Goal: Task Accomplishment & Management: Complete application form

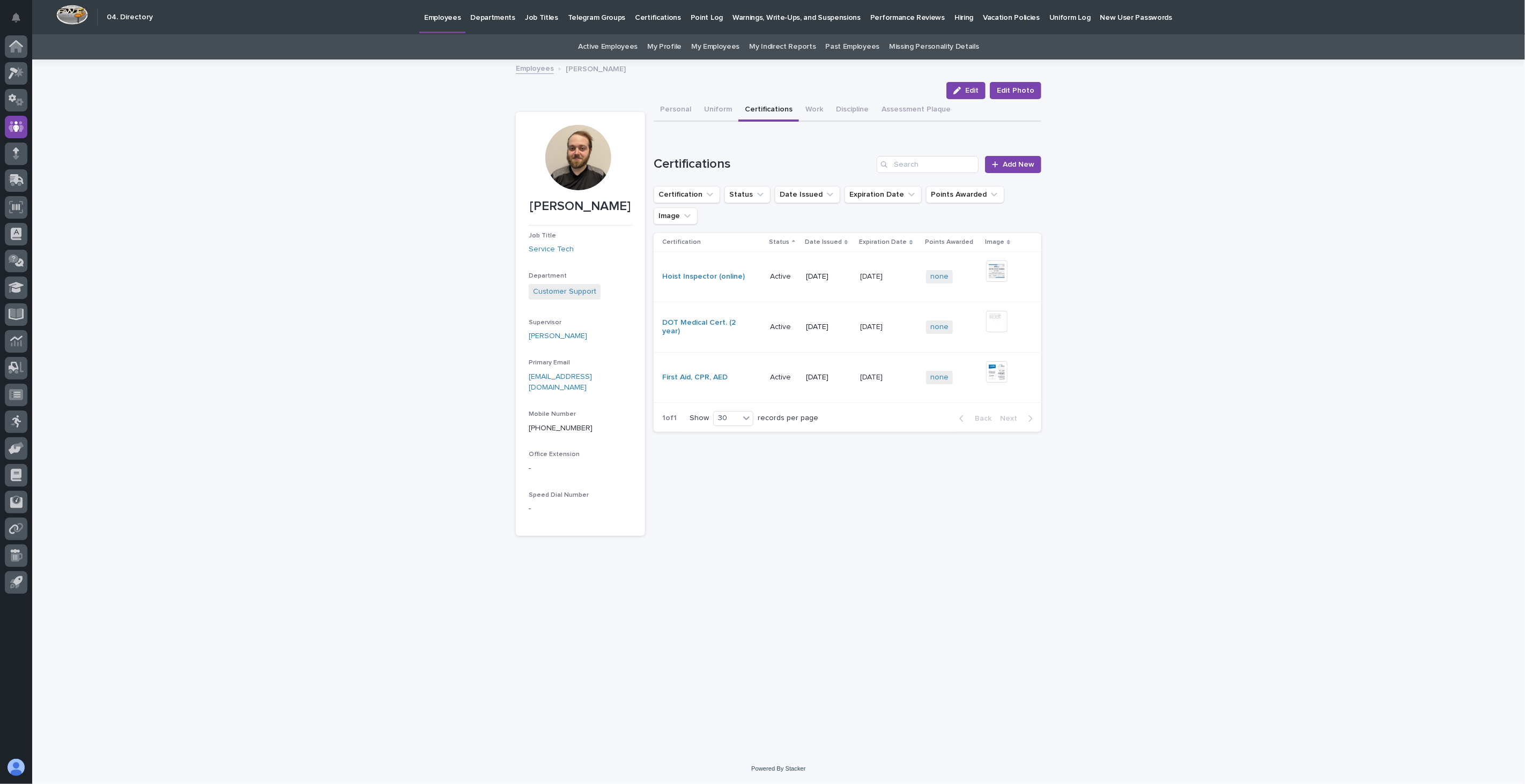
click at [526, 68] on link "Employees" at bounding box center [535, 67] width 38 height 12
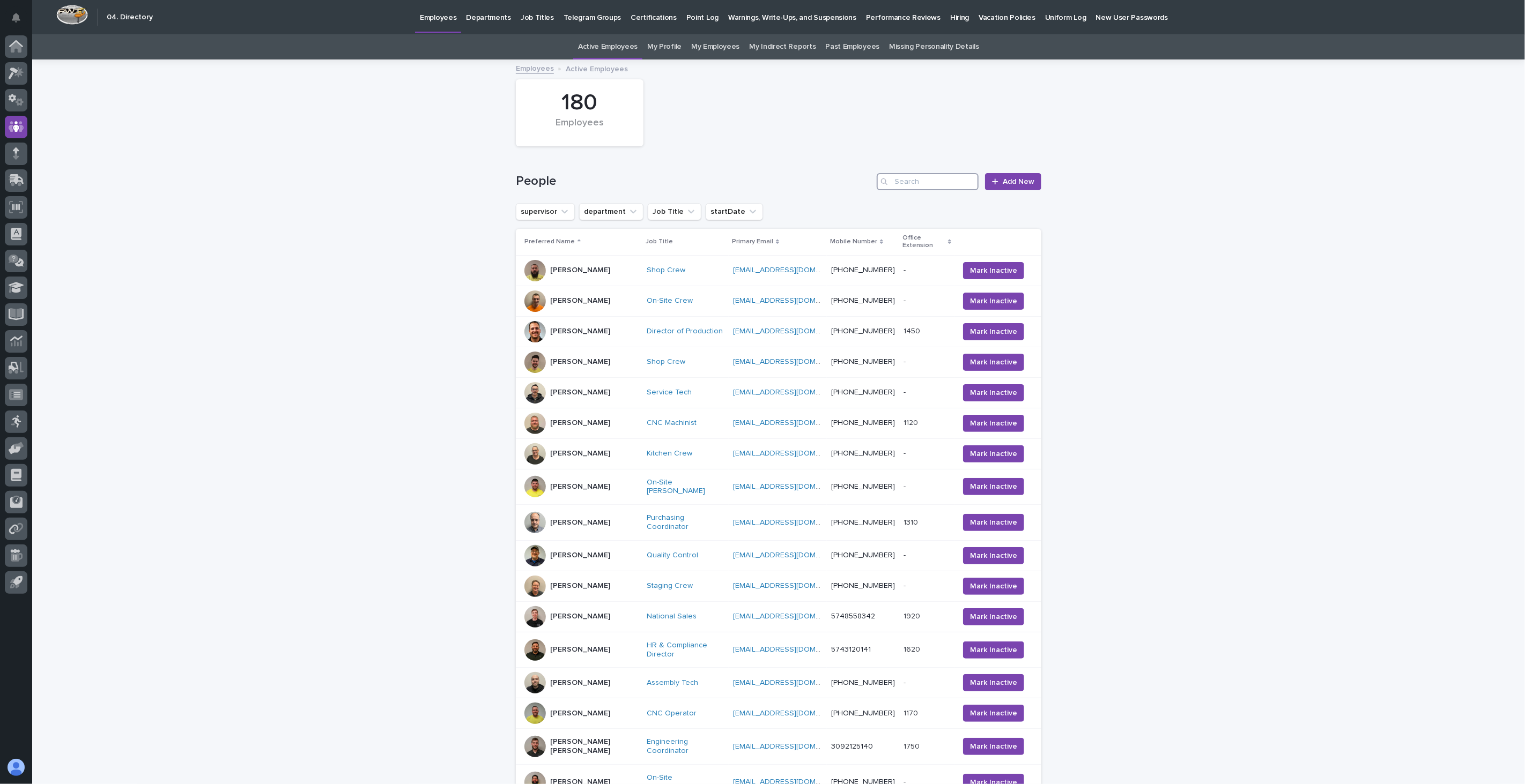
click at [928, 183] on input "Search" at bounding box center [927, 181] width 102 height 17
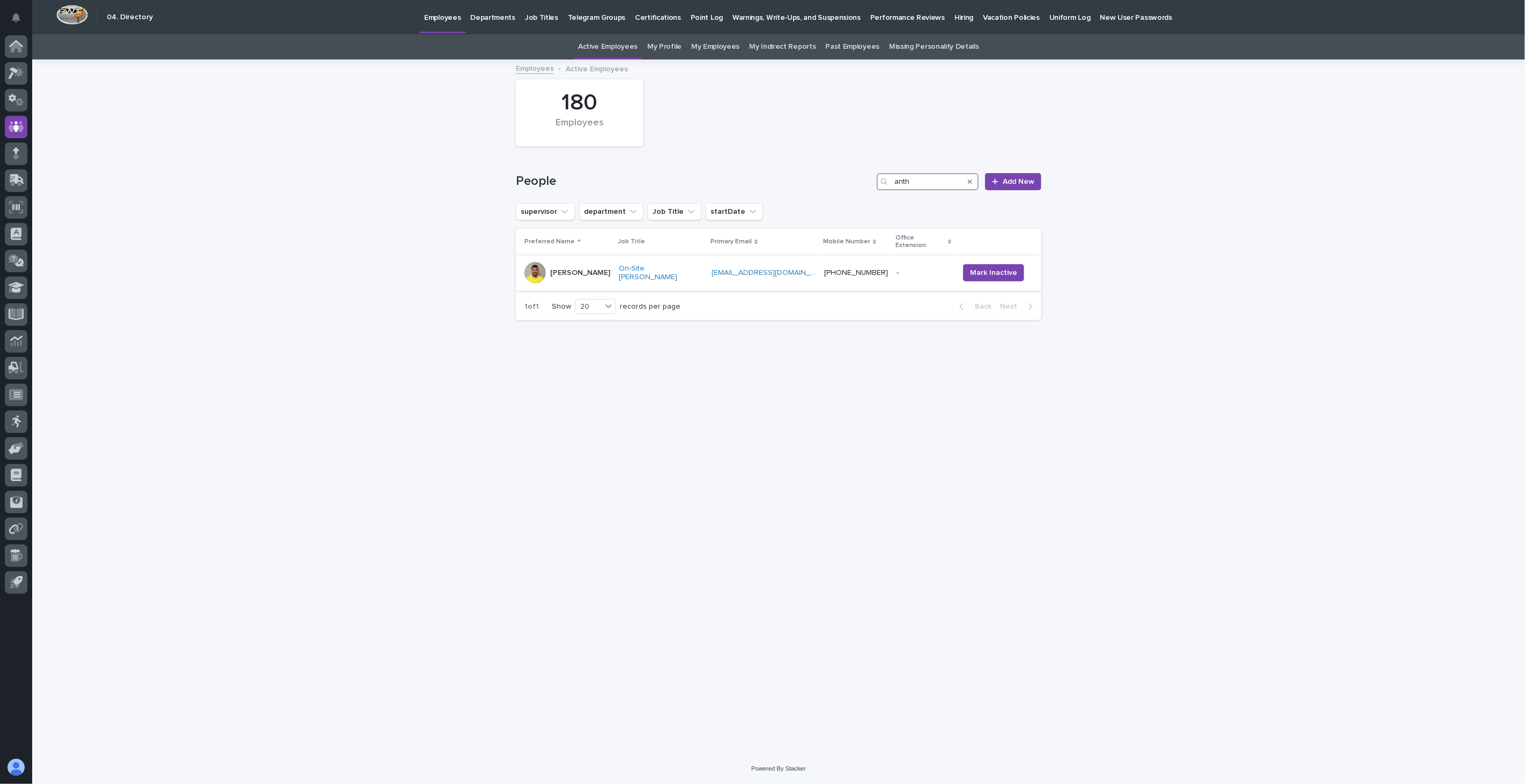
type input "anth"
click at [599, 271] on div "[PERSON_NAME]" at bounding box center [580, 273] width 60 height 18
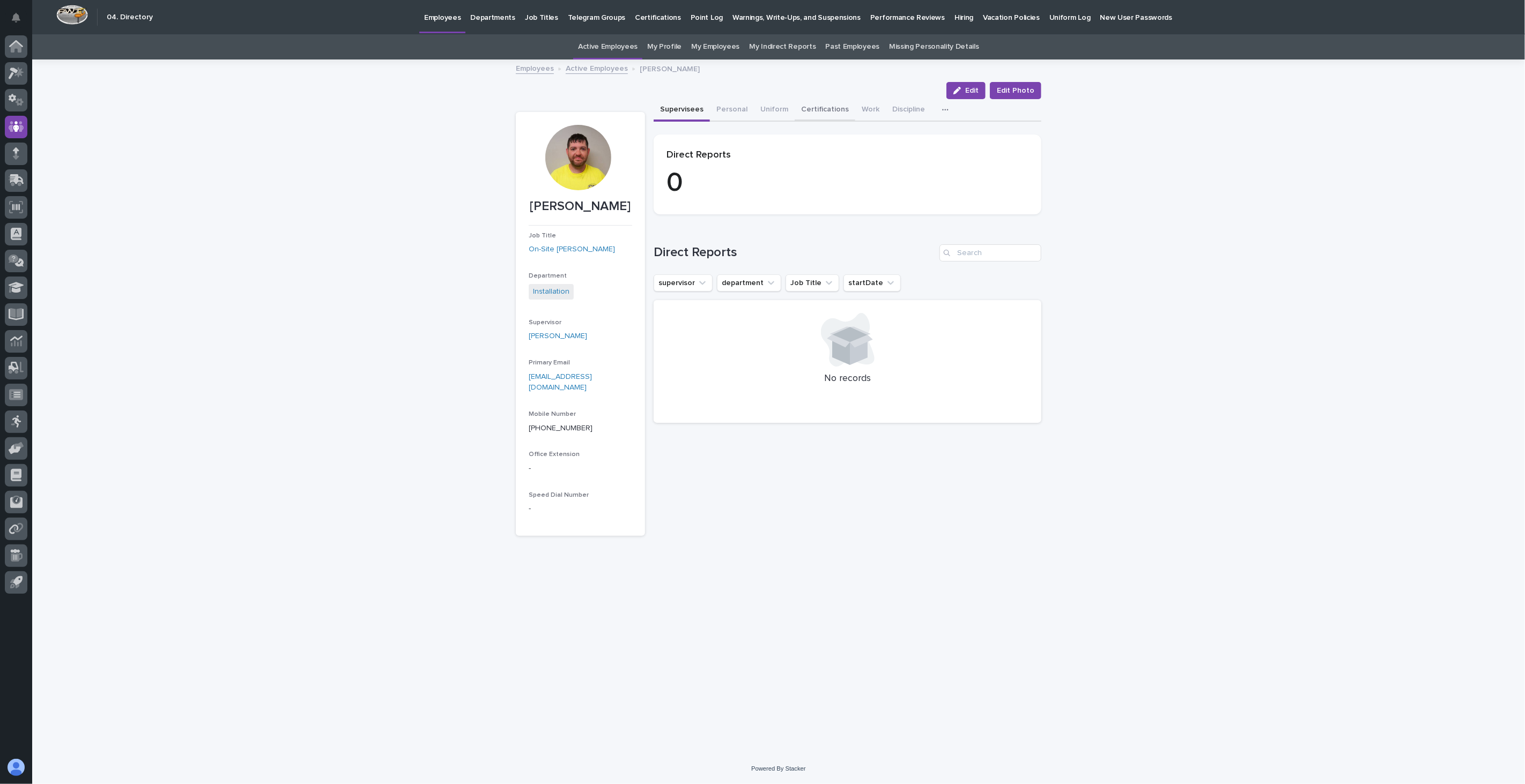
click at [812, 102] on button "Certifications" at bounding box center [825, 110] width 61 height 23
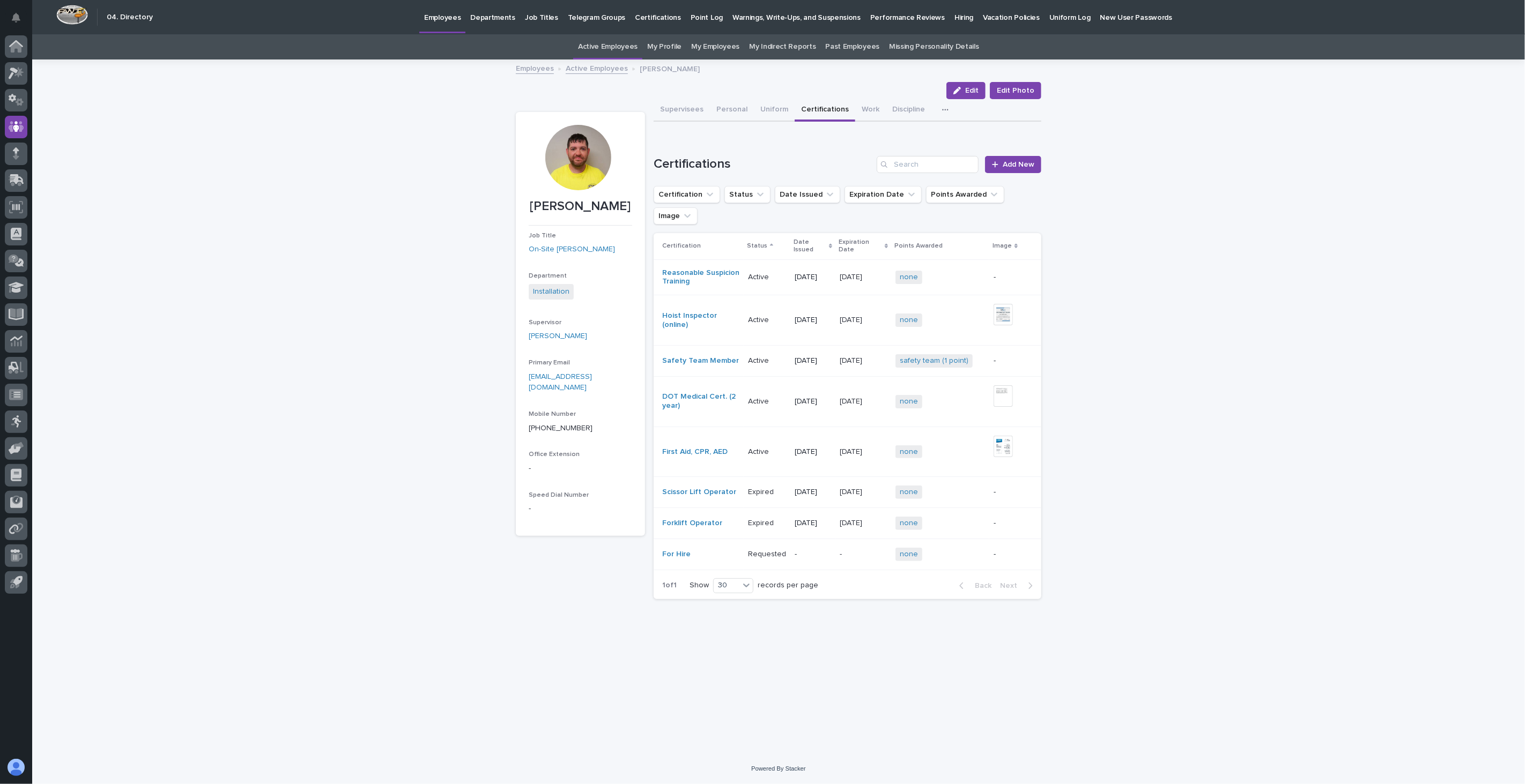
click at [594, 68] on link "Active Employees" at bounding box center [597, 67] width 62 height 12
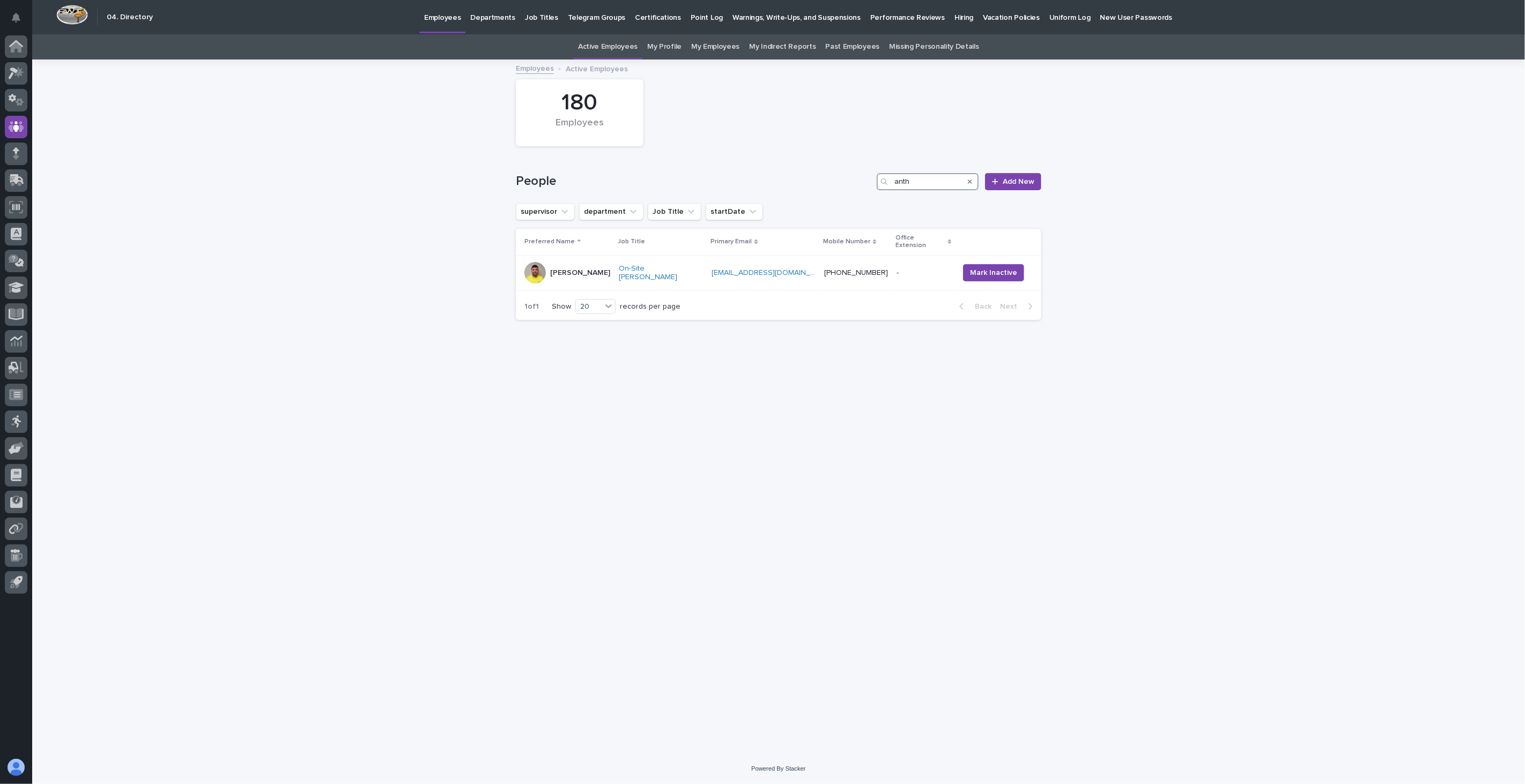
drag, startPoint x: 926, startPoint y: 180, endPoint x: 800, endPoint y: 167, distance: 126.7
click at [801, 168] on div "People anth Add New" at bounding box center [778, 177] width 526 height 51
type input "[PERSON_NAME]"
click at [592, 274] on td "[PERSON_NAME]" at bounding box center [568, 263] width 106 height 30
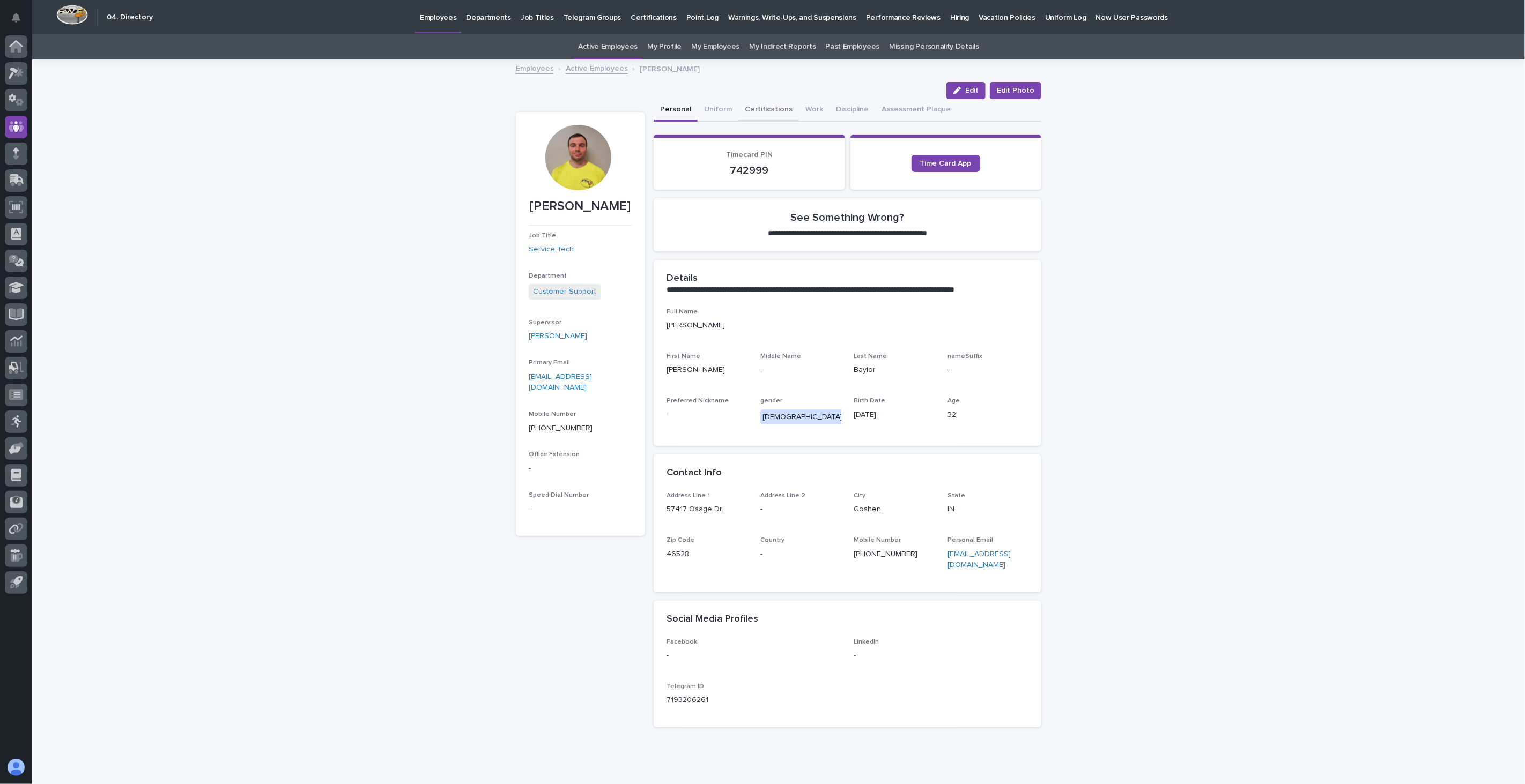
click at [748, 108] on button "Certifications" at bounding box center [769, 110] width 61 height 23
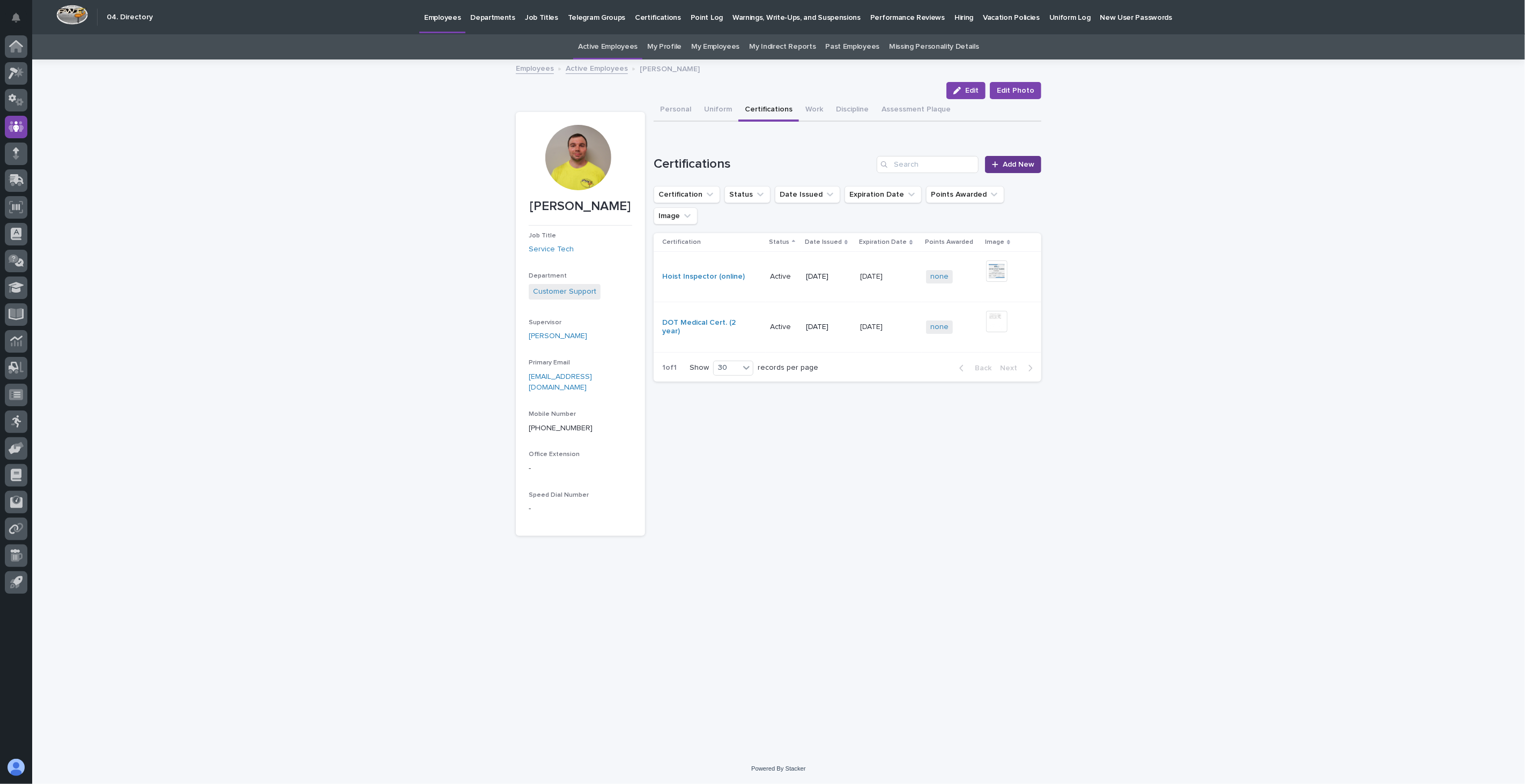
click at [1004, 161] on span "Add New" at bounding box center [1018, 165] width 32 height 8
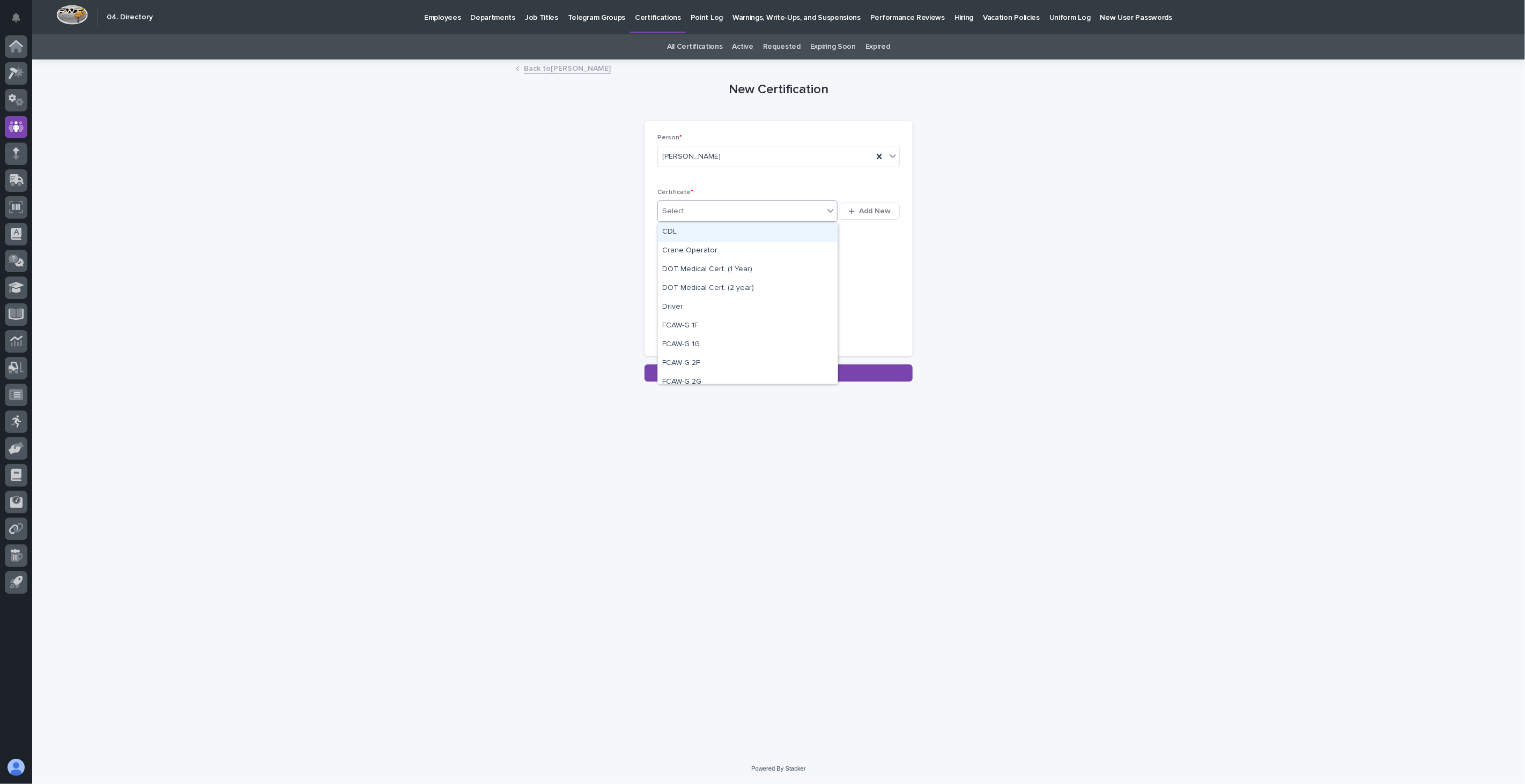
click at [699, 212] on div "Select..." at bounding box center [740, 212] width 165 height 18
click at [713, 356] on div "First Aid, CPR, AED" at bounding box center [747, 357] width 179 height 19
click at [689, 269] on input "text" at bounding box center [700, 267] width 85 height 19
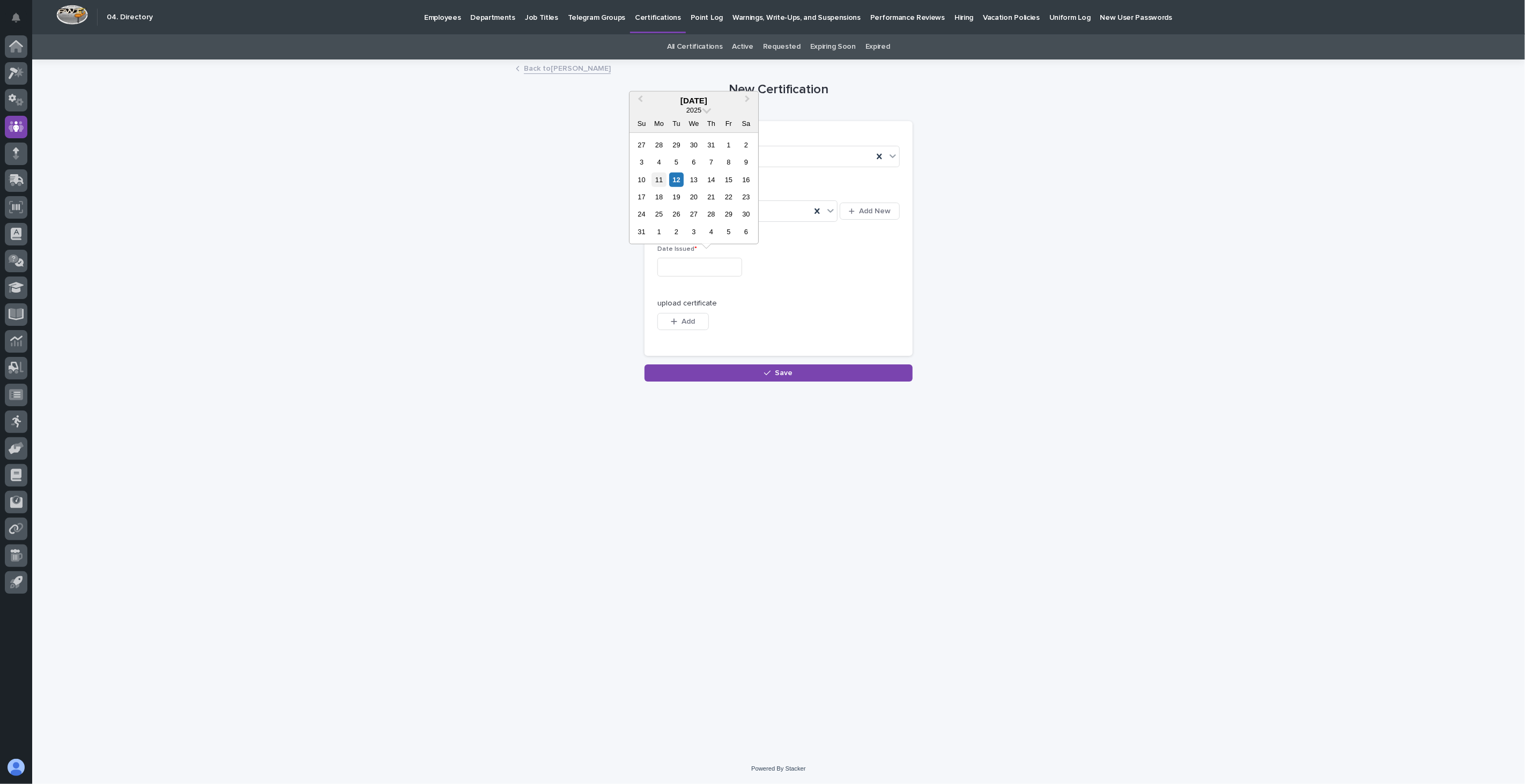
click at [658, 176] on div "11" at bounding box center [659, 179] width 15 height 15
type input "**********"
click at [684, 322] on span "Add" at bounding box center [688, 321] width 13 height 8
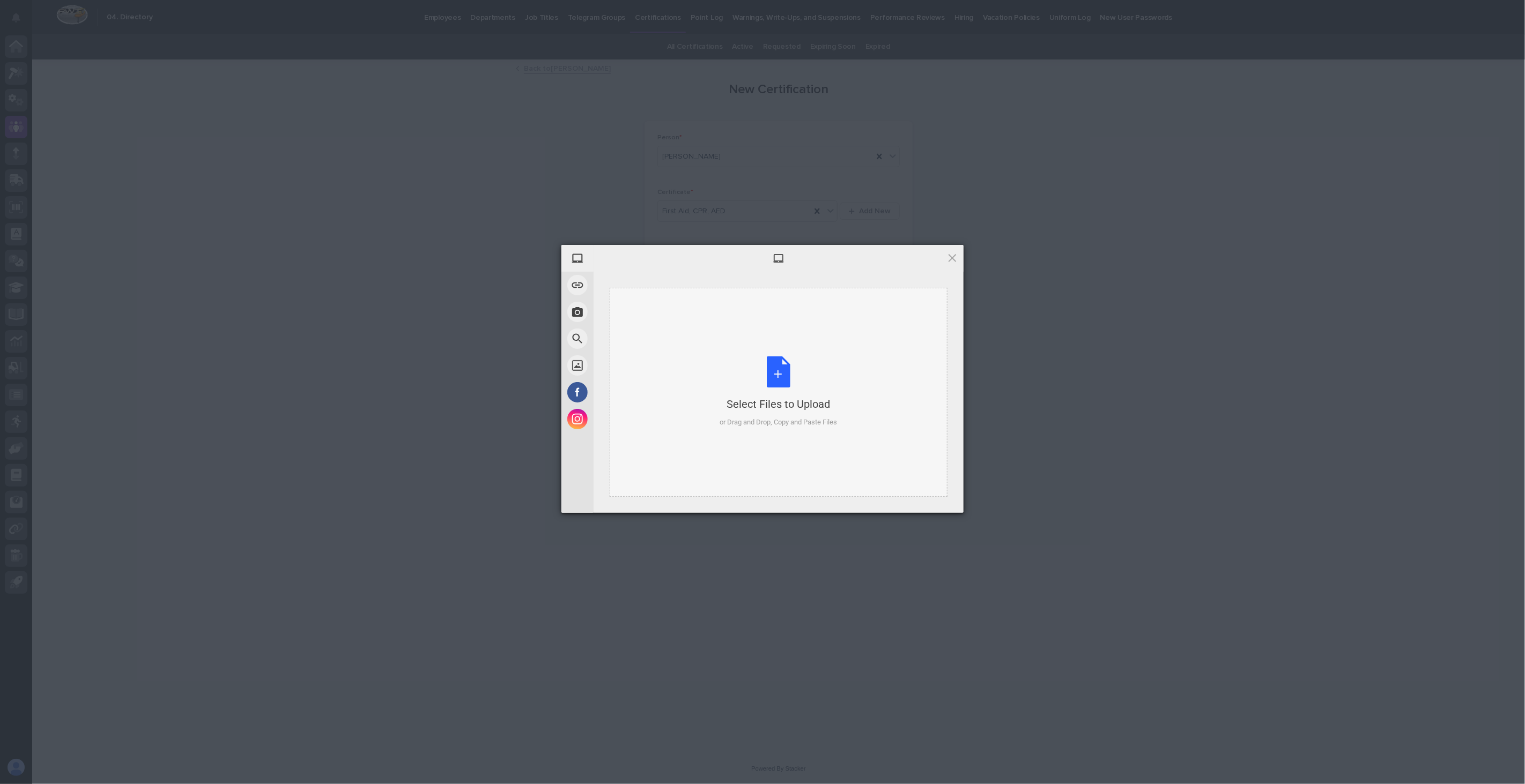
click at [792, 378] on div "Select Files to Upload or Drag and Drop, Copy and Paste Files" at bounding box center [779, 392] width 117 height 71
click at [925, 498] on span "Upload 1" at bounding box center [931, 498] width 21 height 8
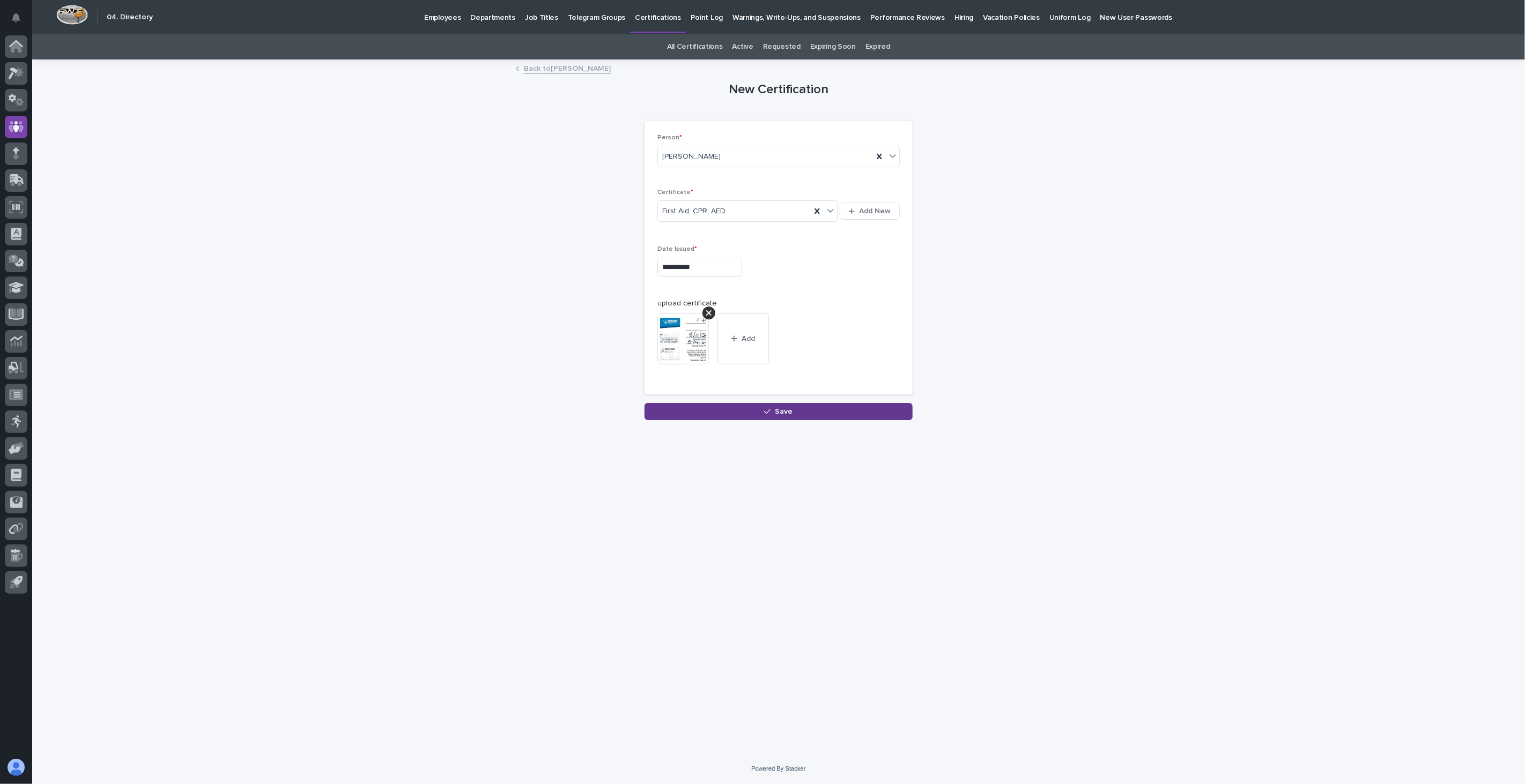
click at [791, 414] on span "Save" at bounding box center [784, 411] width 18 height 8
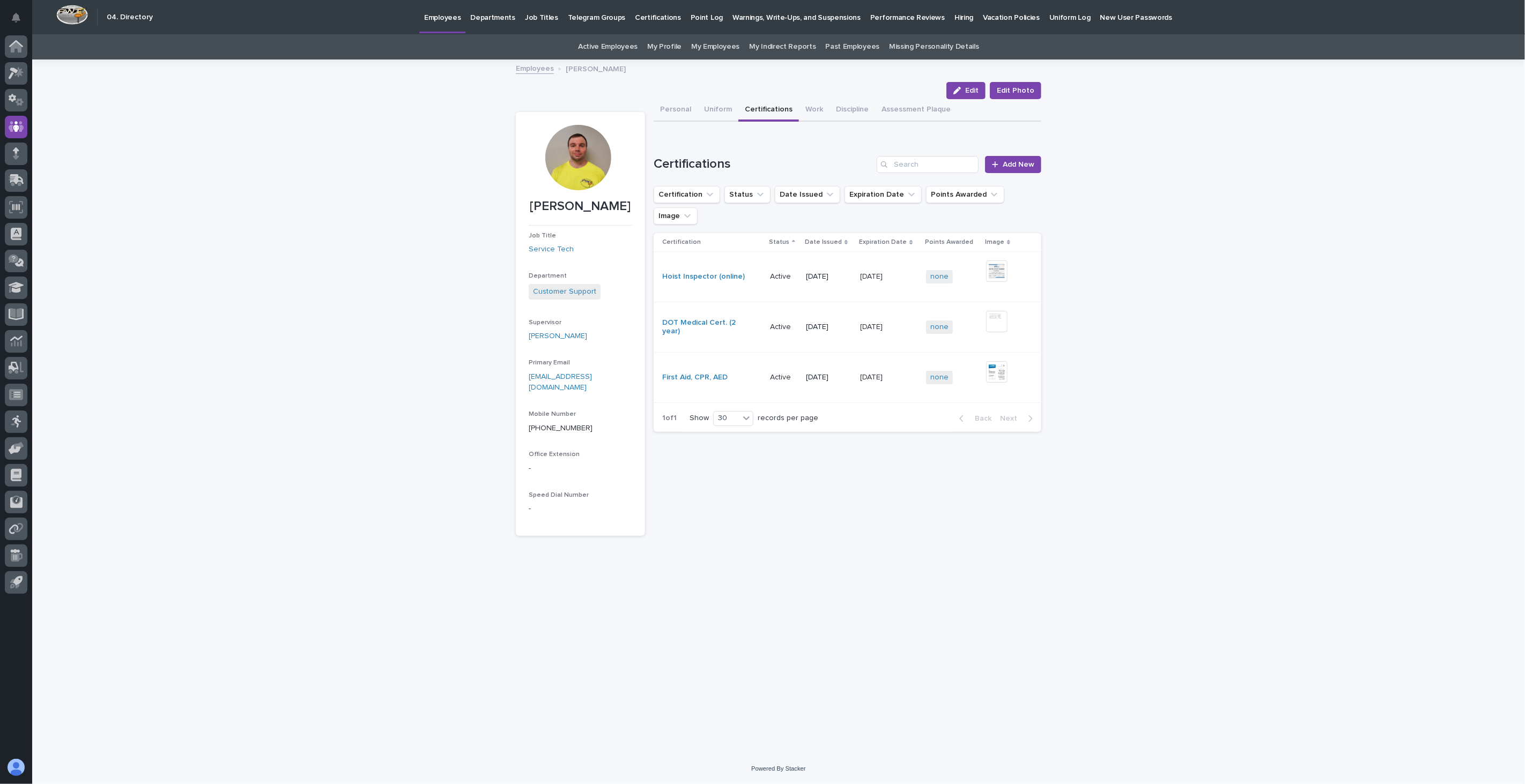
click at [543, 71] on link "Employees" at bounding box center [535, 67] width 38 height 12
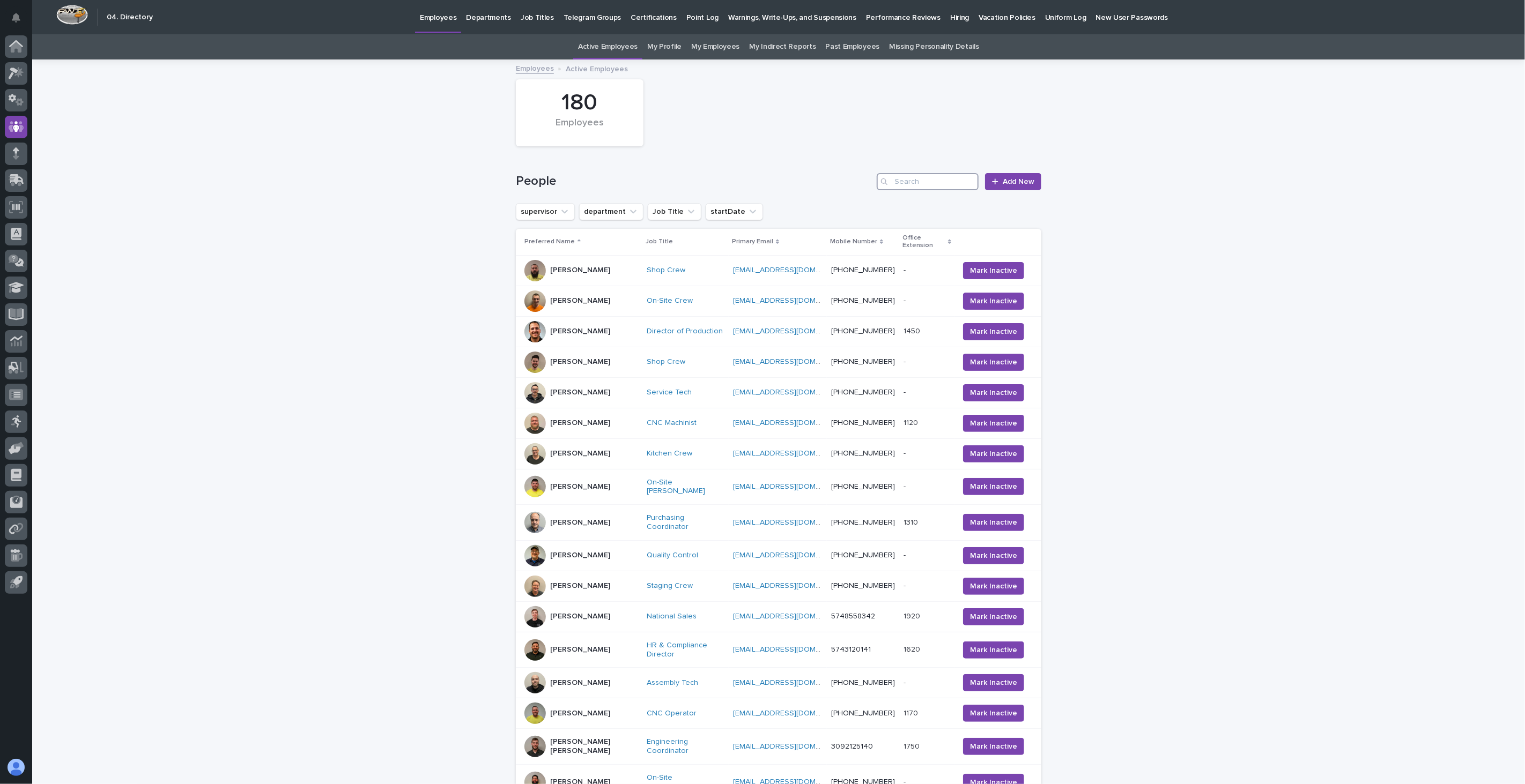
click at [914, 183] on input "Search" at bounding box center [927, 181] width 102 height 17
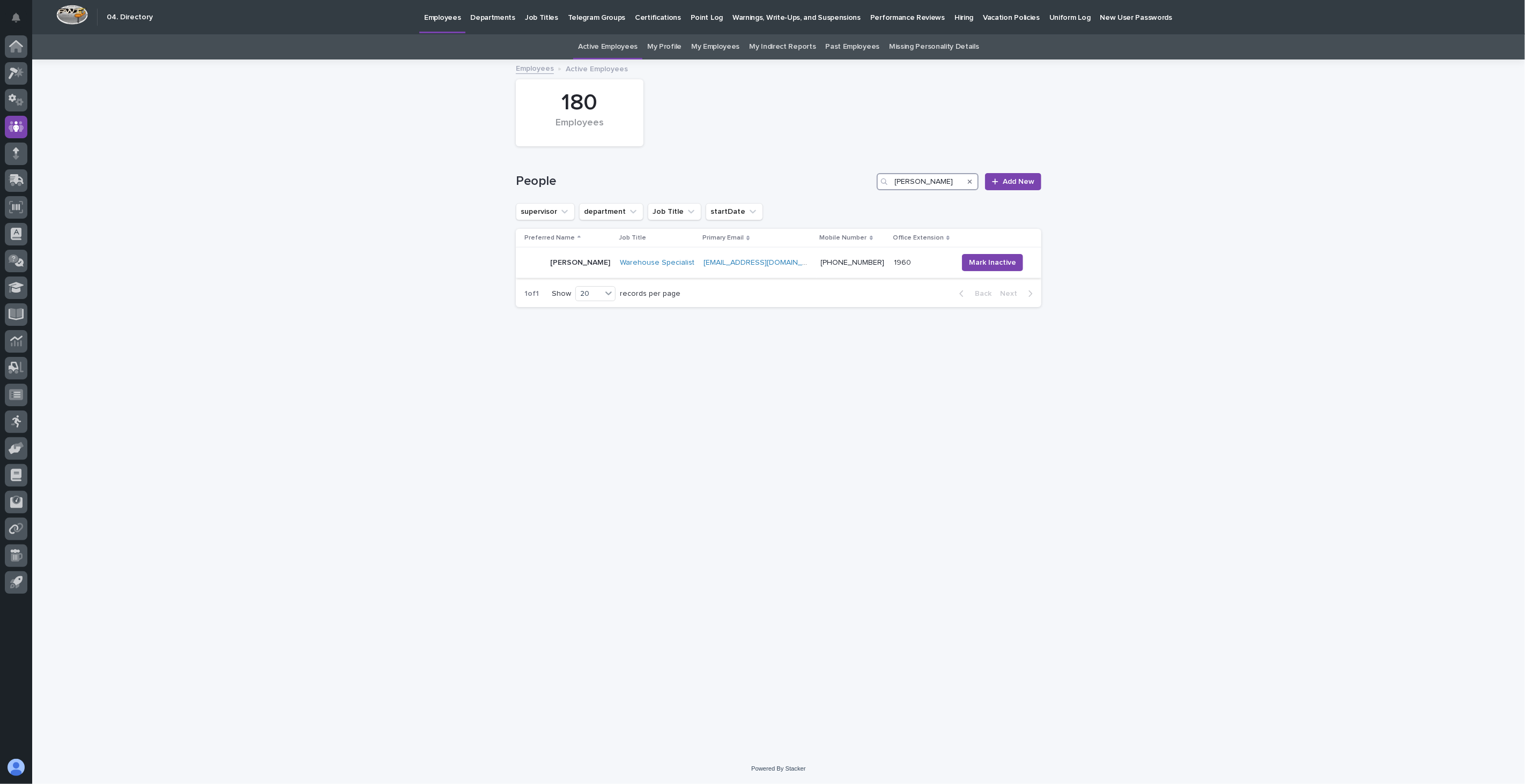
type input "[PERSON_NAME]"
click at [594, 272] on div "[PERSON_NAME]" at bounding box center [568, 262] width 87 height 22
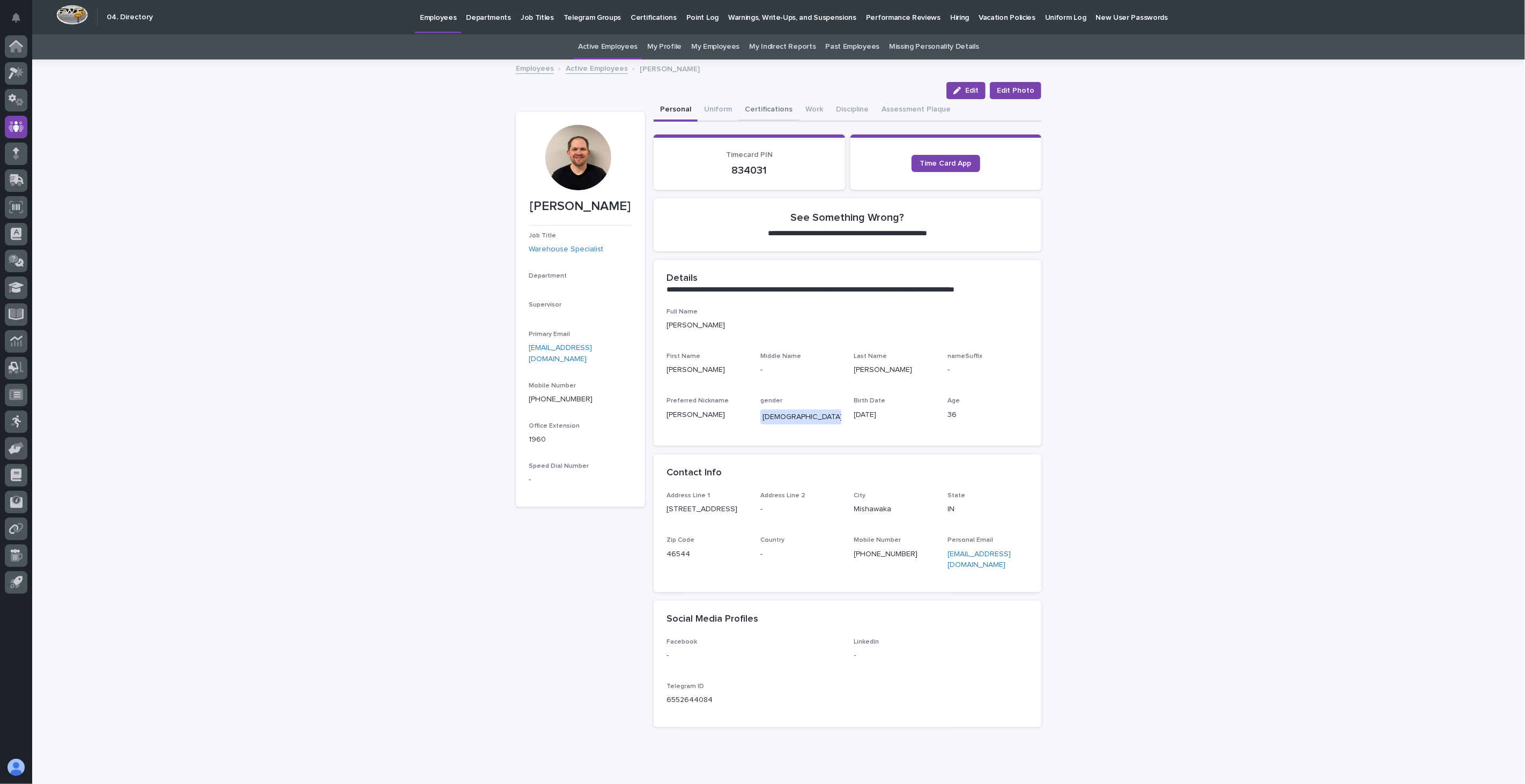
click at [779, 113] on button "Certifications" at bounding box center [769, 110] width 61 height 23
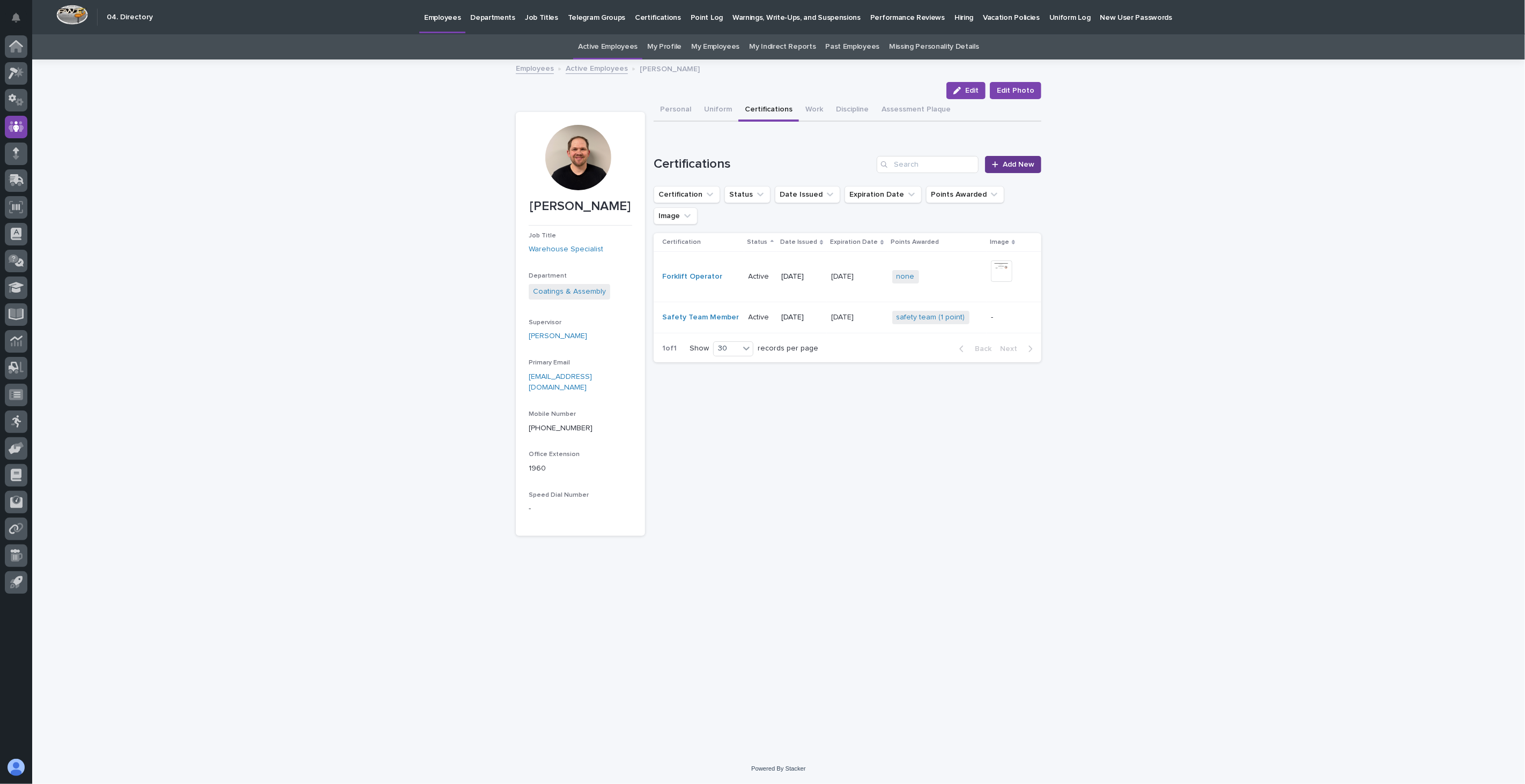
click at [1015, 166] on span "Add New" at bounding box center [1018, 165] width 32 height 8
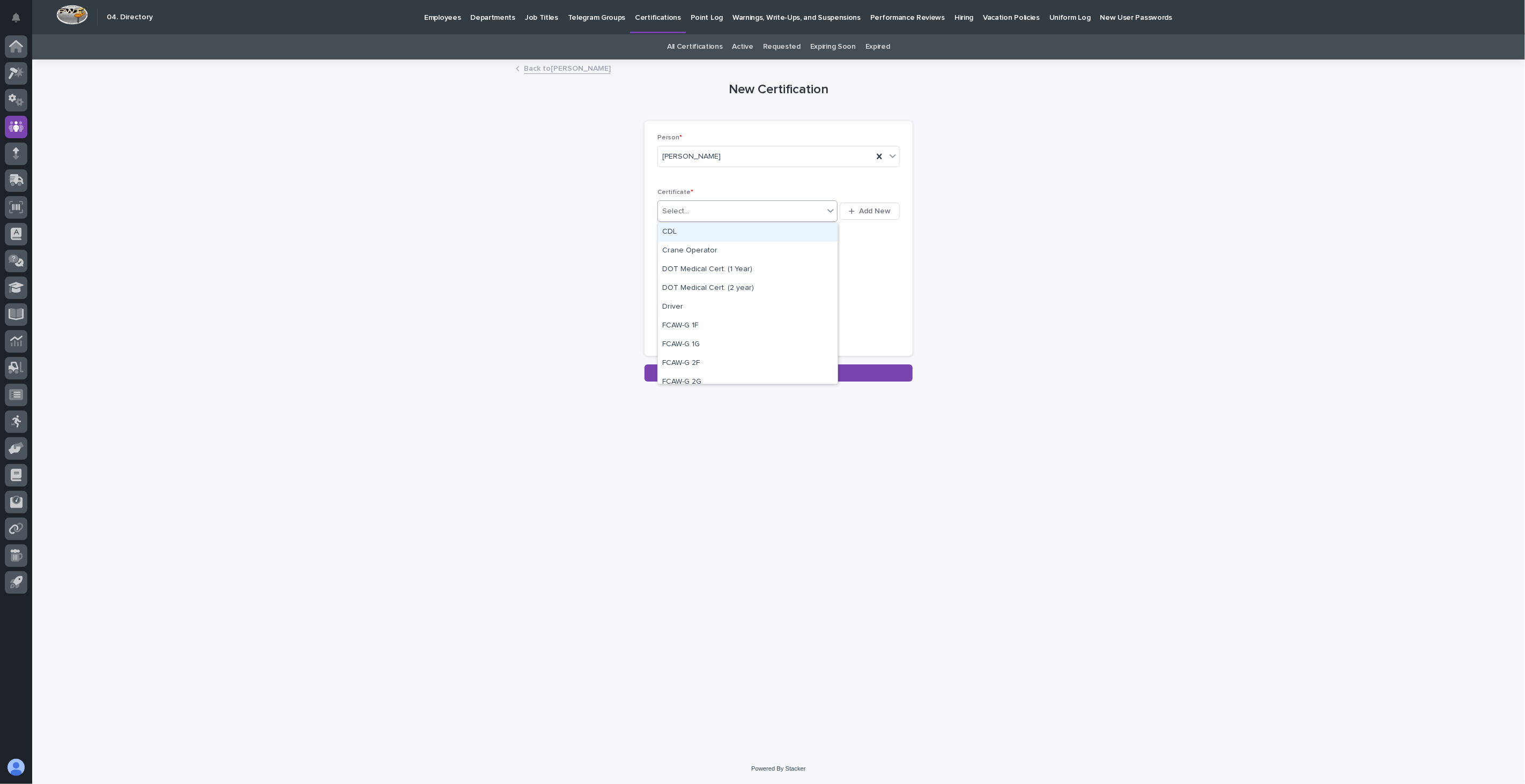
click at [765, 210] on div "Select..." at bounding box center [740, 212] width 165 height 18
click at [709, 296] on div "First Aid, CPR, AED" at bounding box center [747, 298] width 179 height 19
click at [696, 273] on input "text" at bounding box center [700, 267] width 85 height 19
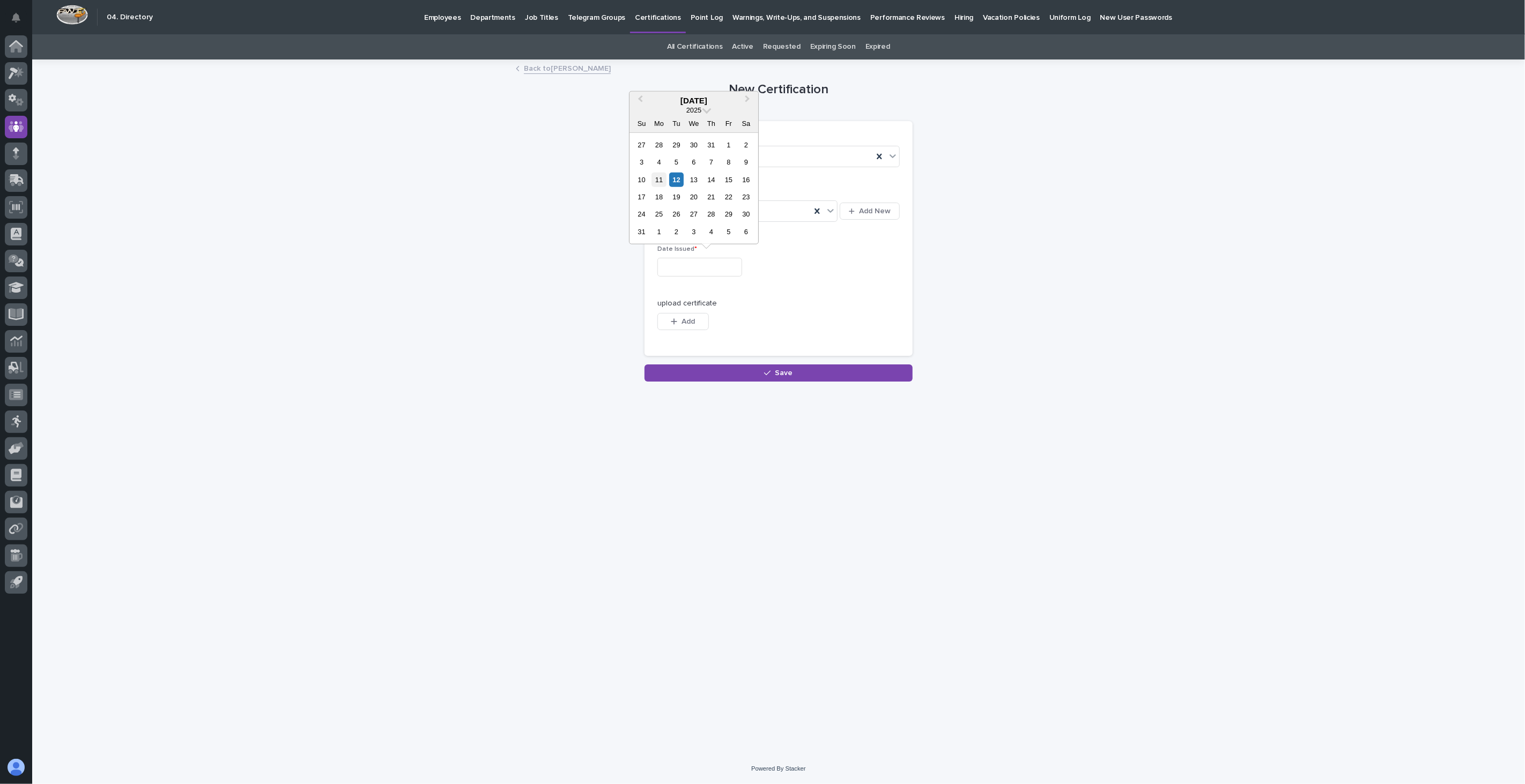
click at [658, 179] on div "11" at bounding box center [659, 179] width 15 height 15
type input "**********"
click at [689, 324] on span "Add" at bounding box center [688, 321] width 13 height 8
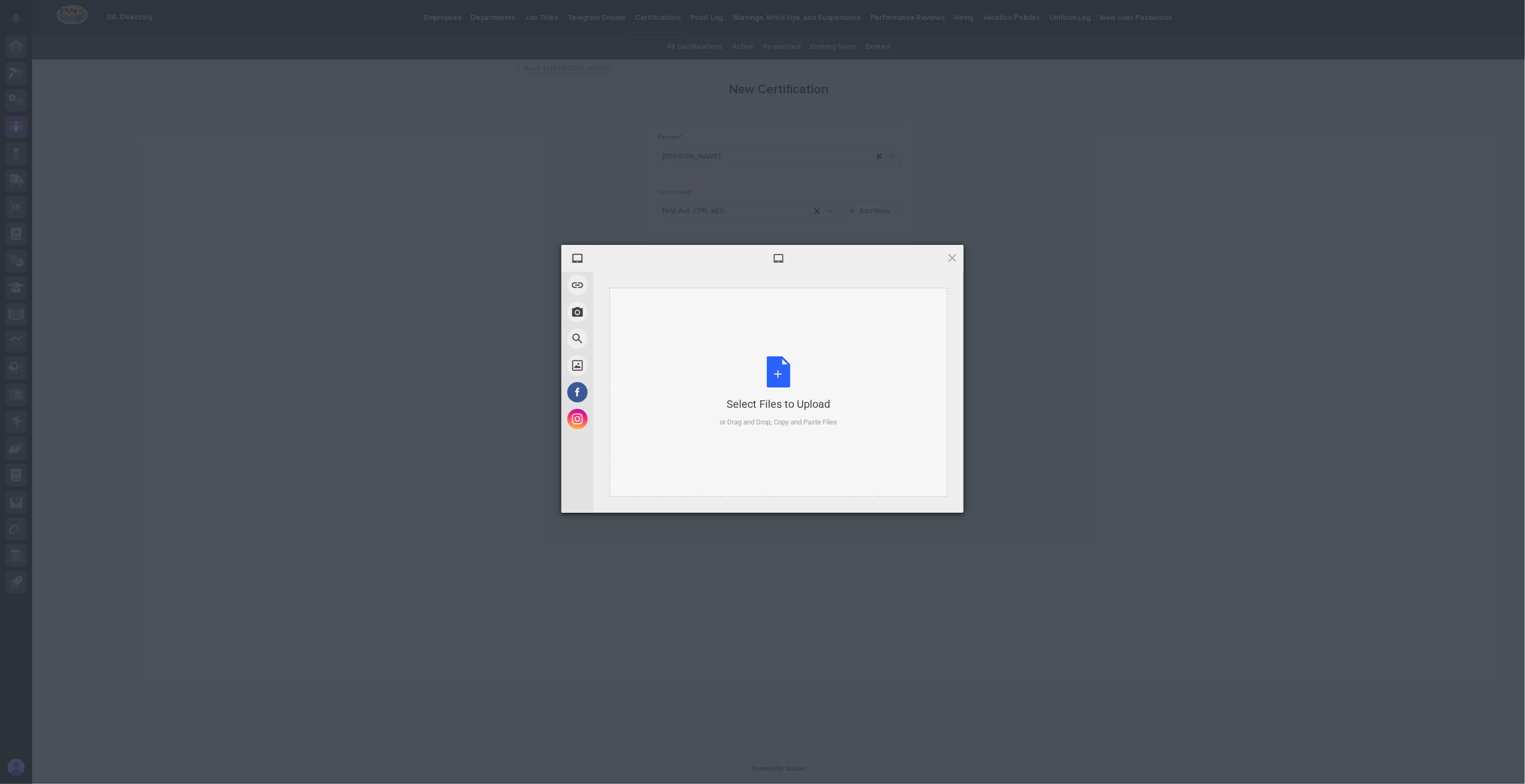
click at [723, 347] on div "Select Files to Upload or Drag and Drop, Copy and Paste Files" at bounding box center [778, 392] width 338 height 209
click at [937, 498] on span "Upload 1" at bounding box center [931, 498] width 21 height 8
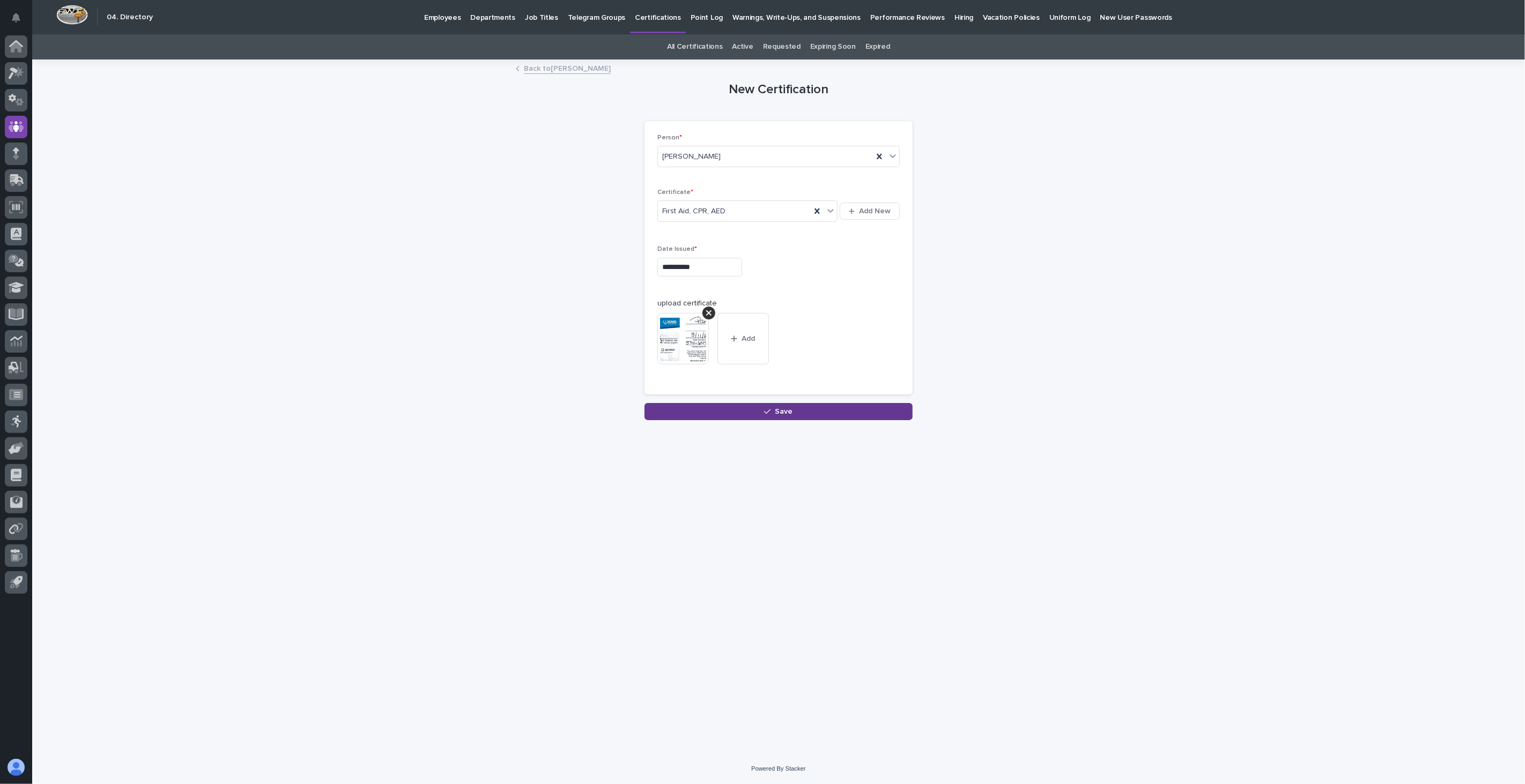
click at [796, 416] on button "Save" at bounding box center [778, 411] width 268 height 17
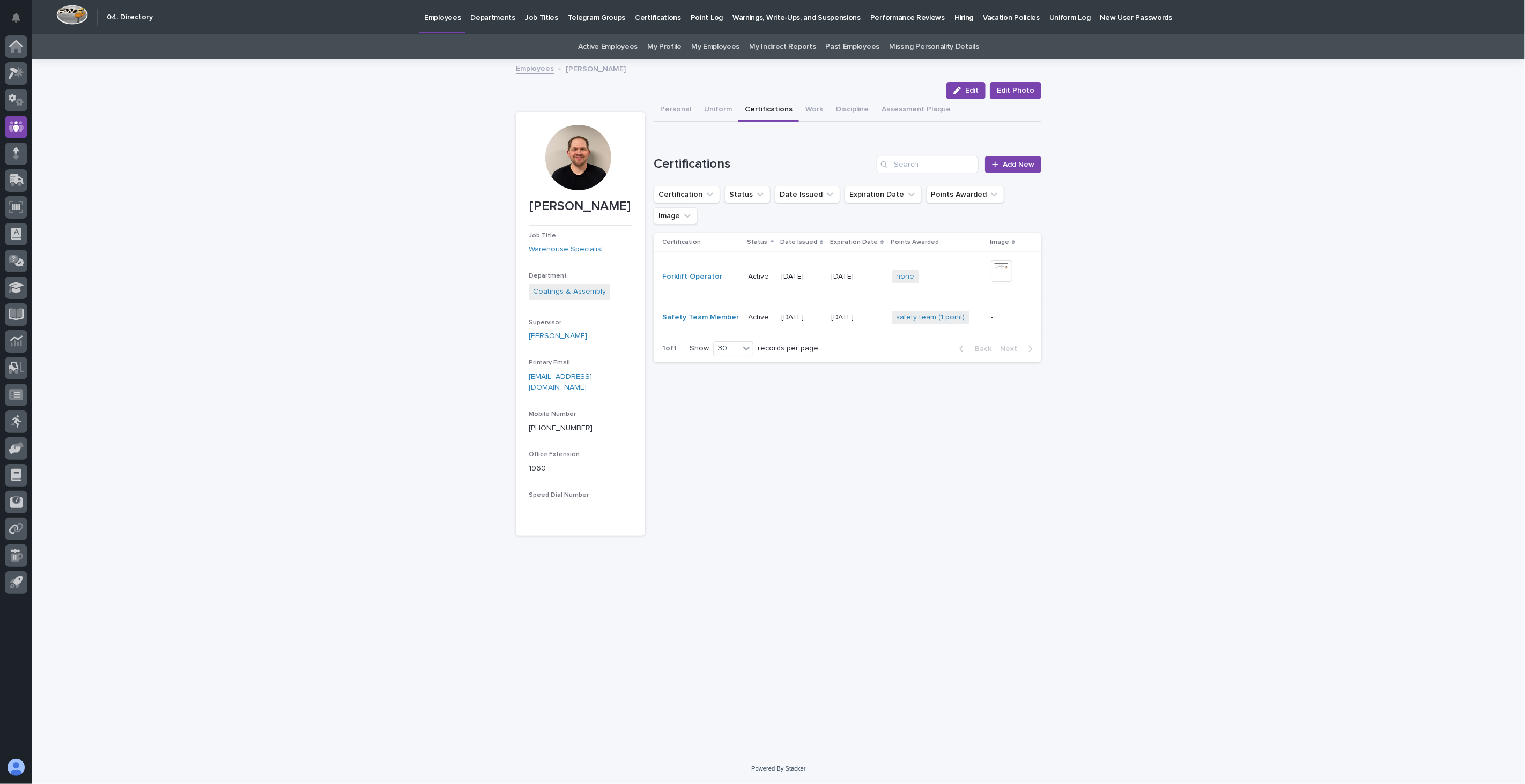
click at [550, 71] on link "Employees" at bounding box center [535, 67] width 38 height 12
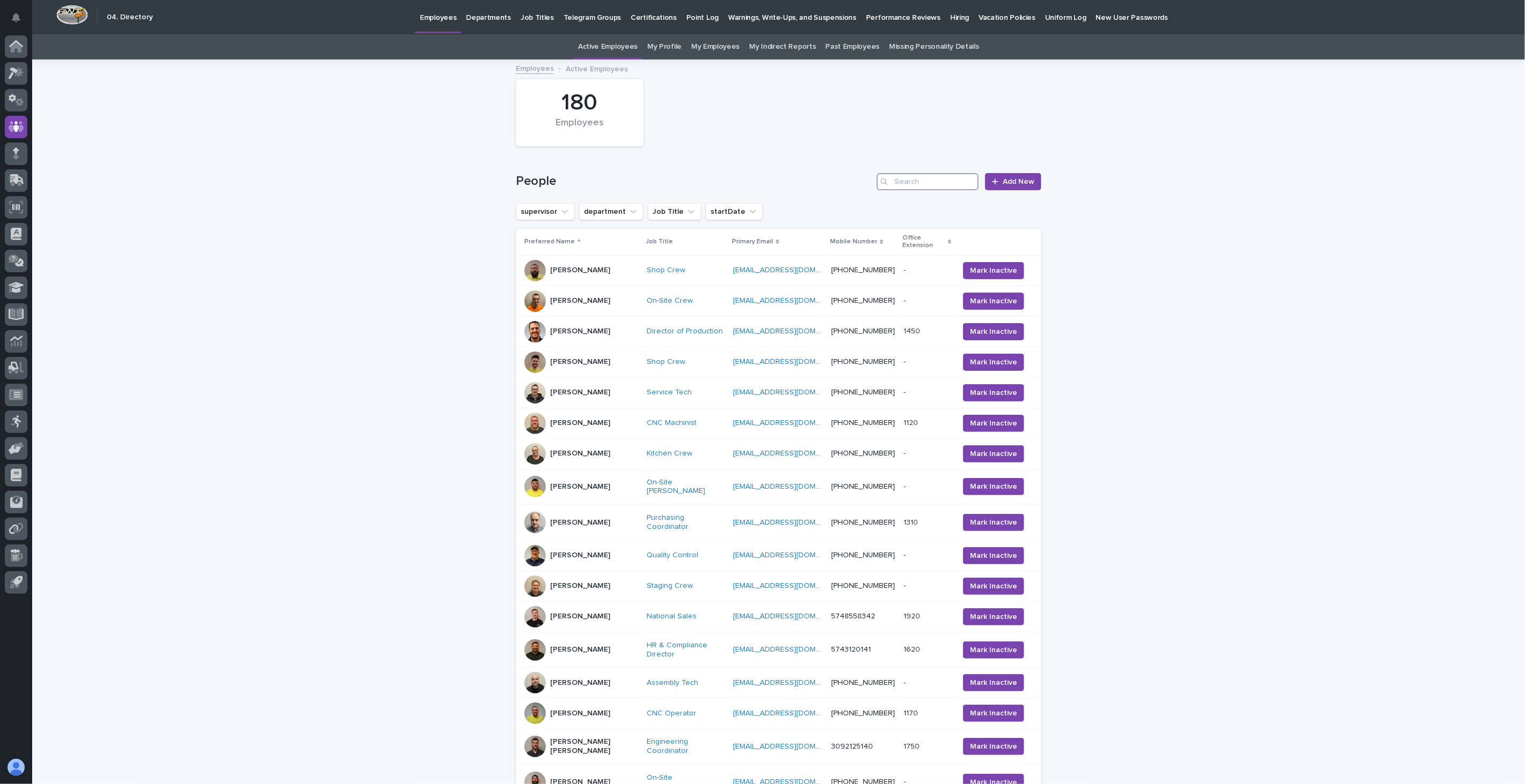
click at [914, 181] on input "Search" at bounding box center [927, 181] width 102 height 17
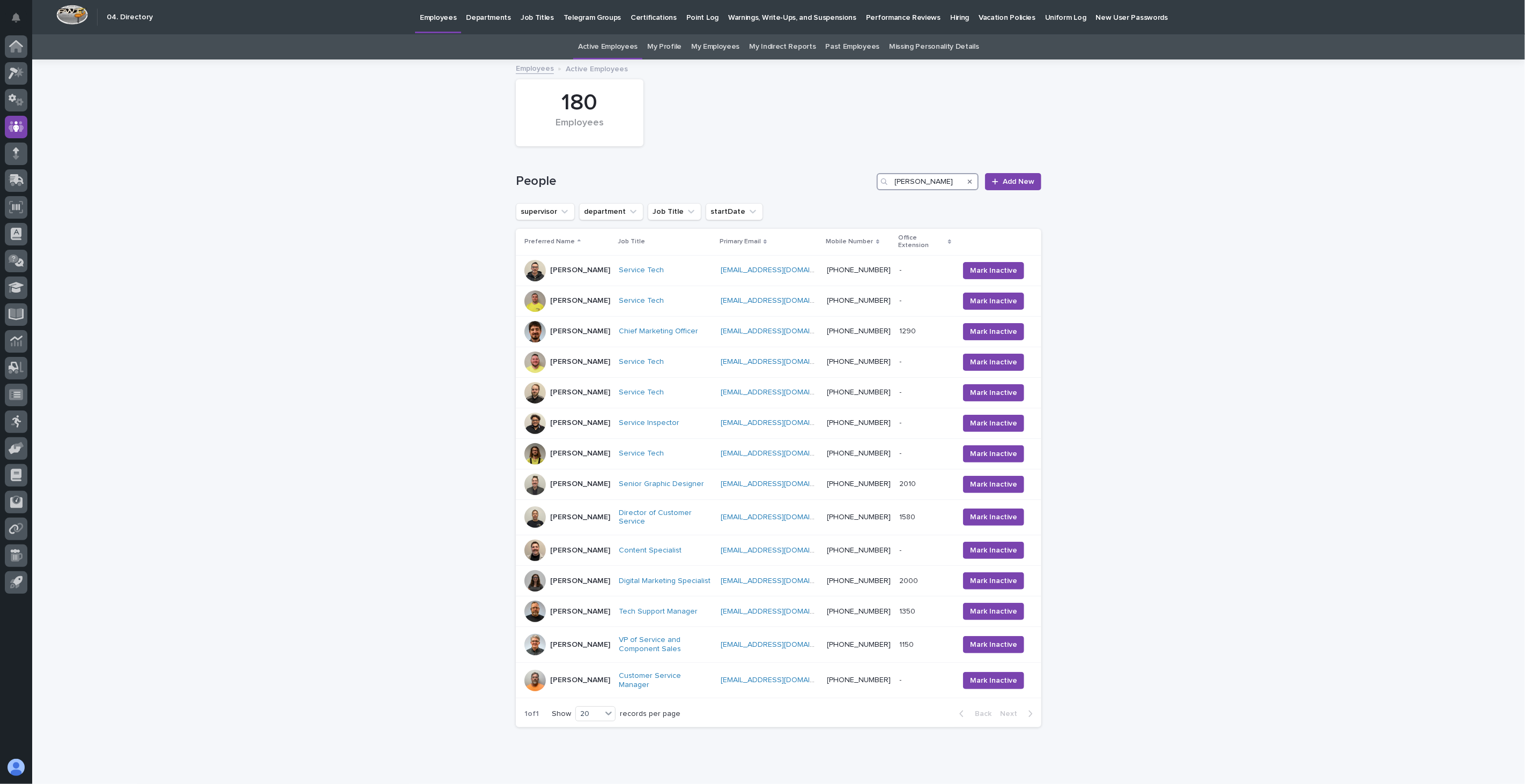
drag, startPoint x: 914, startPoint y: 181, endPoint x: 779, endPoint y: 172, distance: 135.3
click at [779, 172] on div "People [PERSON_NAME] Add New" at bounding box center [778, 177] width 526 height 51
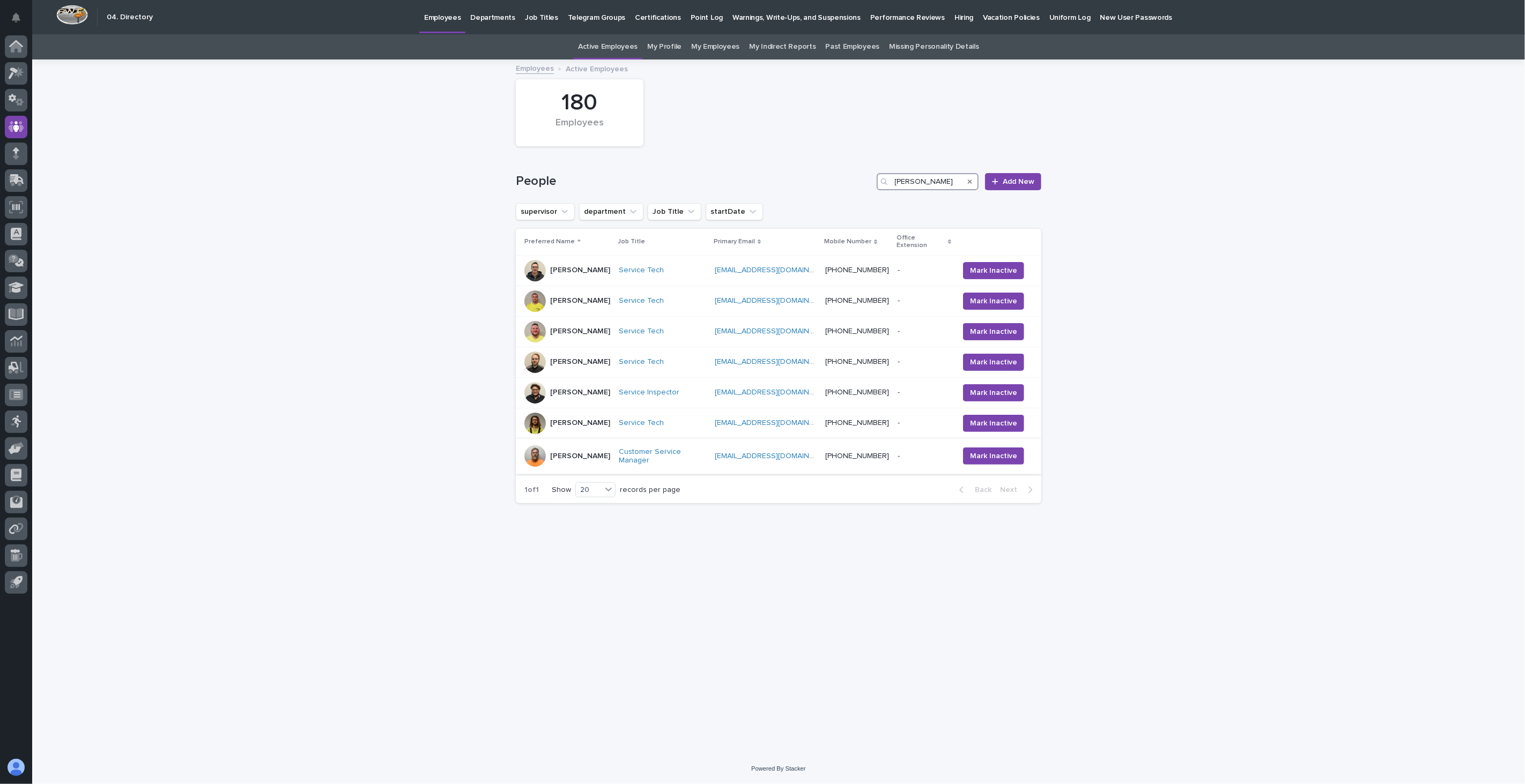
type input "[PERSON_NAME]"
click at [610, 454] on div "[PERSON_NAME]" at bounding box center [567, 456] width 86 height 22
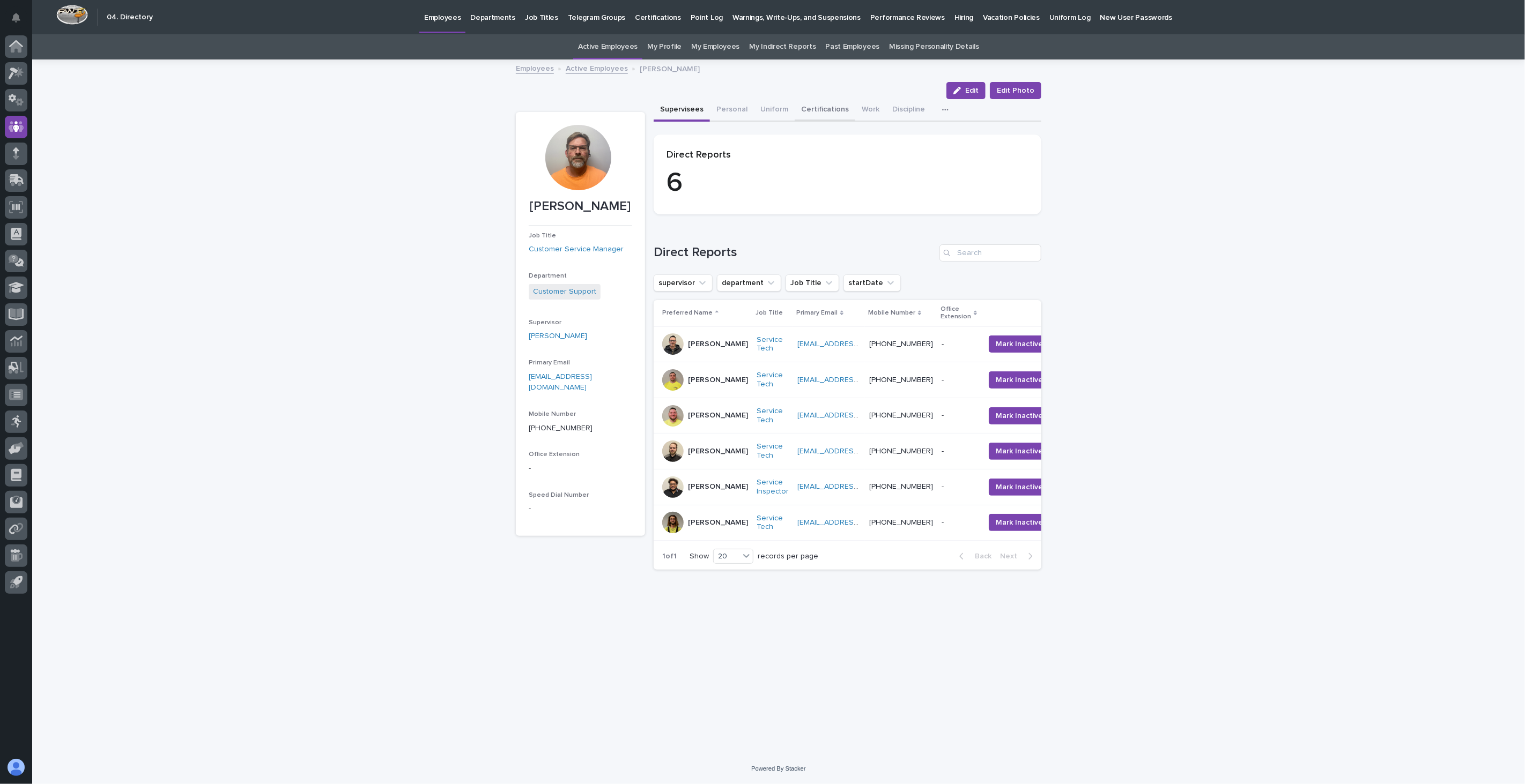
click at [826, 110] on button "Certifications" at bounding box center [825, 110] width 61 height 23
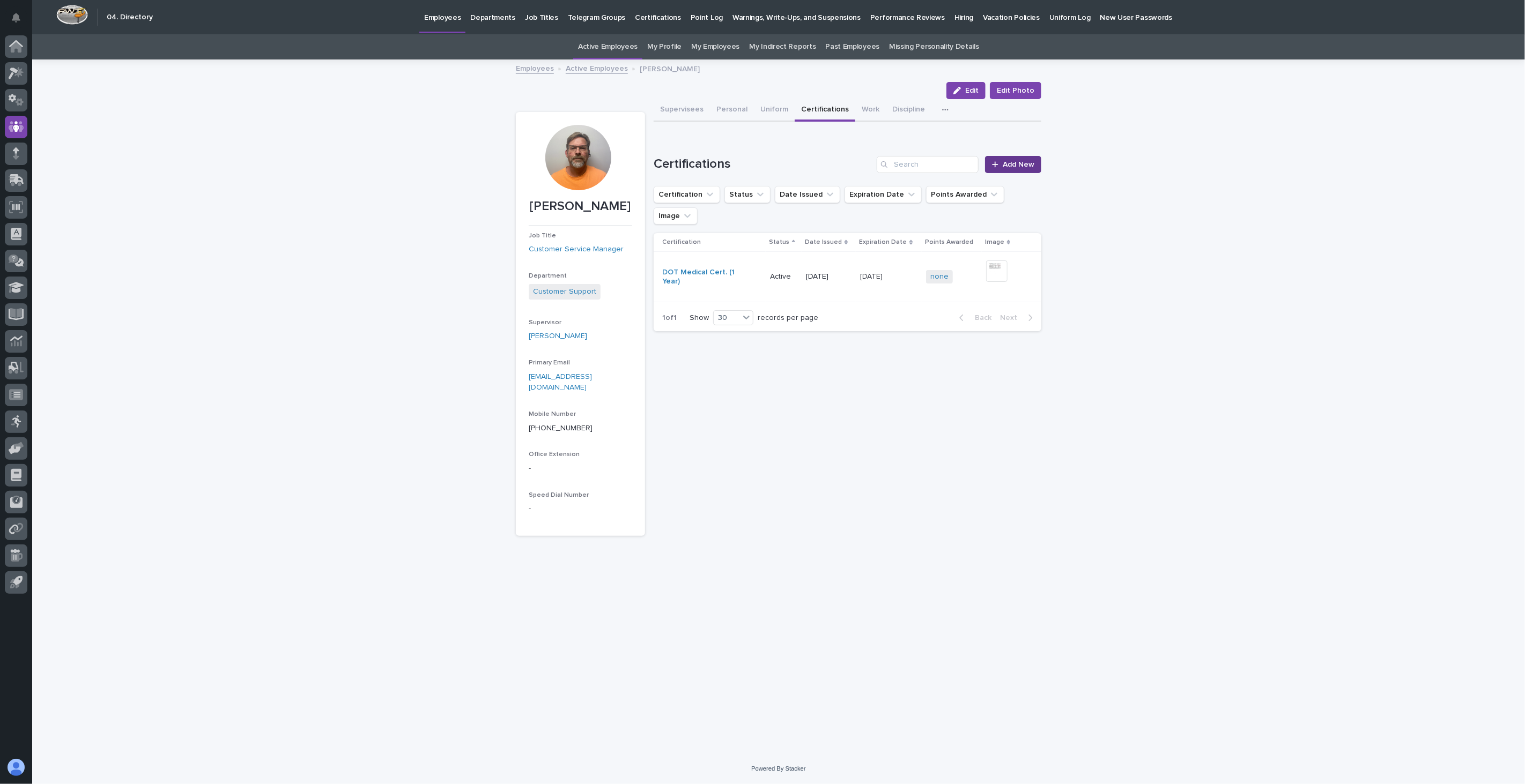
click at [1022, 163] on span "Add New" at bounding box center [1018, 165] width 32 height 8
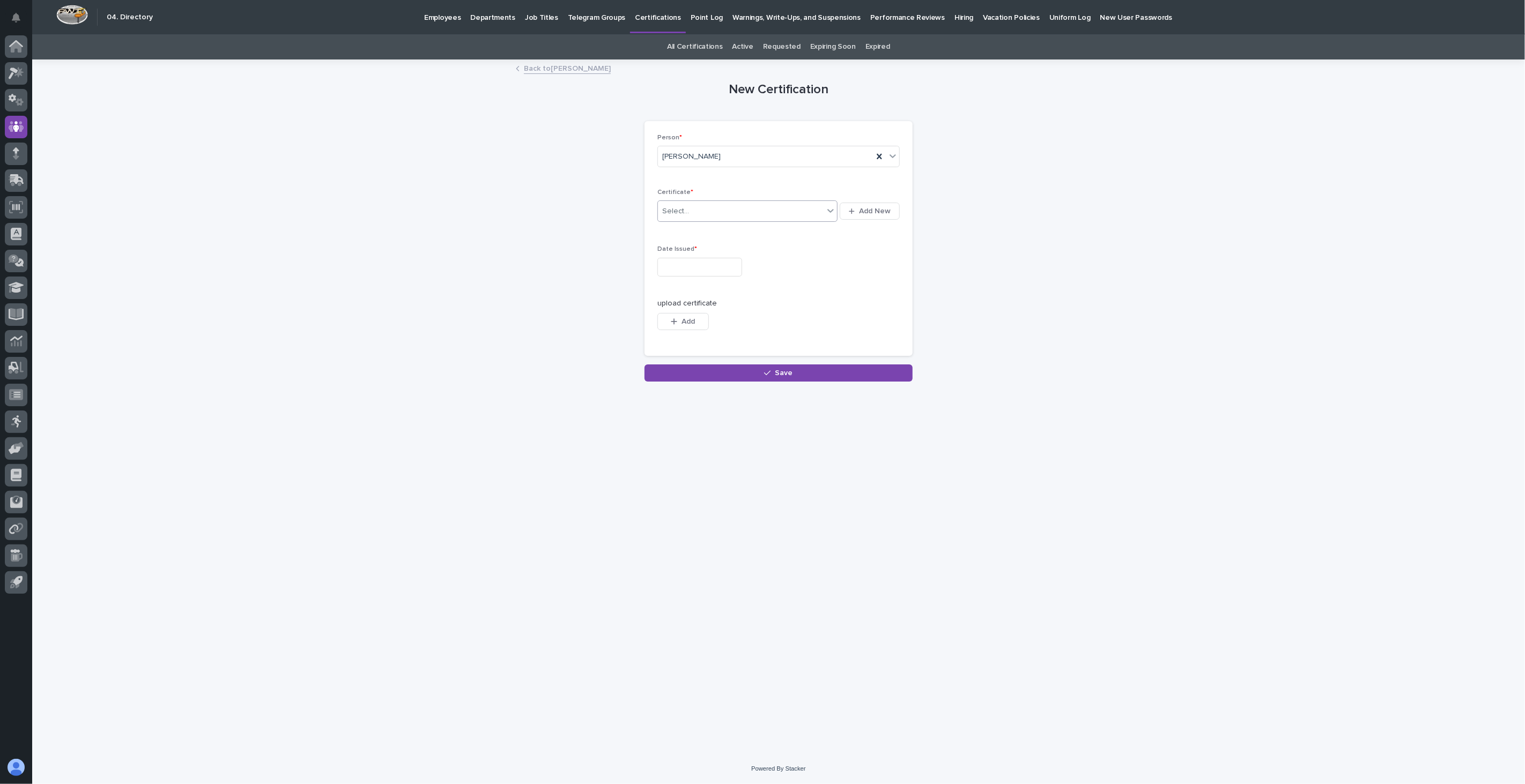
click at [729, 210] on div "Select..." at bounding box center [740, 212] width 165 height 18
click at [697, 357] on div "First Aid, CPR, AED" at bounding box center [747, 357] width 179 height 19
click at [704, 266] on input "text" at bounding box center [700, 267] width 85 height 19
click at [658, 175] on div "11" at bounding box center [659, 179] width 15 height 15
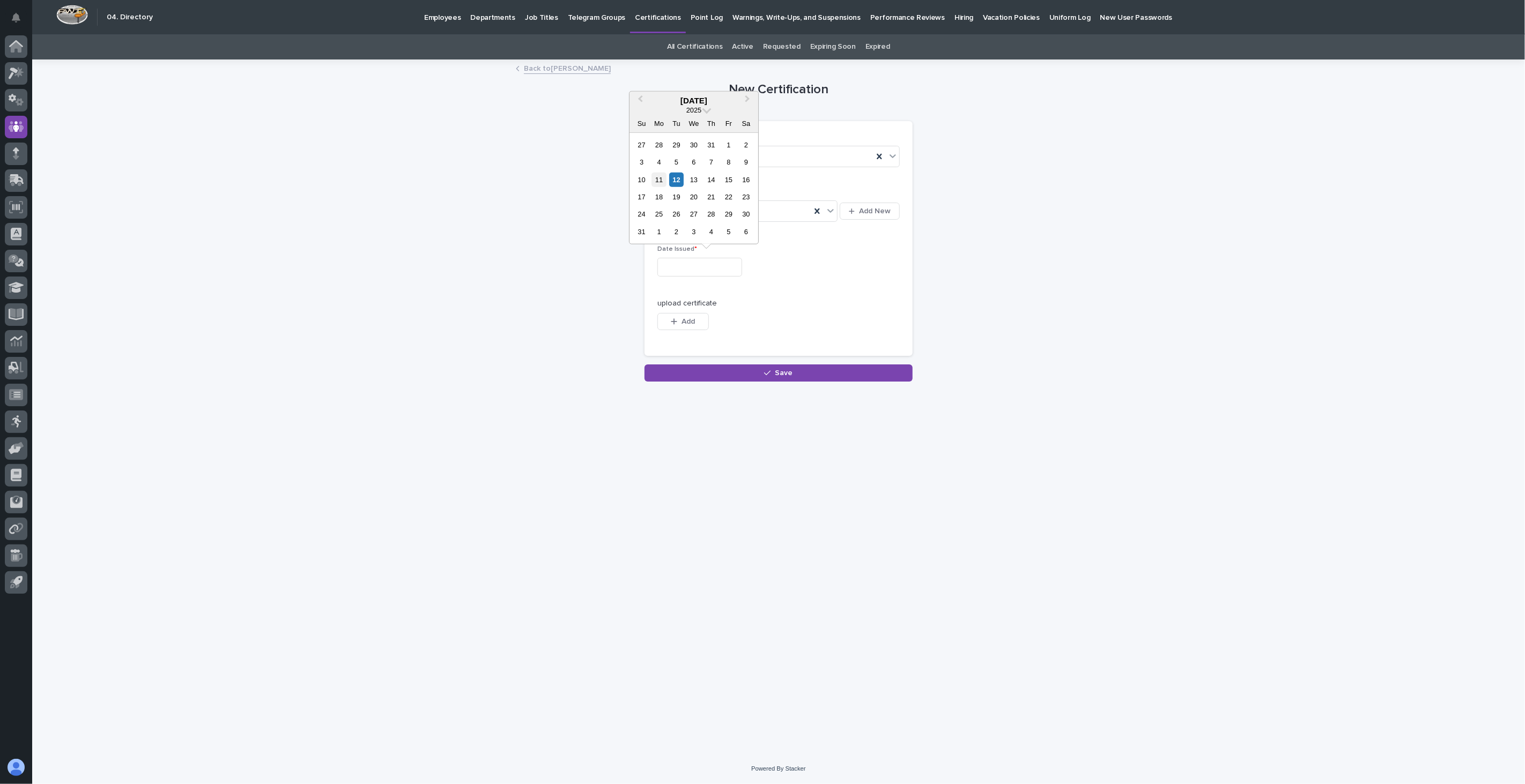
type input "**********"
click at [689, 324] on span "Add" at bounding box center [688, 321] width 13 height 8
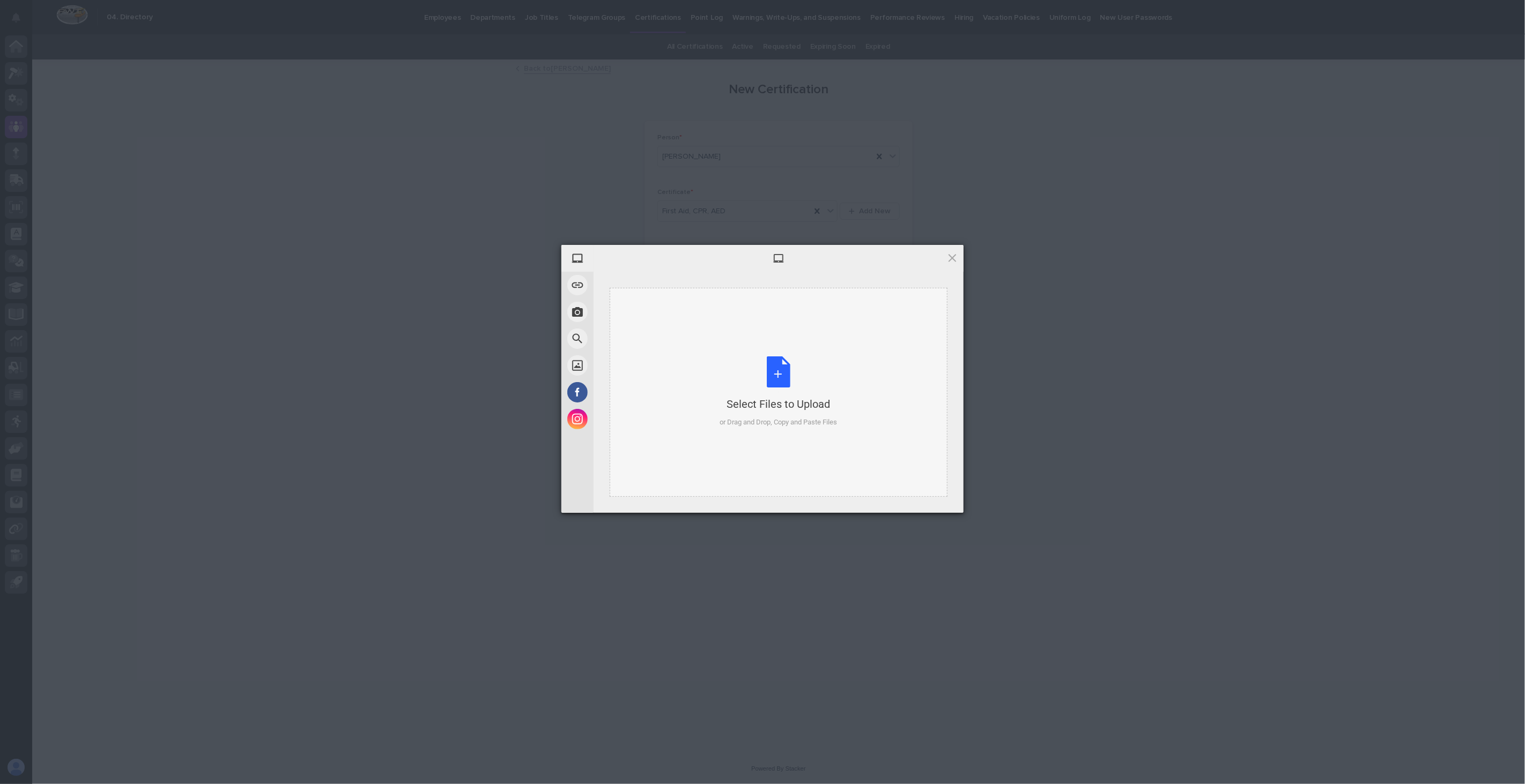
click at [751, 378] on div "Select Files to Upload or Drag and Drop, Copy and Paste Files" at bounding box center [779, 392] width 117 height 71
click at [929, 494] on span "Upload 1" at bounding box center [931, 498] width 21 height 8
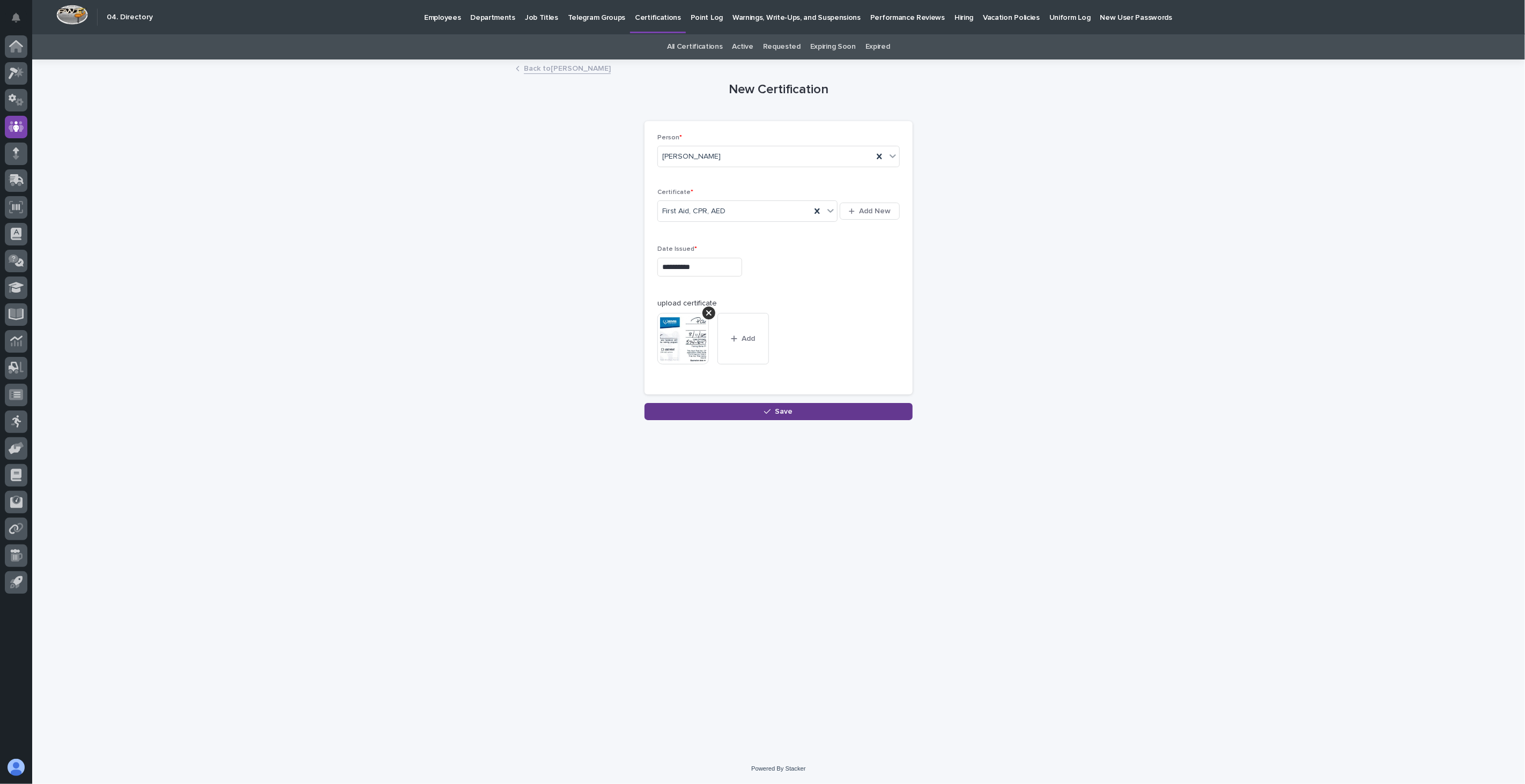
click at [725, 414] on button "Save" at bounding box center [778, 411] width 268 height 17
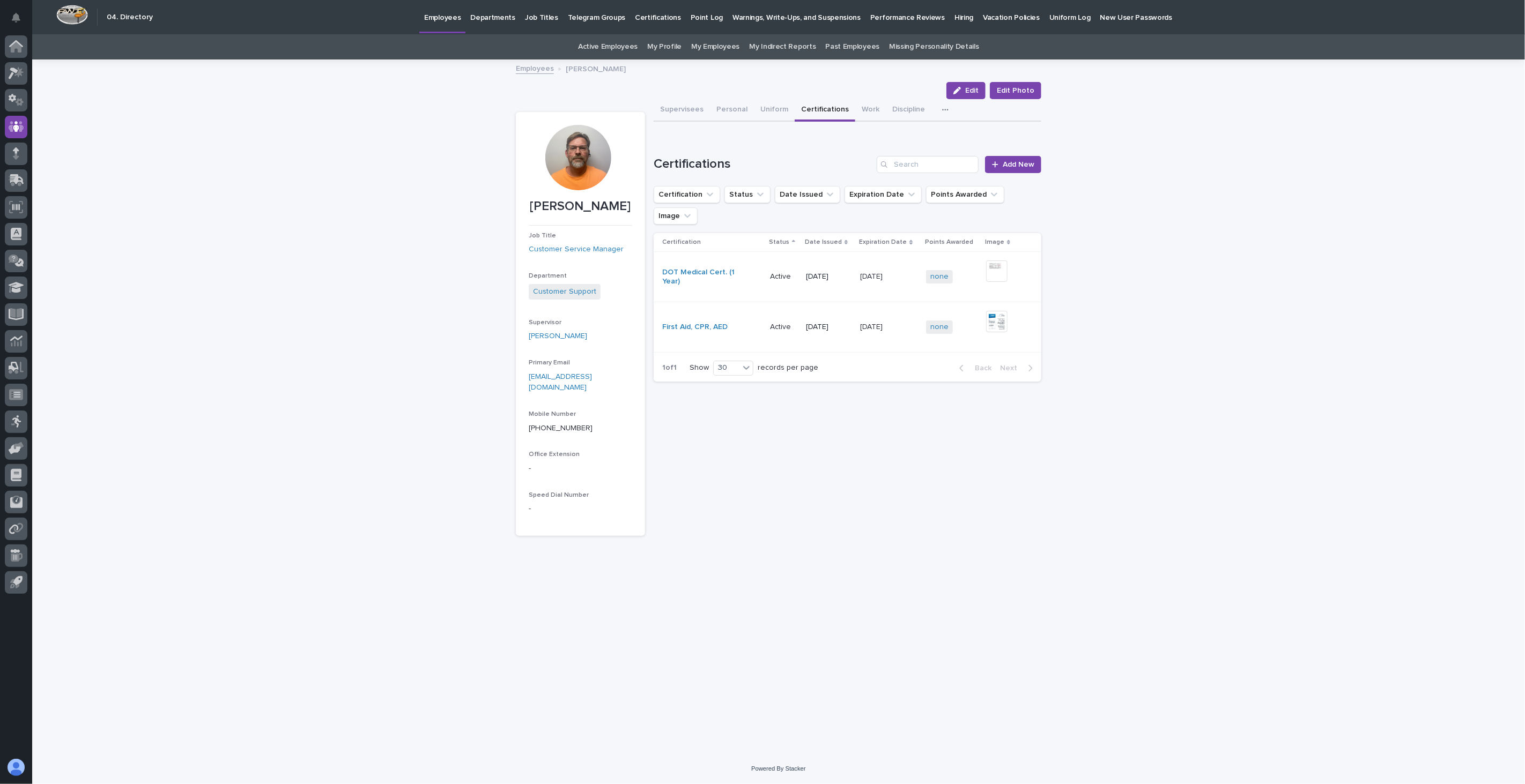
click at [539, 68] on link "Employees" at bounding box center [535, 67] width 38 height 12
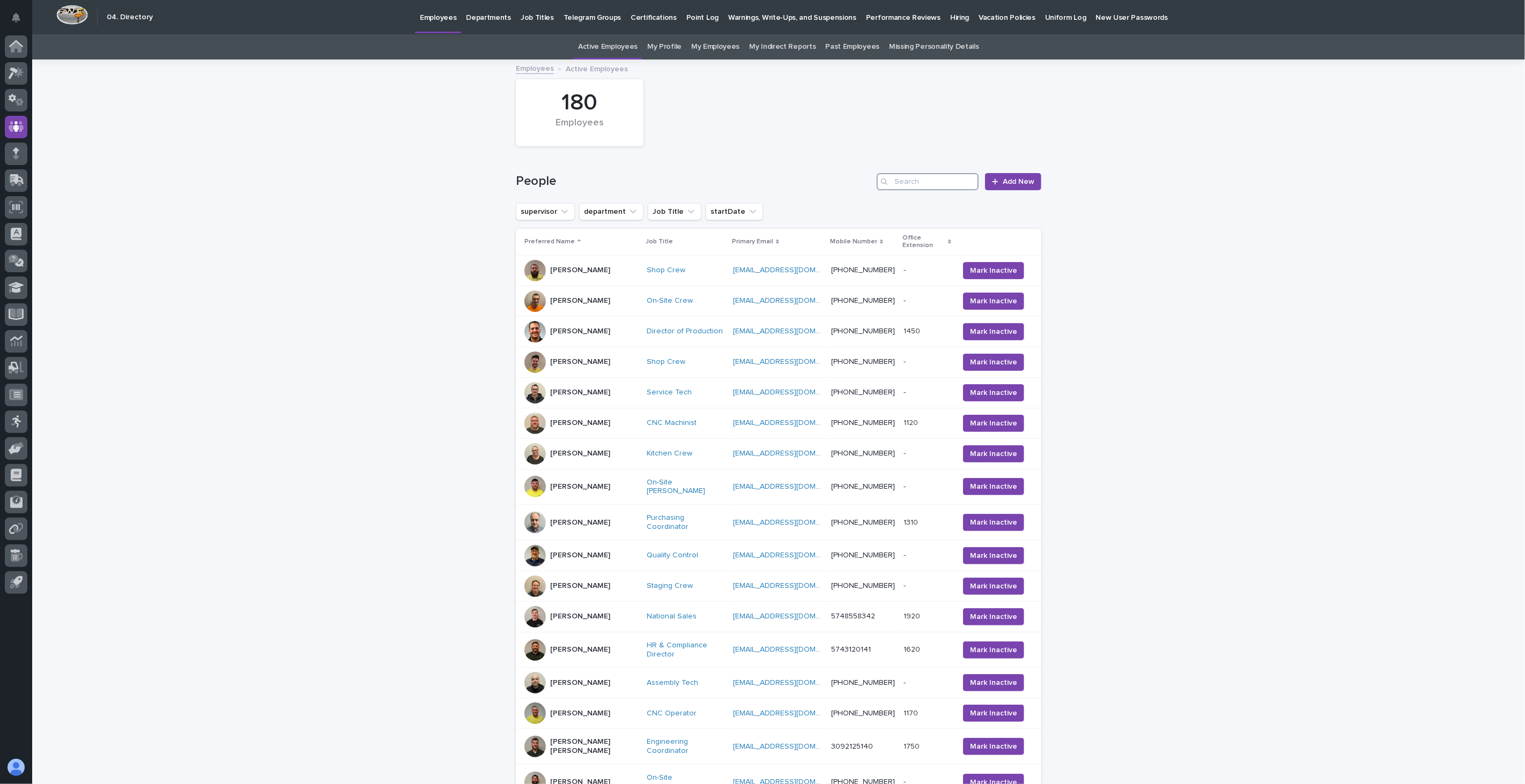
click at [951, 183] on input "Search" at bounding box center [927, 181] width 102 height 17
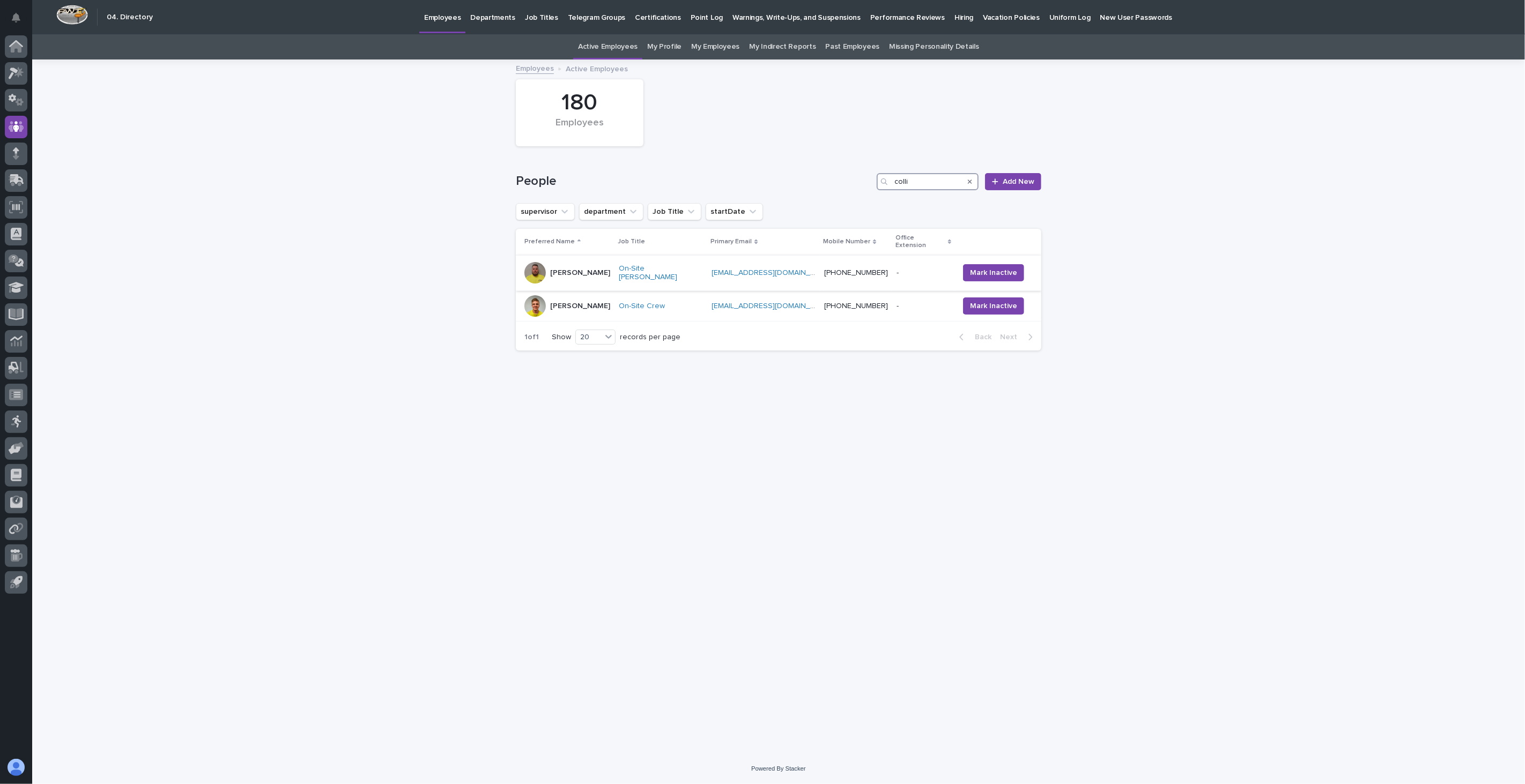
type input "colli"
click at [602, 269] on div "[PERSON_NAME]" at bounding box center [567, 273] width 86 height 22
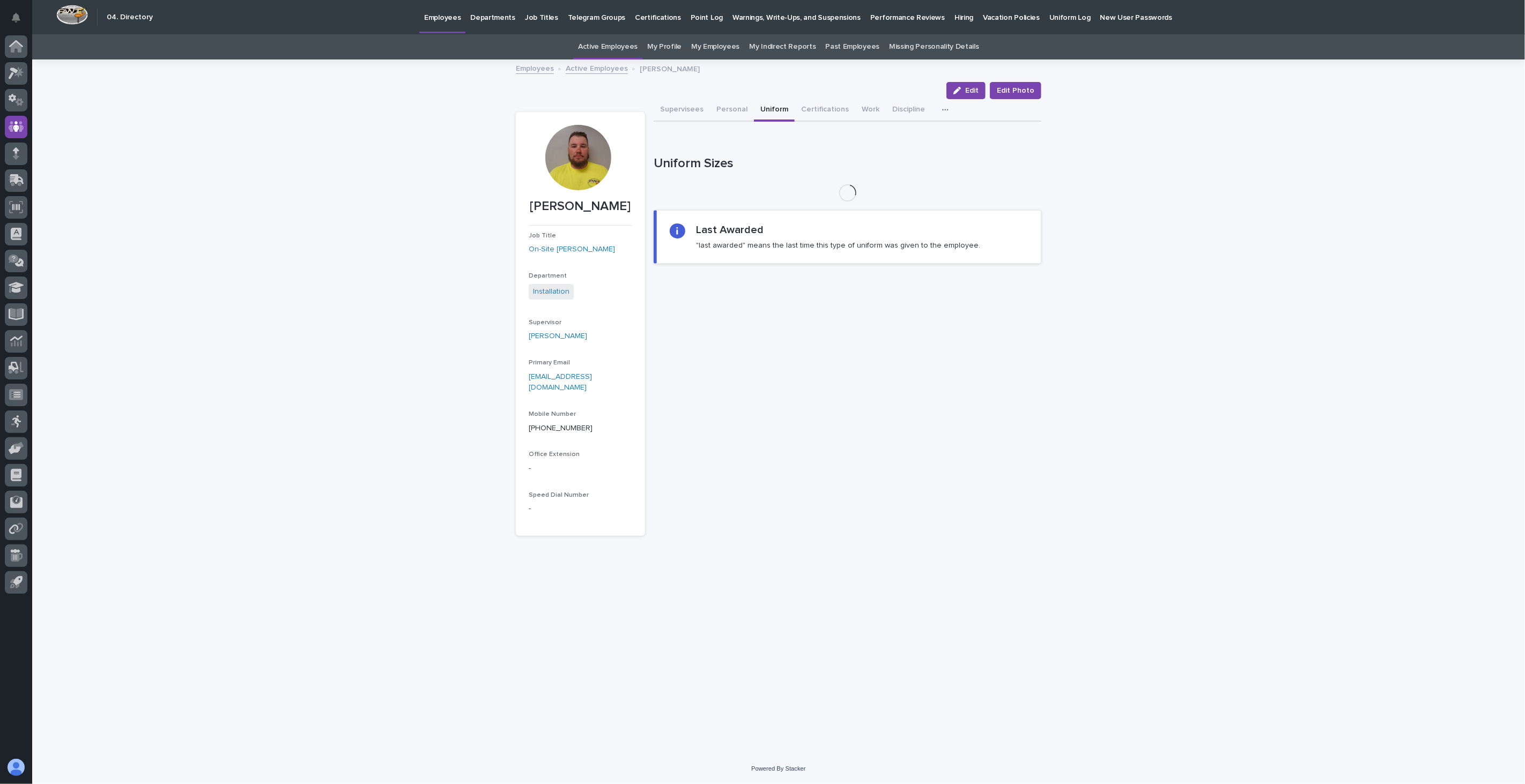
click at [775, 109] on button "Uniform" at bounding box center [774, 110] width 41 height 23
click at [819, 110] on button "Certifications" at bounding box center [825, 110] width 61 height 23
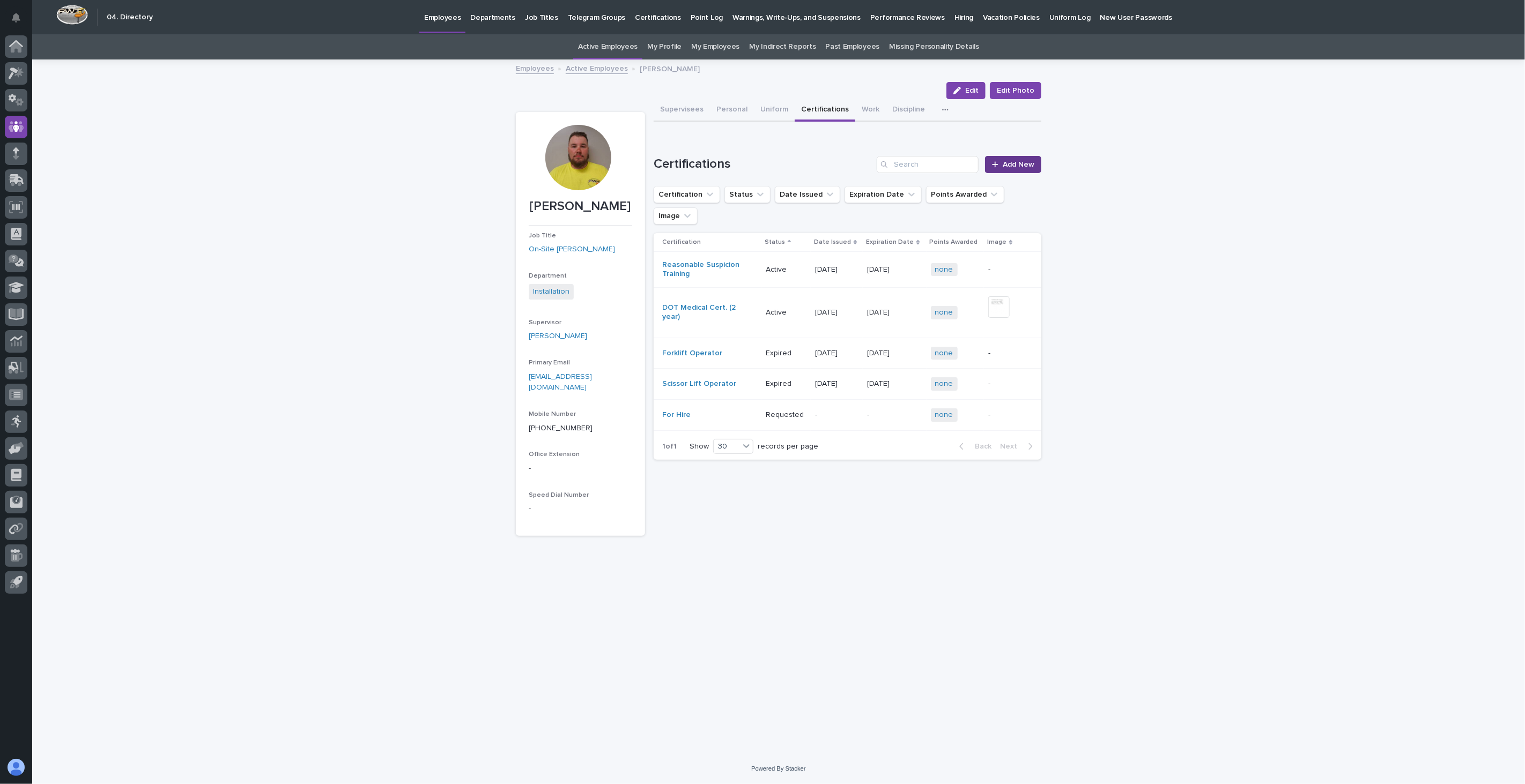
click at [1018, 163] on span "Add New" at bounding box center [1018, 165] width 32 height 8
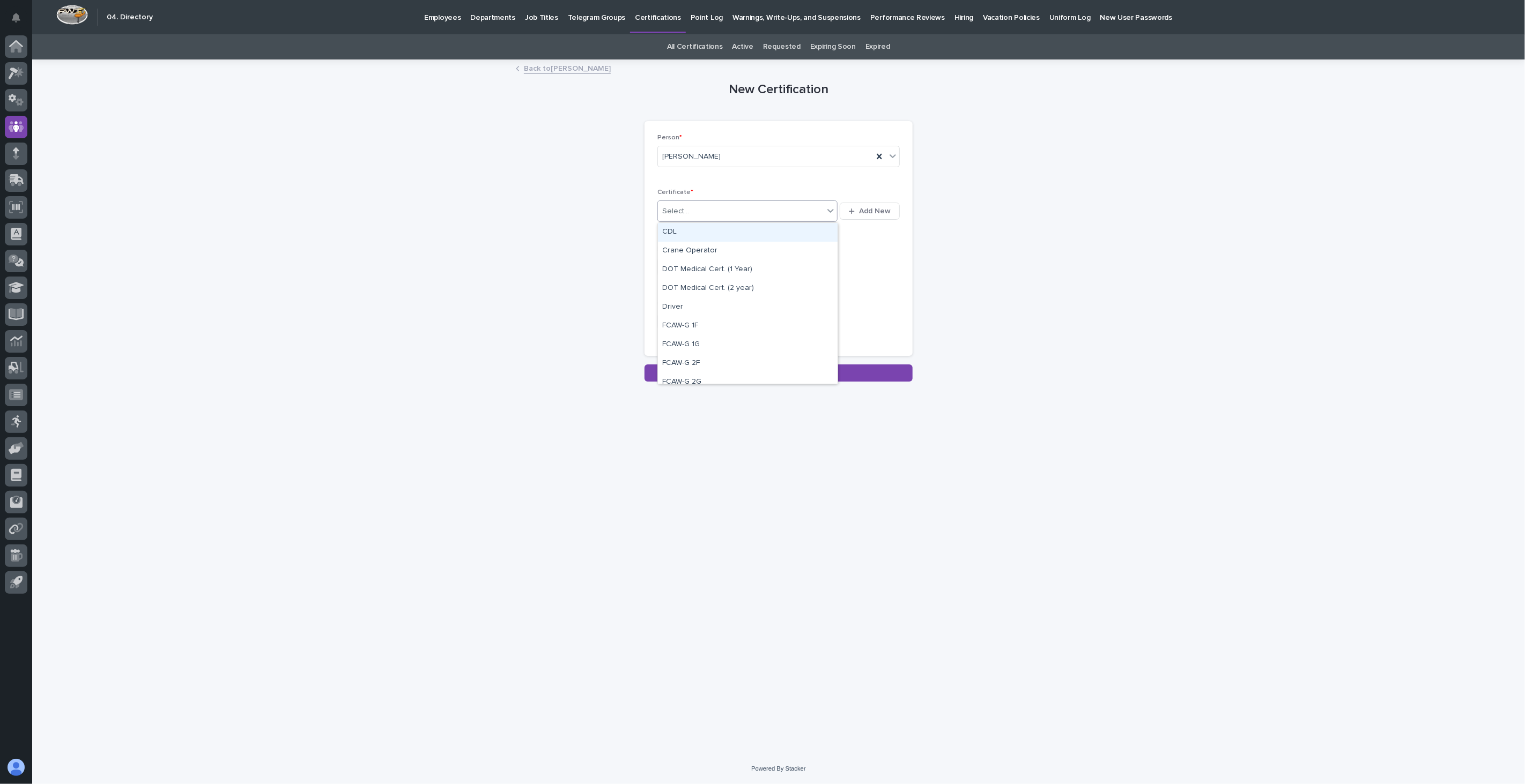
click at [710, 209] on div "Select..." at bounding box center [740, 212] width 165 height 18
click at [703, 355] on div "First Aid, CPR, AED" at bounding box center [747, 357] width 179 height 19
click at [696, 264] on input "text" at bounding box center [700, 267] width 85 height 19
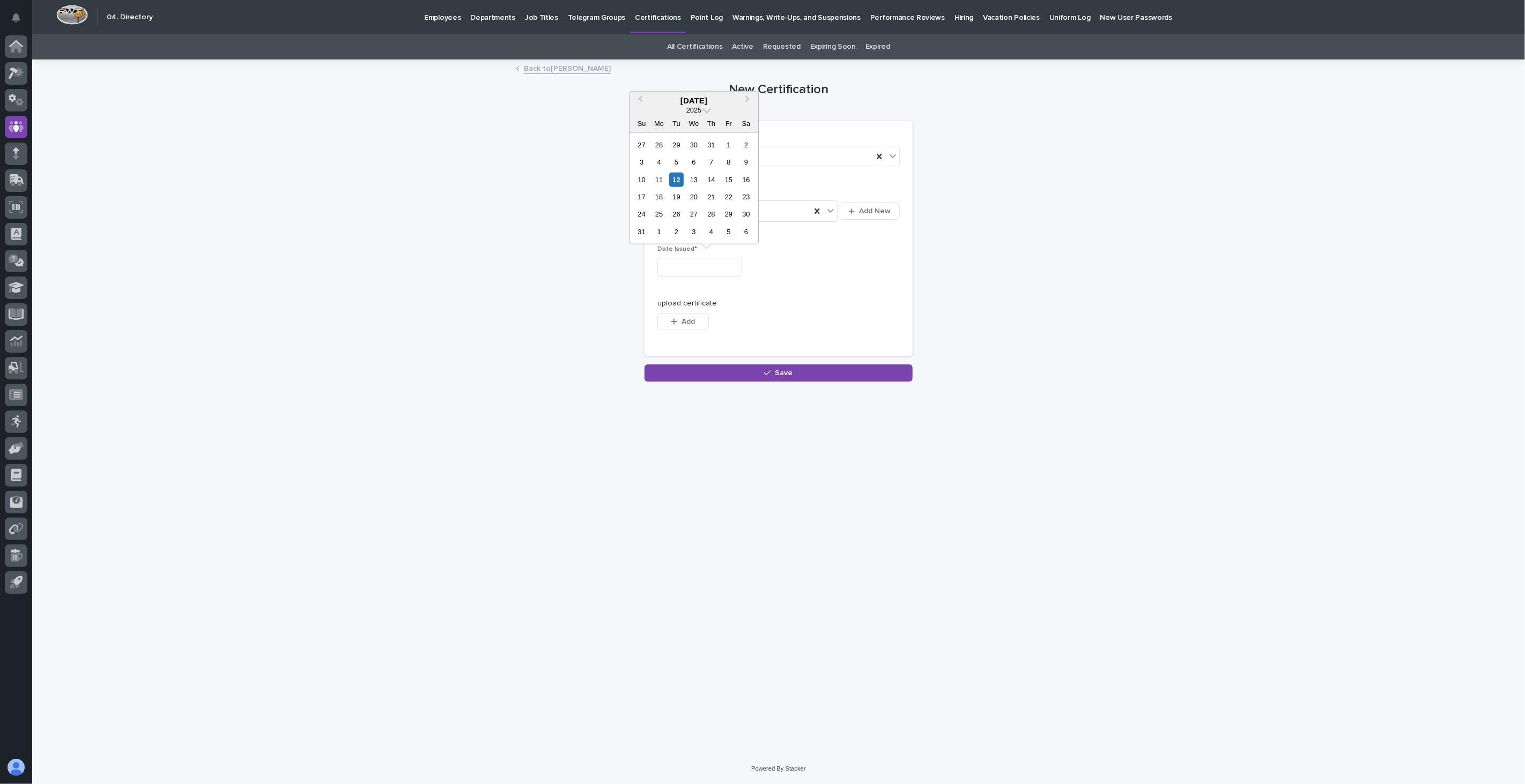
click at [658, 179] on div "11" at bounding box center [659, 179] width 15 height 15
type input "**********"
click at [684, 322] on span "Add" at bounding box center [688, 321] width 13 height 8
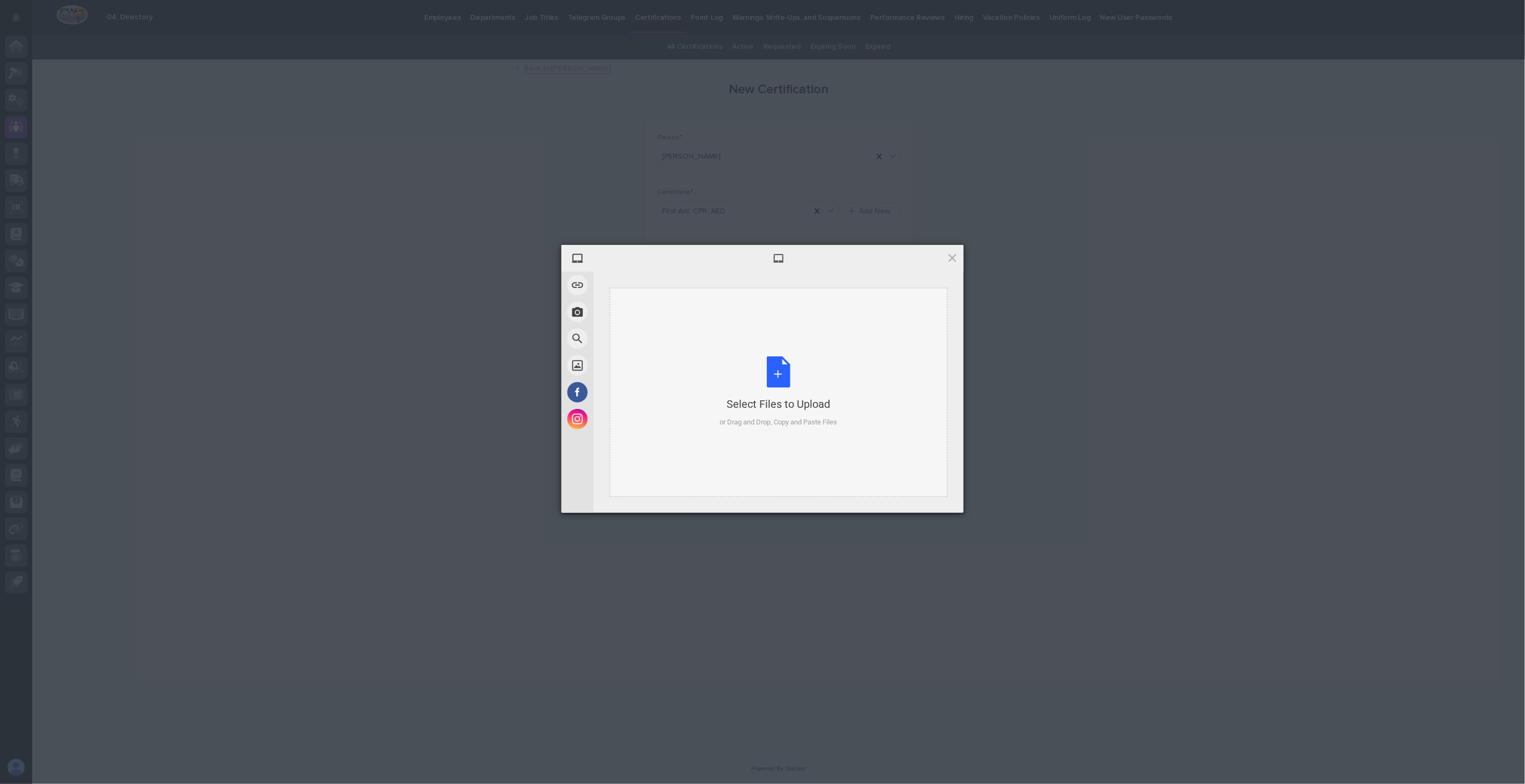
click at [744, 346] on div "Select Files to Upload or Drag and Drop, Copy and Paste Files" at bounding box center [778, 392] width 338 height 209
click at [935, 496] on span "Upload 1" at bounding box center [931, 498] width 21 height 8
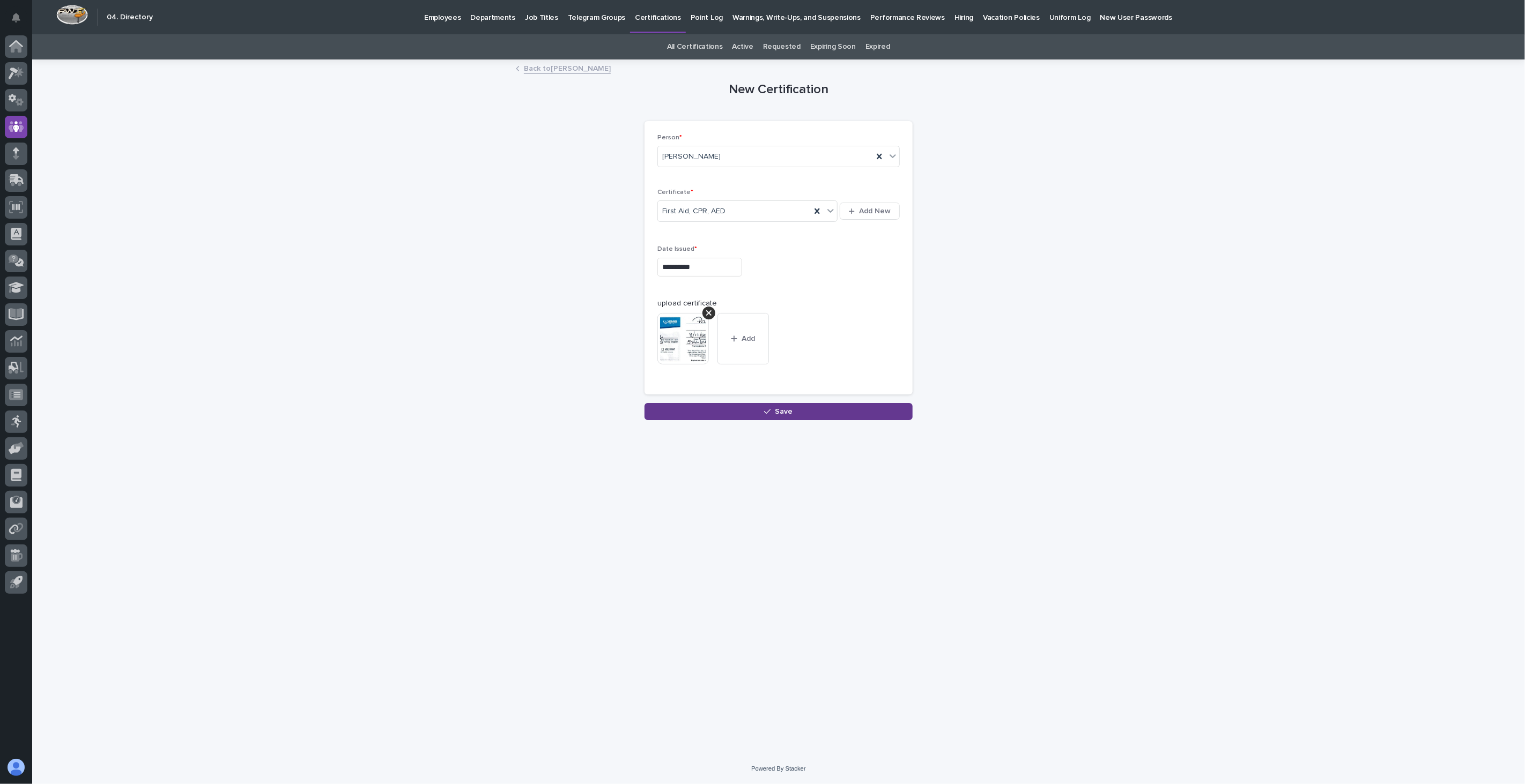
click at [775, 413] on button "Save" at bounding box center [778, 411] width 268 height 17
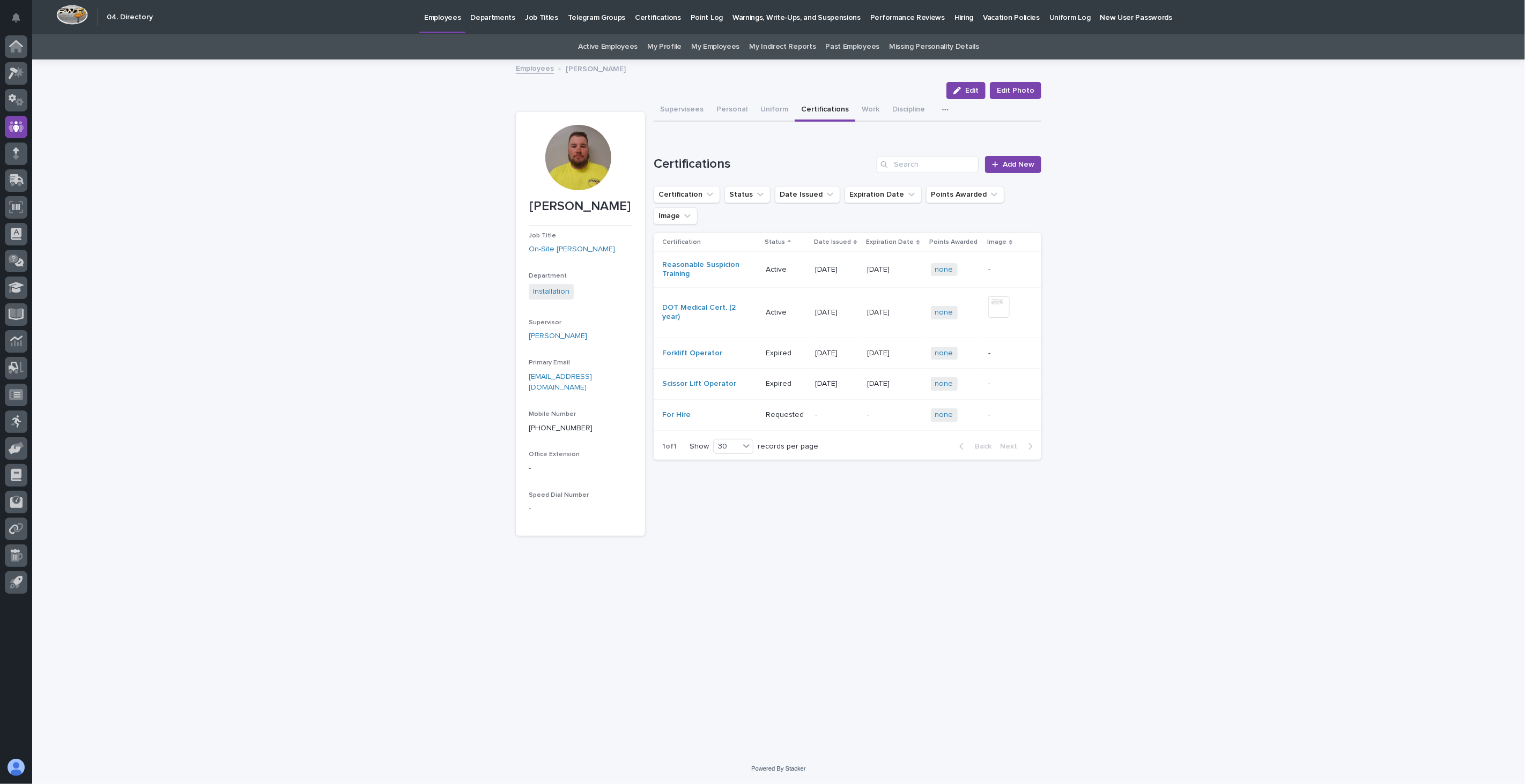
click at [542, 68] on link "Employees" at bounding box center [535, 67] width 38 height 12
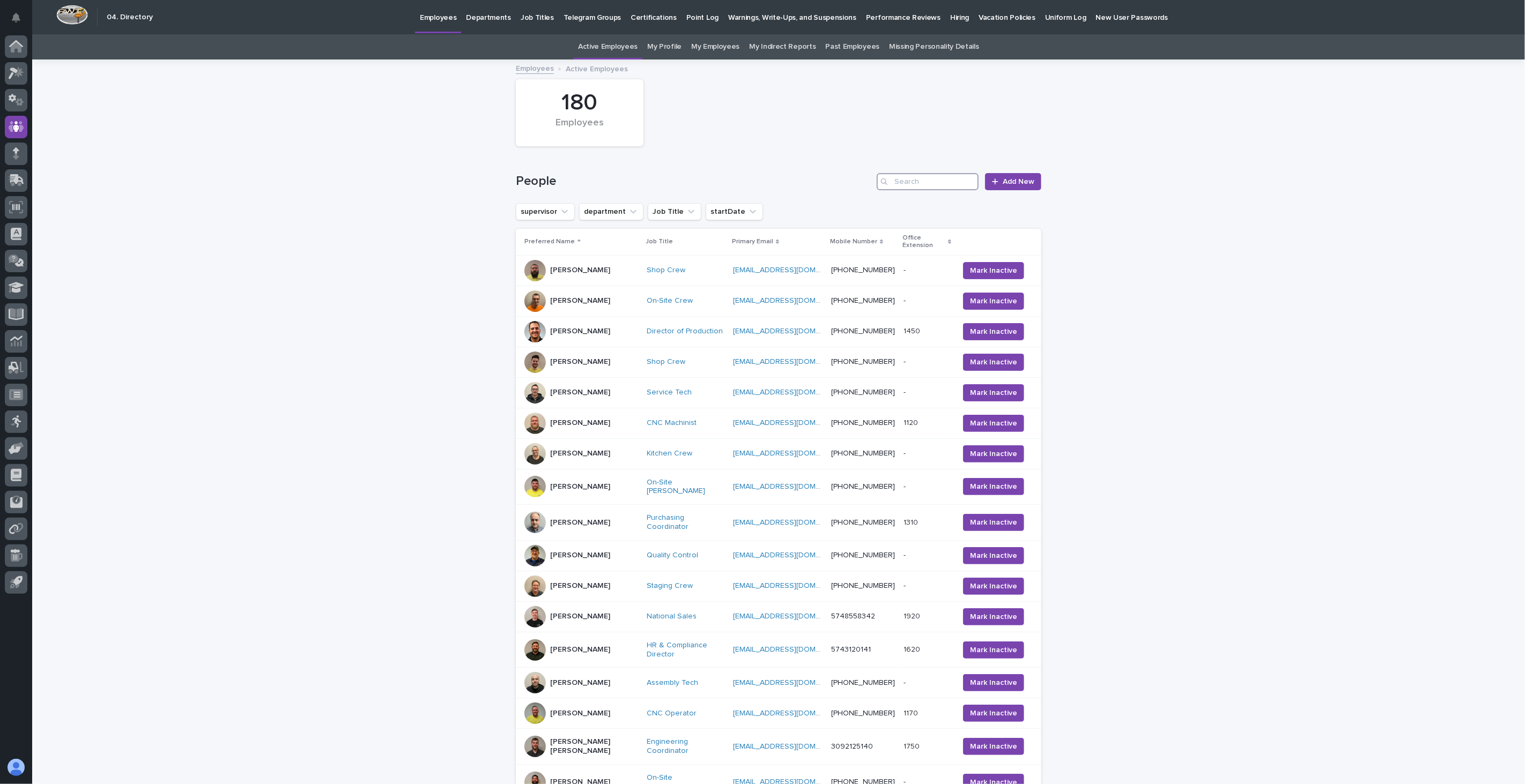
click at [919, 184] on input "Search" at bounding box center [927, 181] width 102 height 17
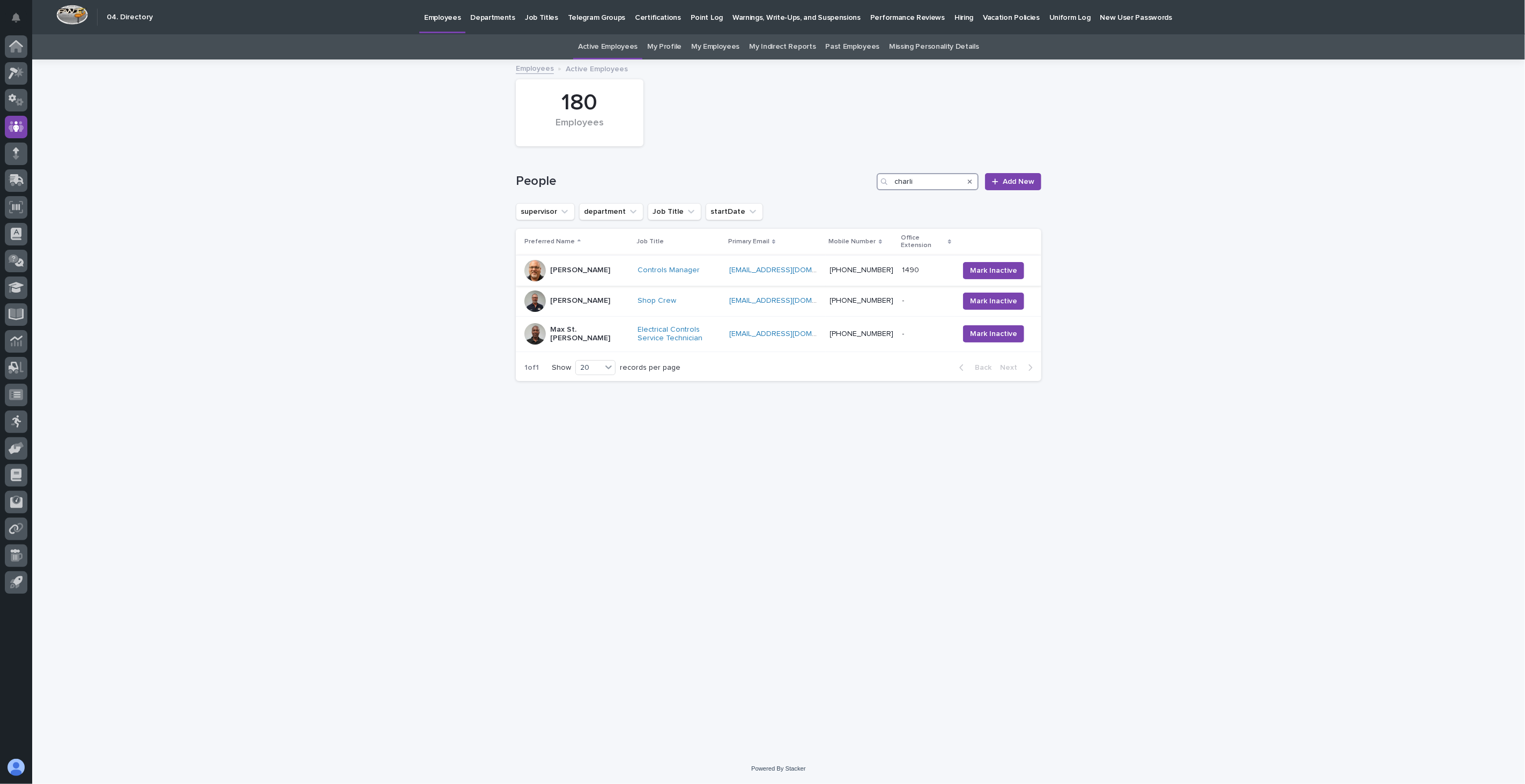
type input "charli"
click at [600, 272] on div "[PERSON_NAME]" at bounding box center [576, 271] width 105 height 22
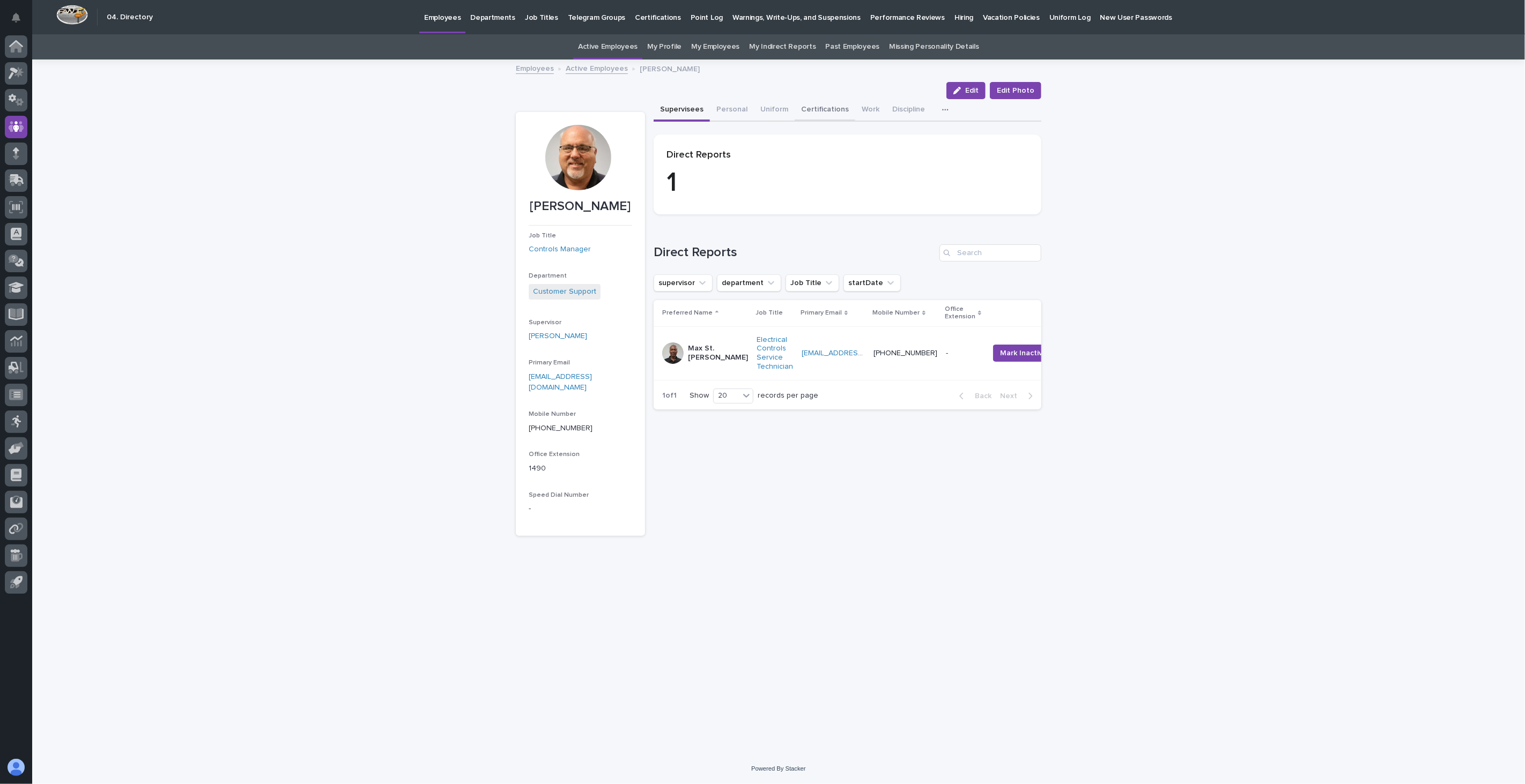
click at [827, 107] on button "Certifications" at bounding box center [825, 110] width 61 height 23
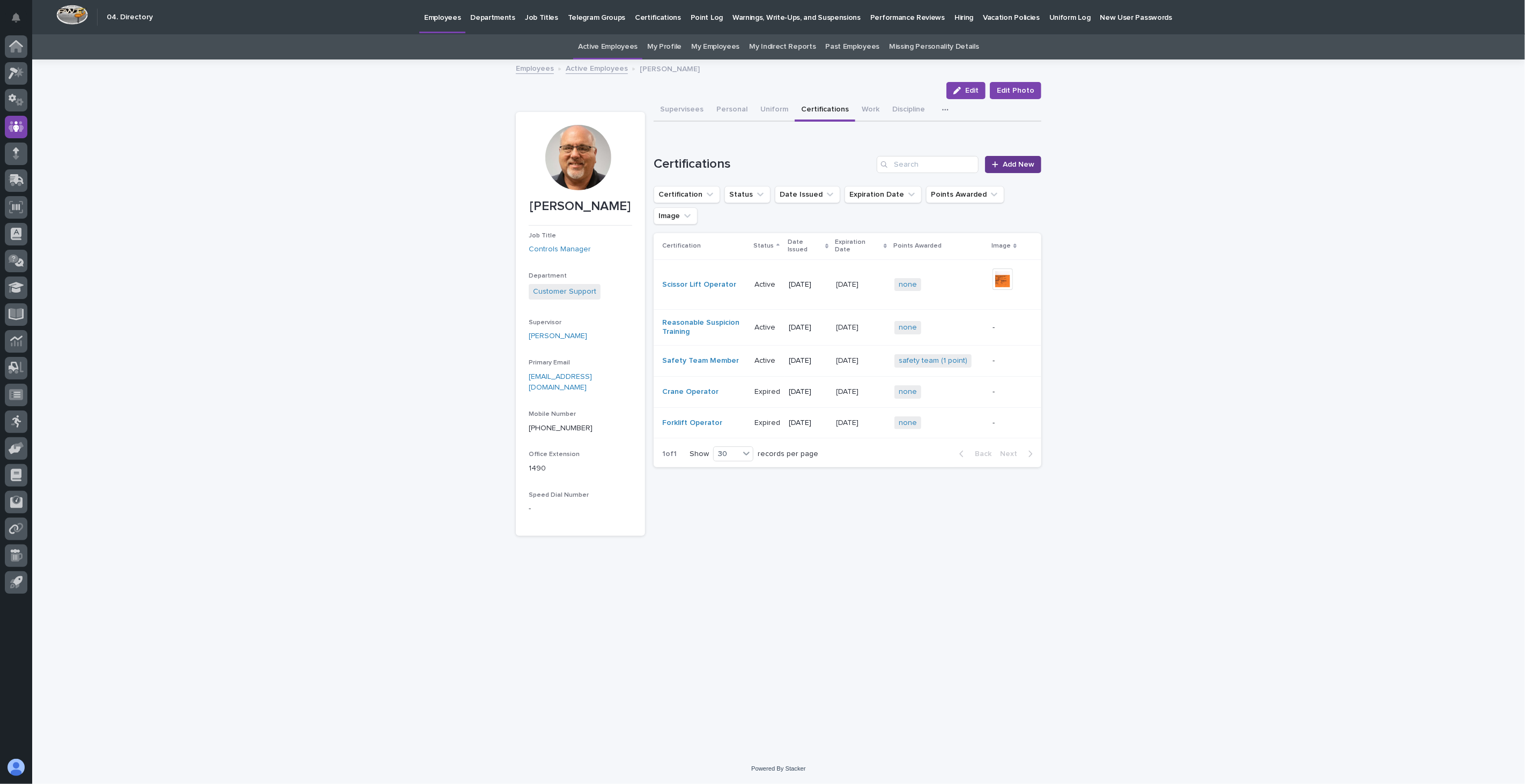
click at [1021, 162] on span "Add New" at bounding box center [1018, 165] width 32 height 8
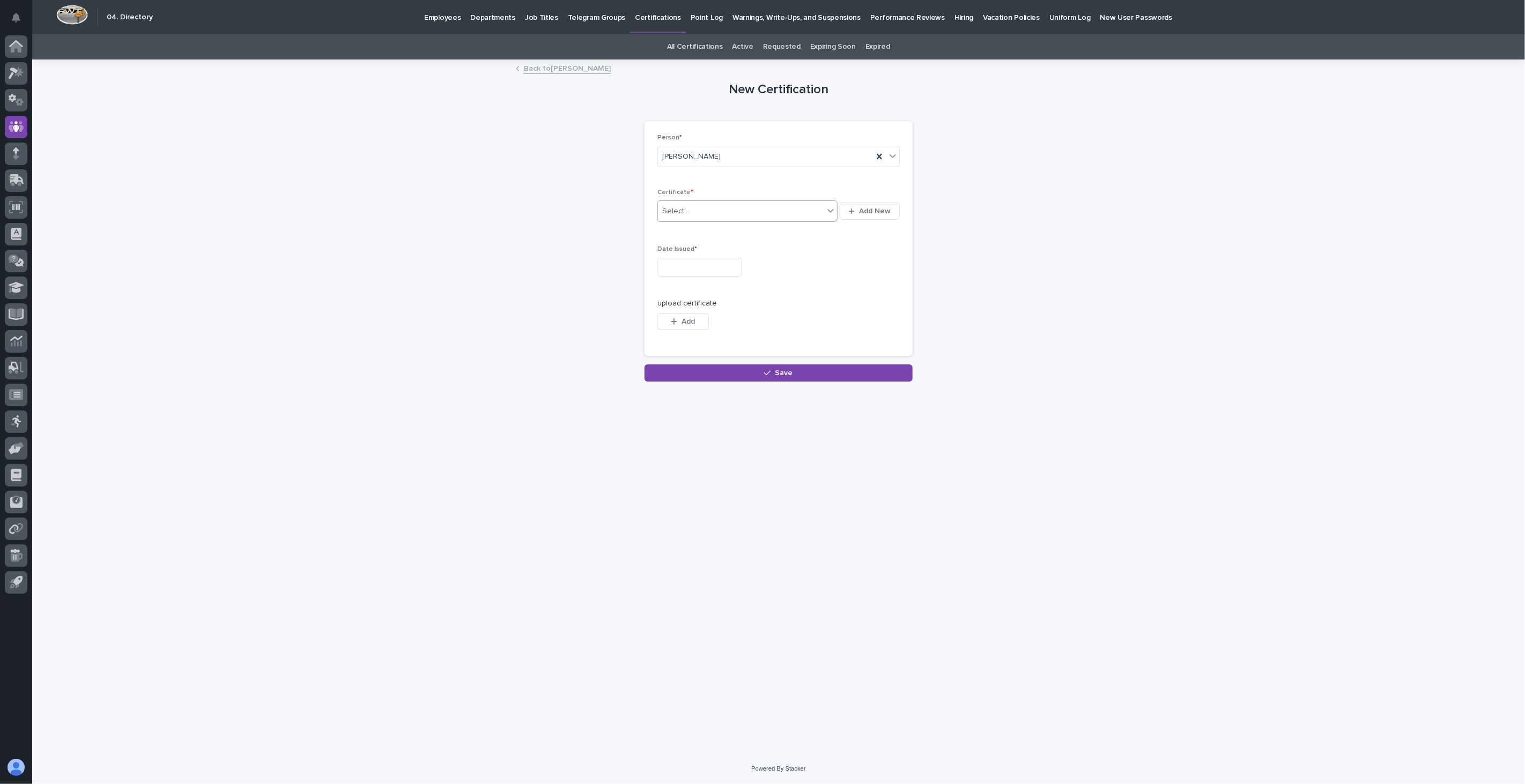
click at [748, 206] on div "Select..." at bounding box center [740, 212] width 165 height 18
click at [726, 357] on div "First Aid, CPR, AED" at bounding box center [747, 357] width 179 height 19
click at [682, 266] on input "text" at bounding box center [700, 267] width 85 height 19
click at [656, 176] on div "11" at bounding box center [659, 179] width 15 height 15
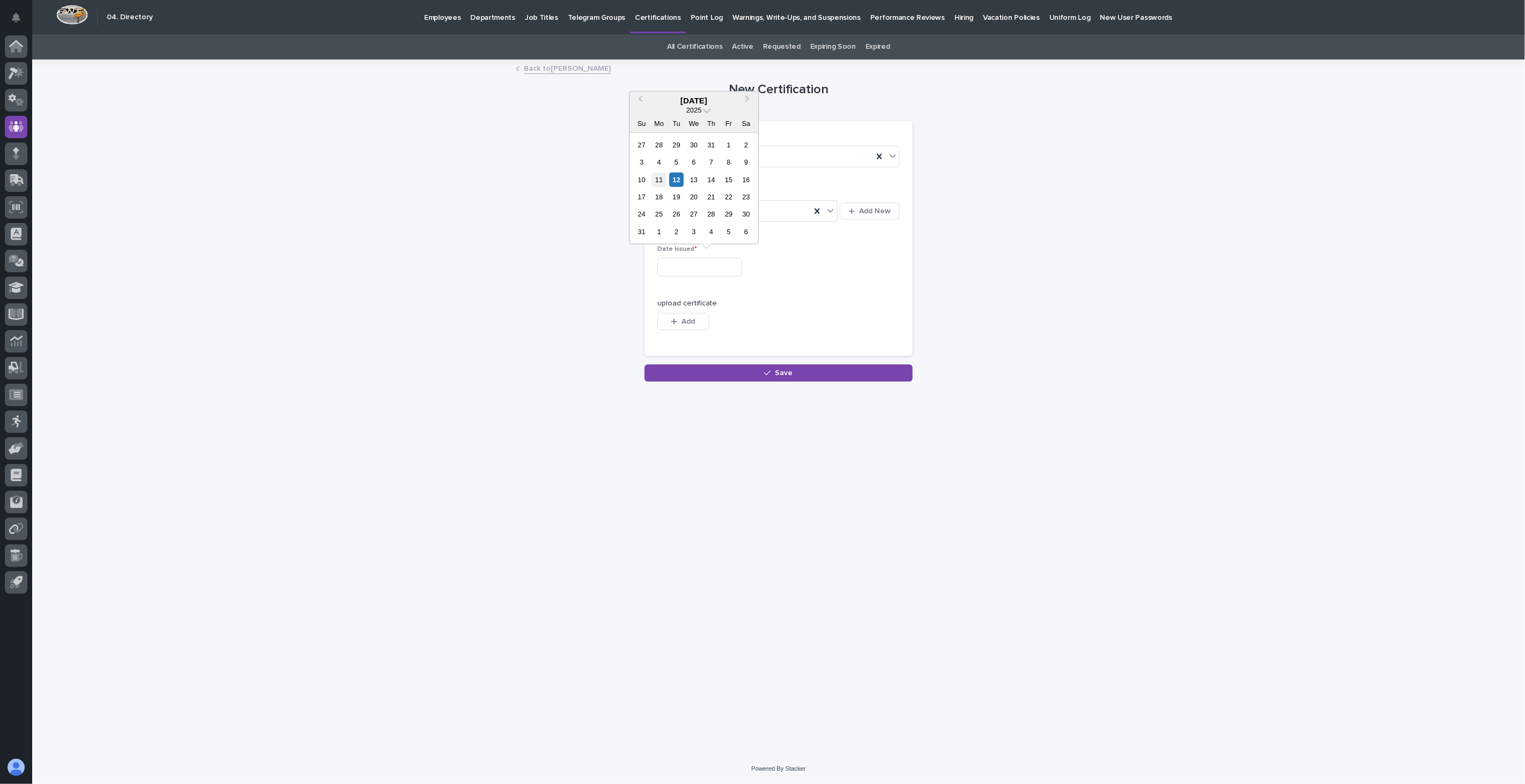
type input "**********"
click at [684, 325] on span "Add" at bounding box center [688, 321] width 13 height 8
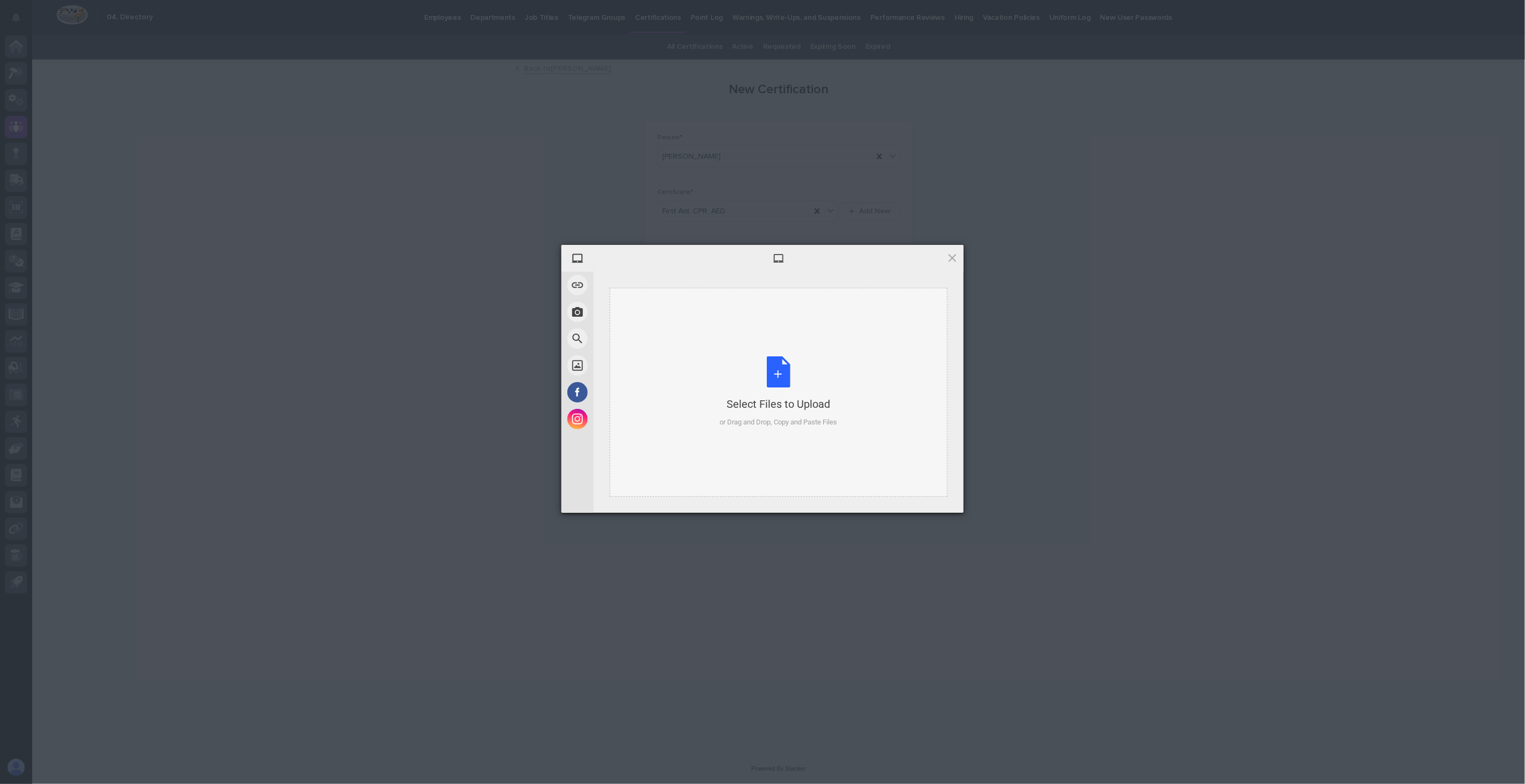
click at [708, 340] on div "Select Files to Upload or Drag and Drop, Copy and Paste Files" at bounding box center [778, 392] width 338 height 209
click at [936, 499] on span "Upload 1" at bounding box center [931, 498] width 21 height 8
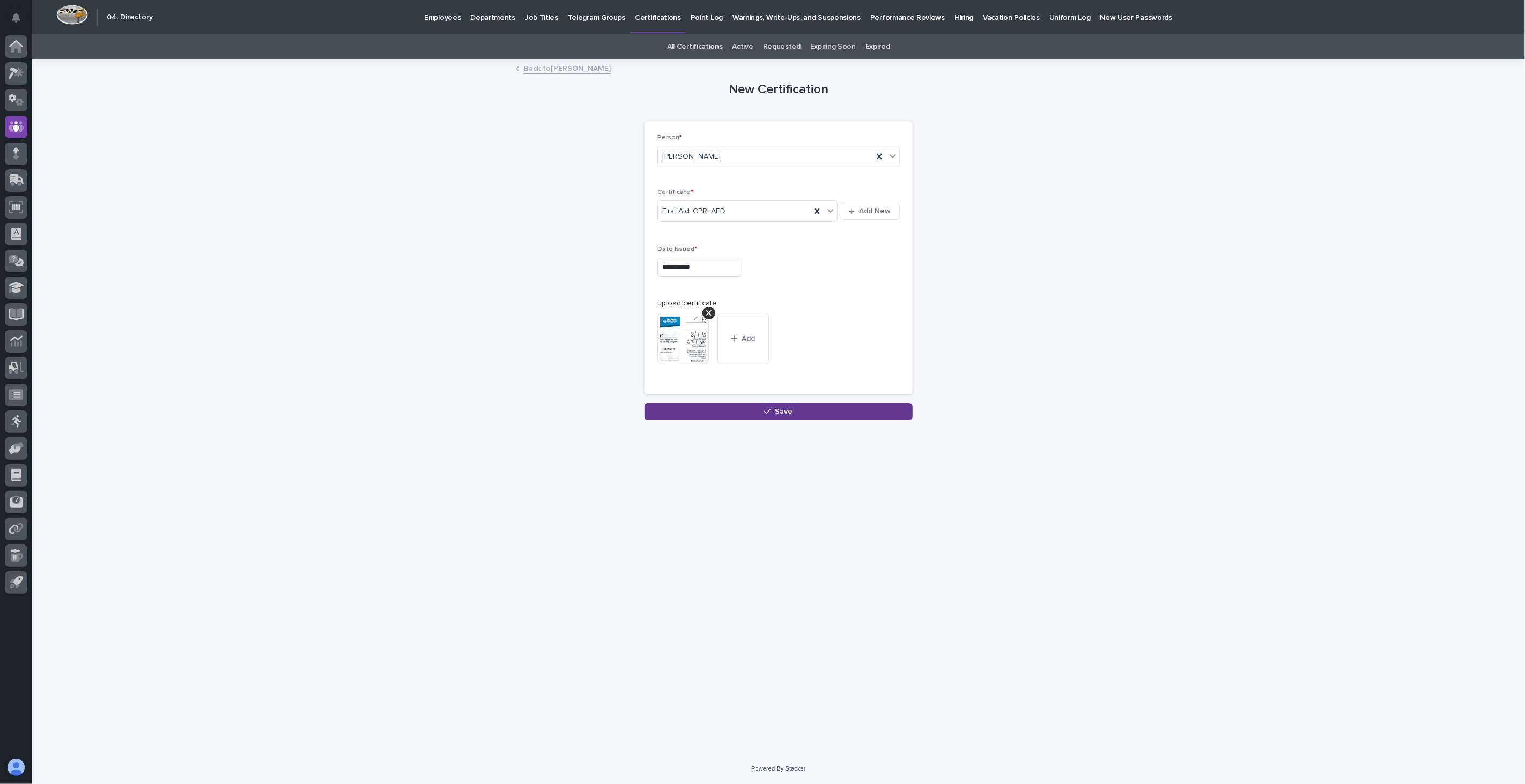
click at [791, 409] on span "Save" at bounding box center [784, 411] width 18 height 8
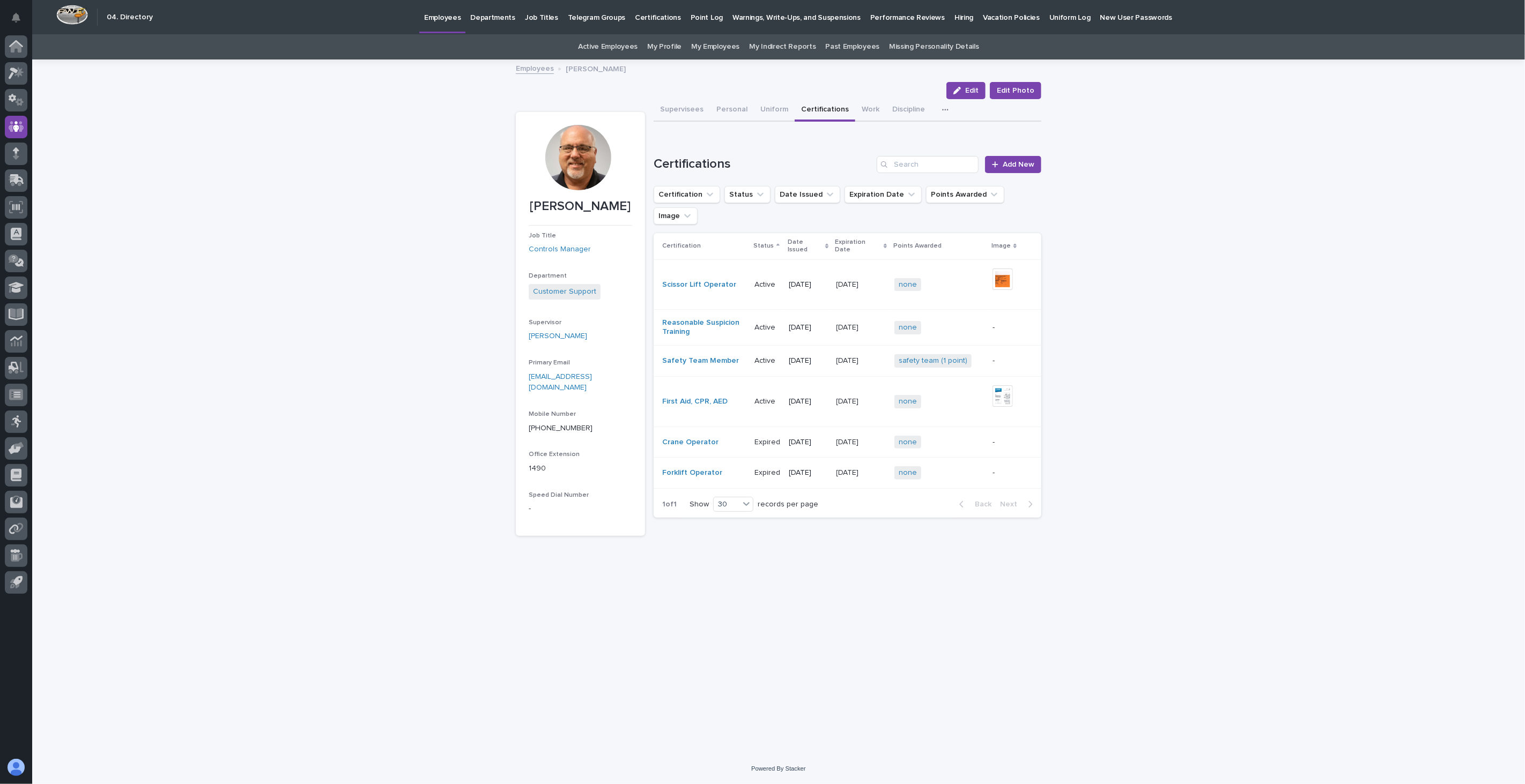
click at [542, 72] on link "Employees" at bounding box center [535, 67] width 38 height 12
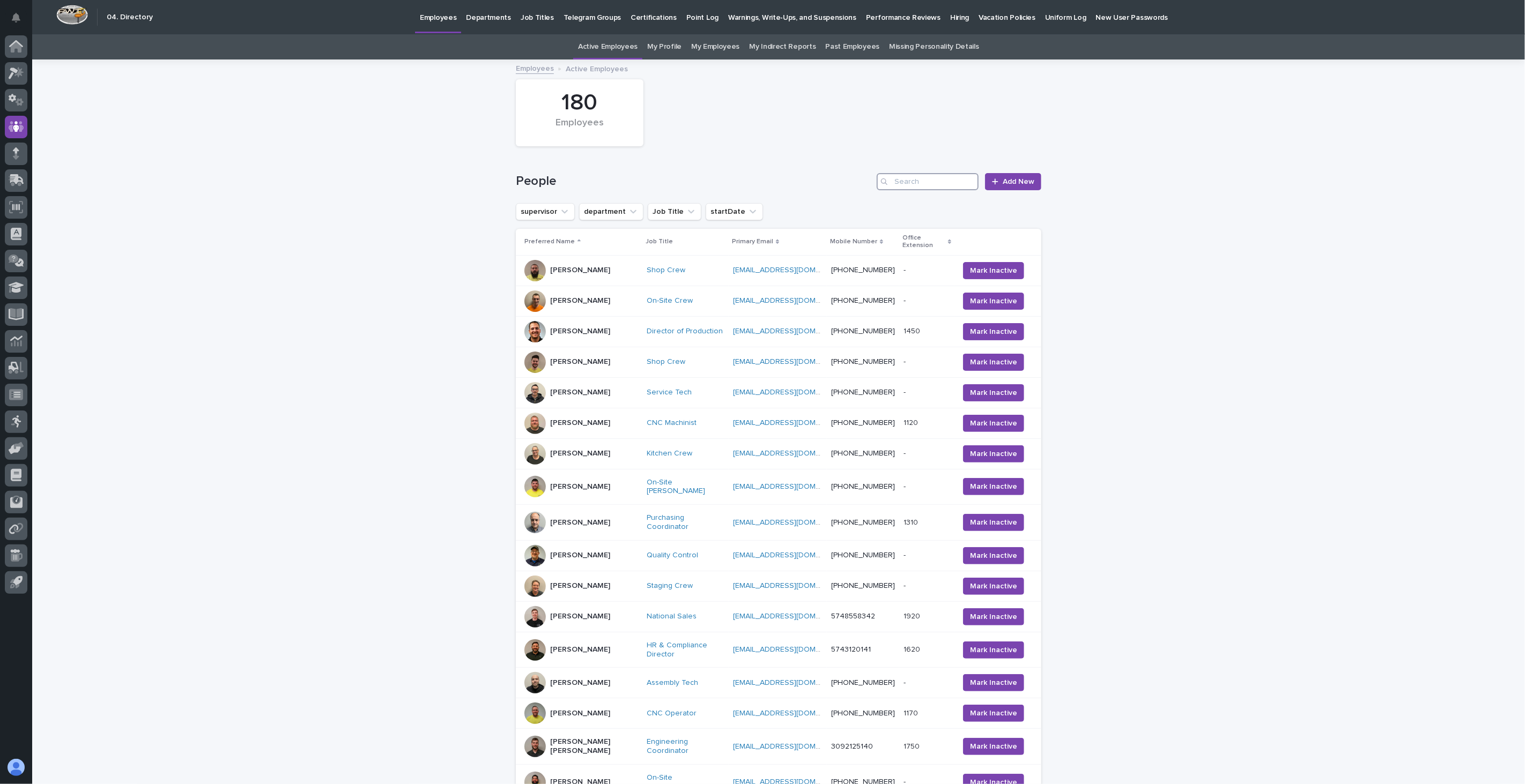
click at [909, 182] on input "Search" at bounding box center [927, 181] width 102 height 17
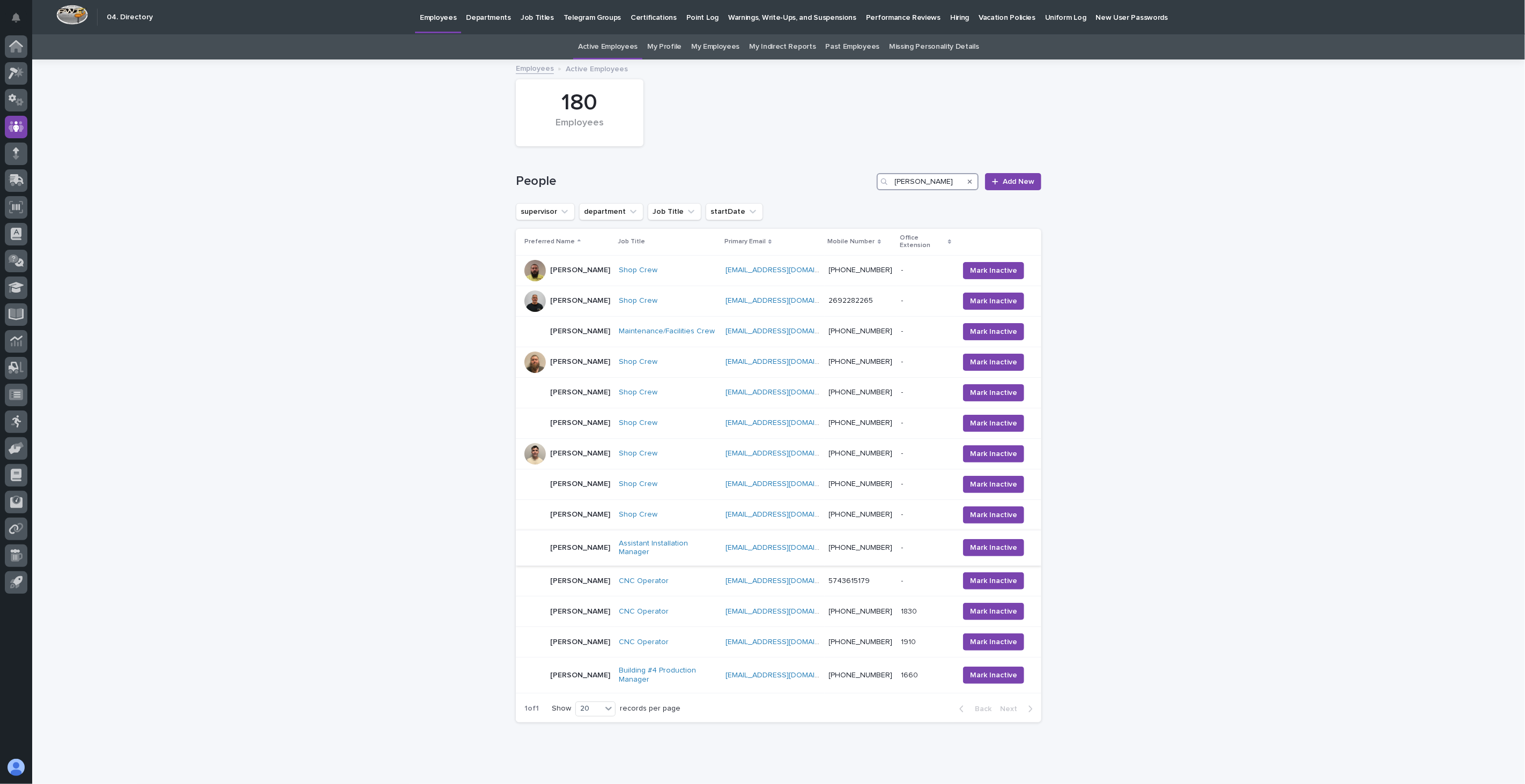
type input "[PERSON_NAME]"
click at [597, 558] on div "[PERSON_NAME]" at bounding box center [567, 548] width 86 height 22
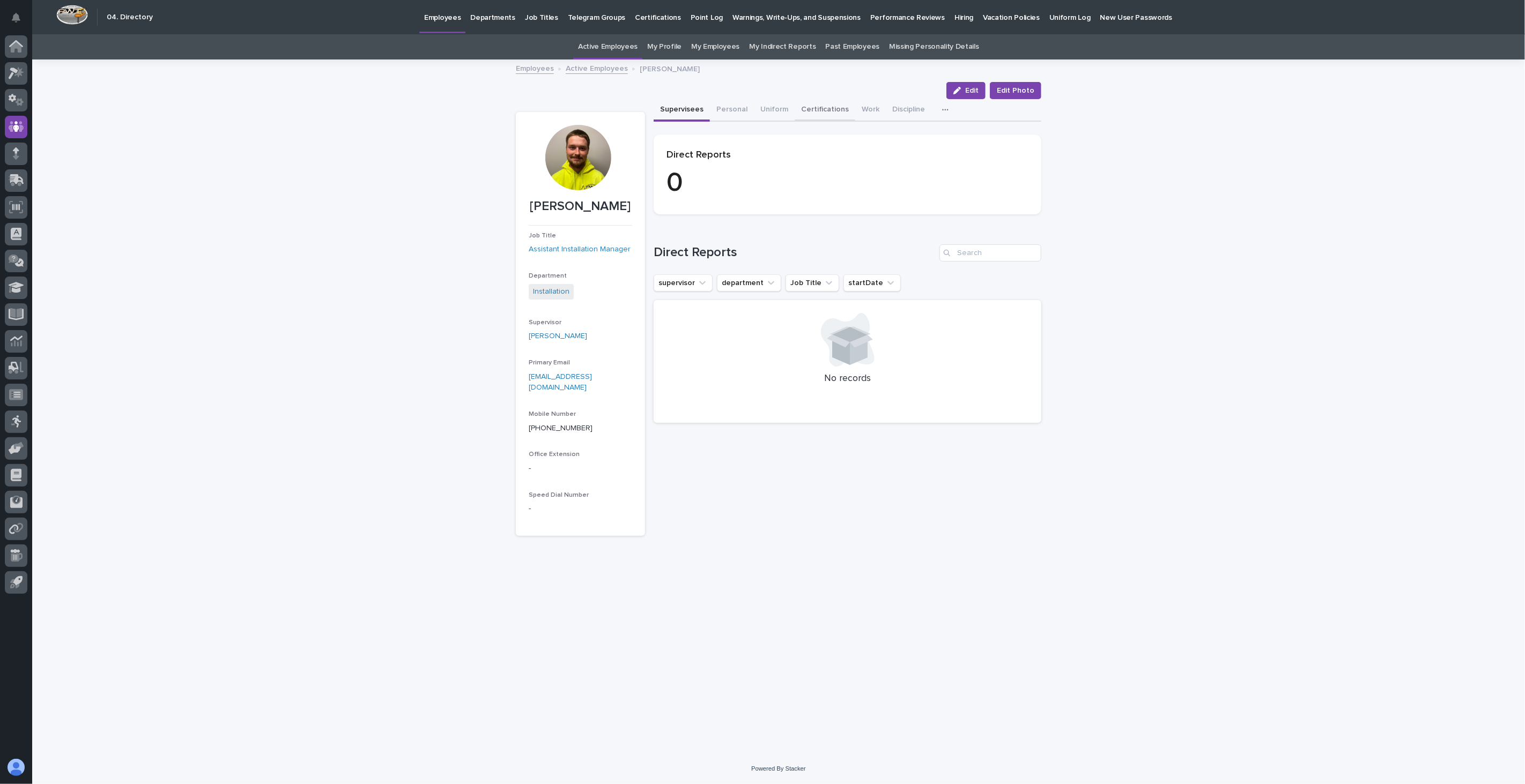
click at [810, 111] on button "Certifications" at bounding box center [825, 110] width 61 height 23
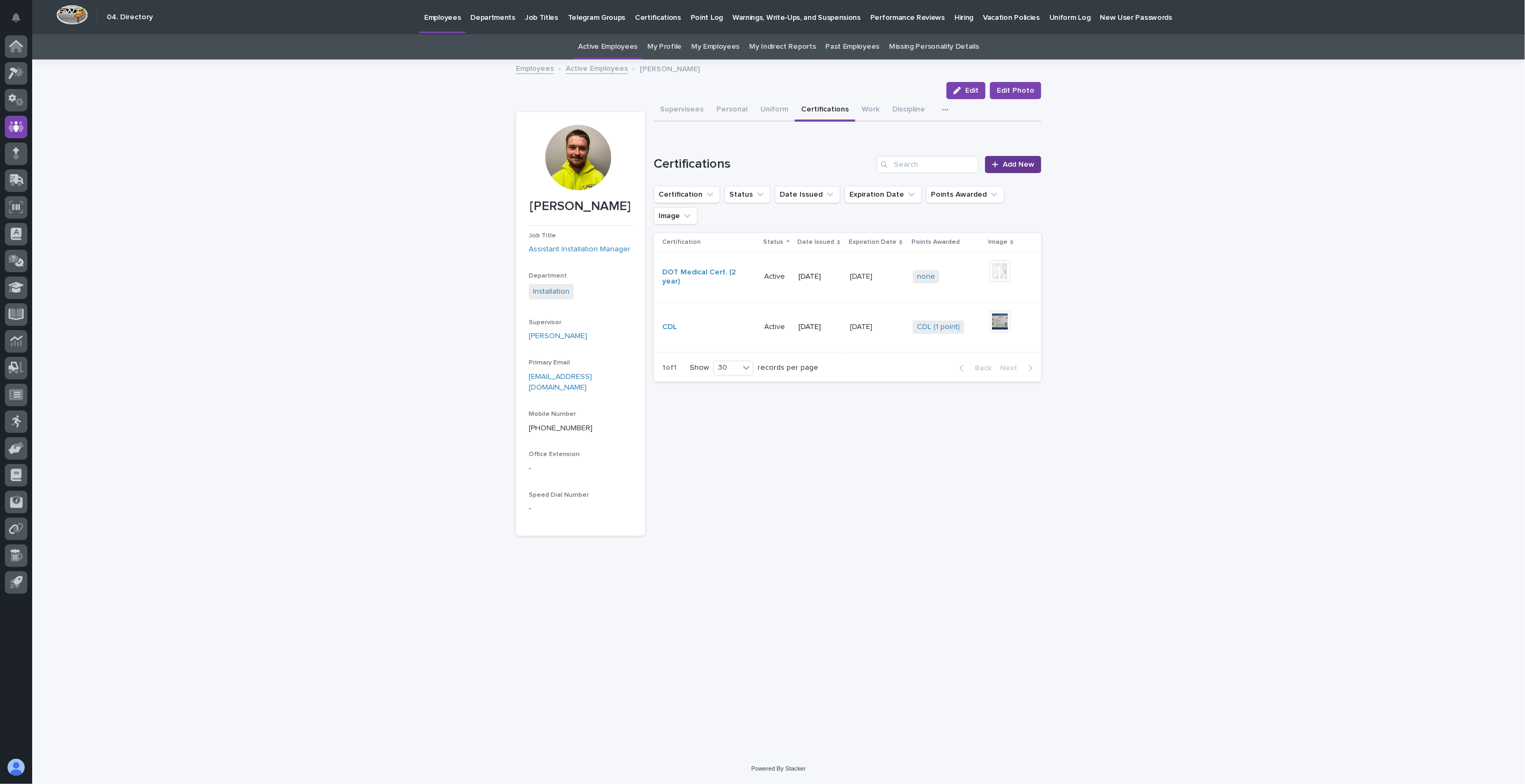
click at [1001, 165] on div at bounding box center [997, 165] width 11 height 8
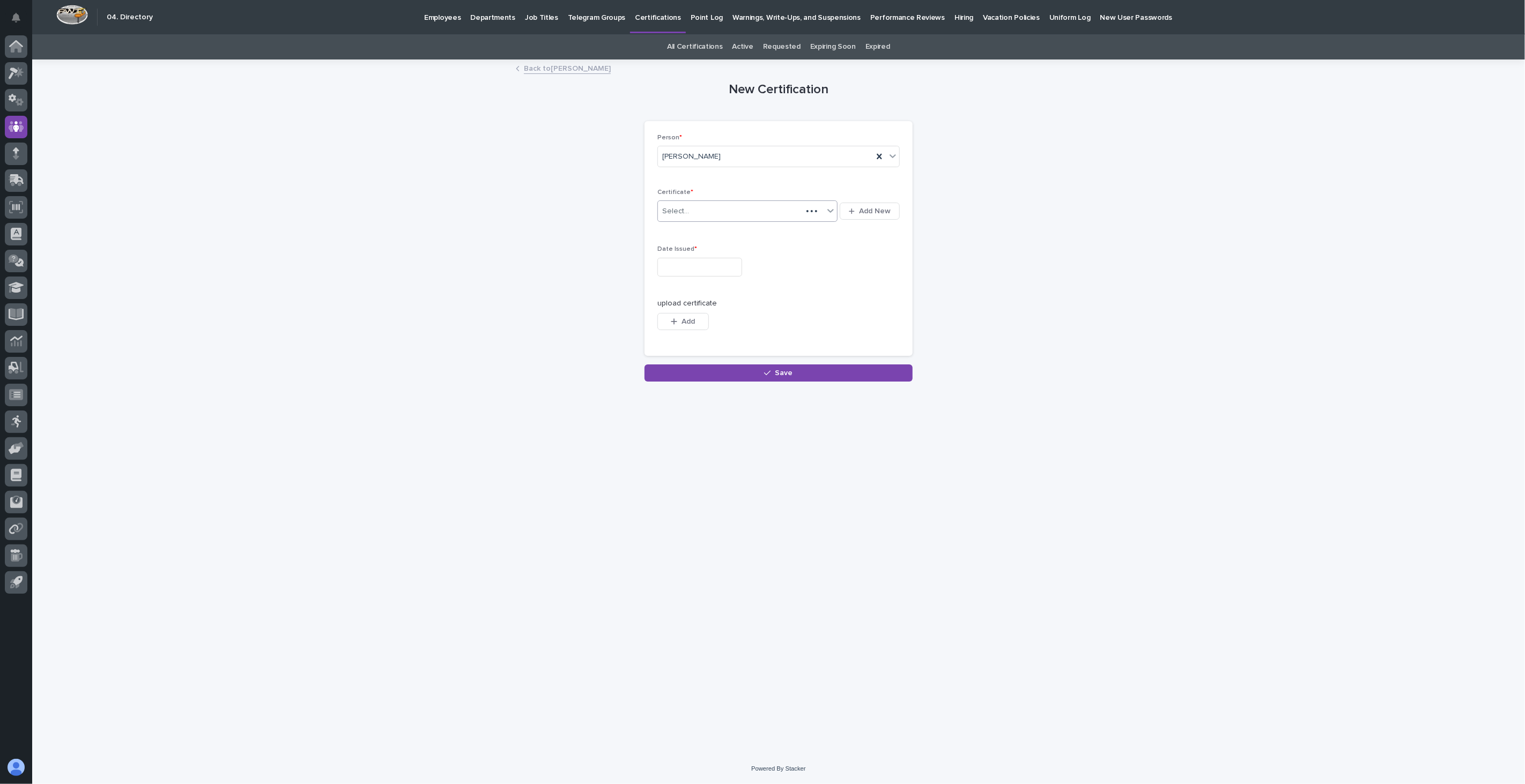
click at [719, 217] on div "Select..." at bounding box center [729, 212] width 144 height 18
click at [721, 297] on div "First Aid, CPR, AED" at bounding box center [747, 298] width 179 height 19
click at [690, 270] on input "text" at bounding box center [700, 267] width 85 height 19
click at [659, 175] on div "11" at bounding box center [659, 179] width 15 height 15
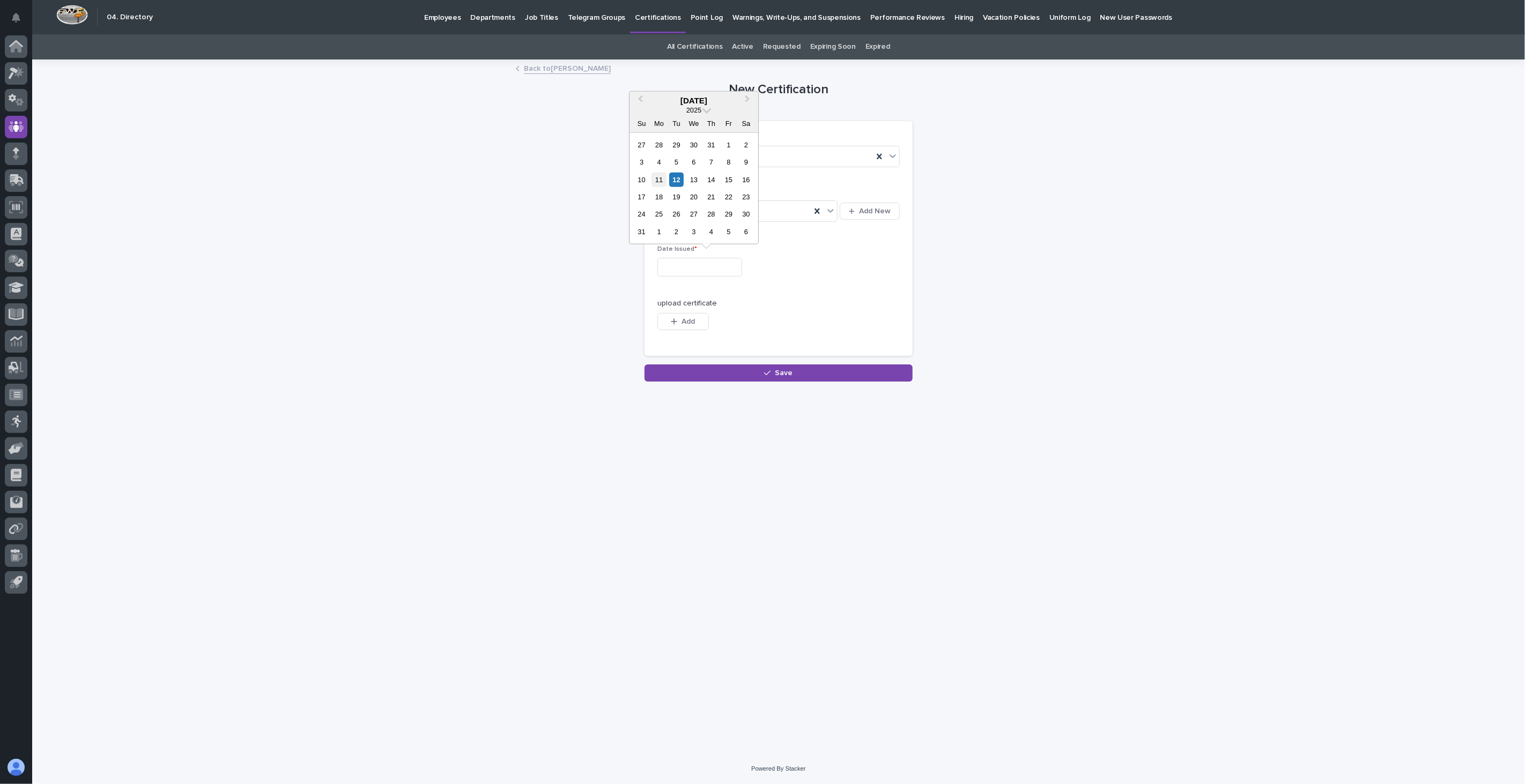
type input "**********"
click at [684, 321] on span "Add" at bounding box center [688, 321] width 13 height 8
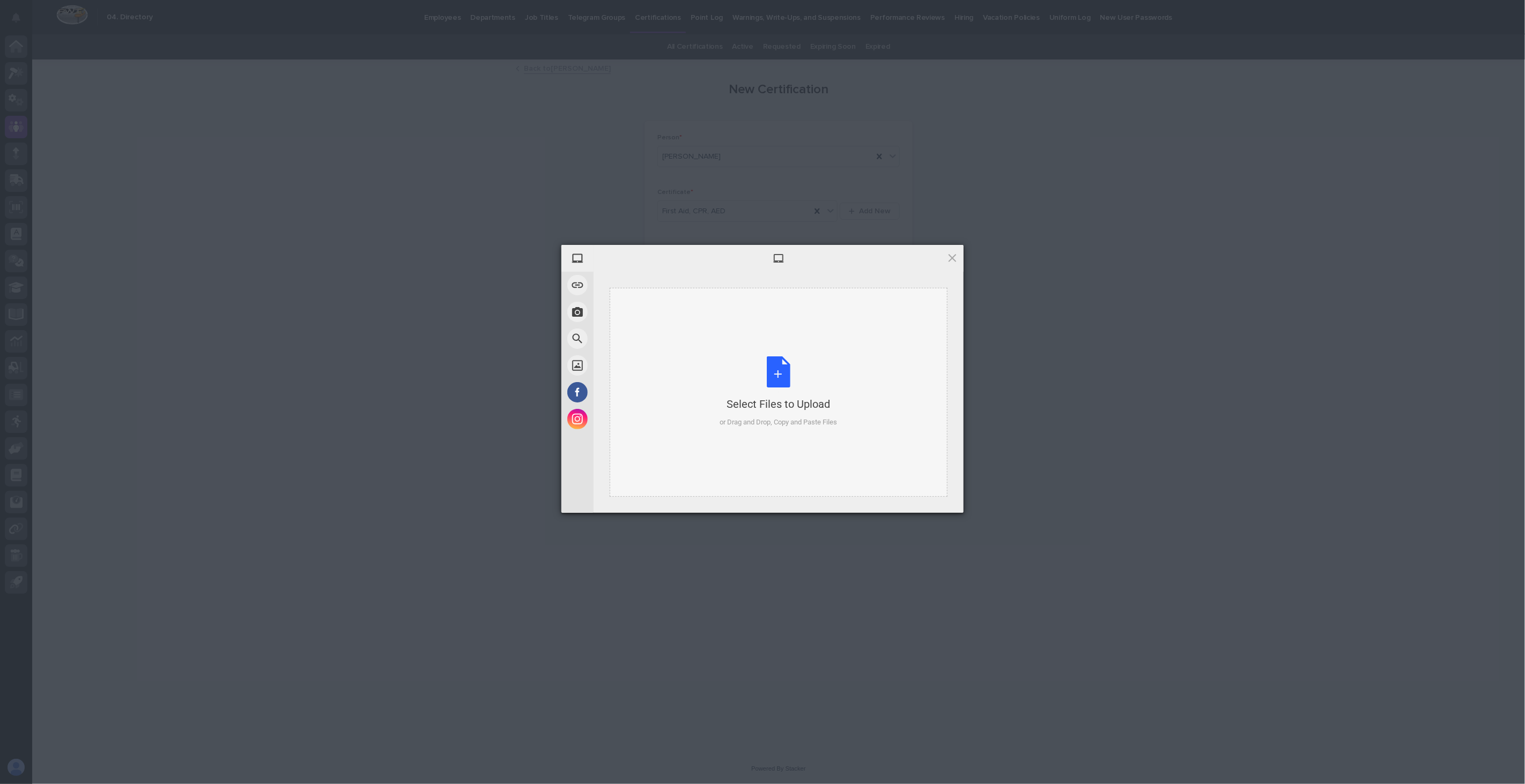
click at [762, 366] on div "Select Files to Upload or Drag and Drop, Copy and Paste Files" at bounding box center [779, 392] width 117 height 71
click at [934, 498] on span "Upload 1" at bounding box center [931, 498] width 21 height 8
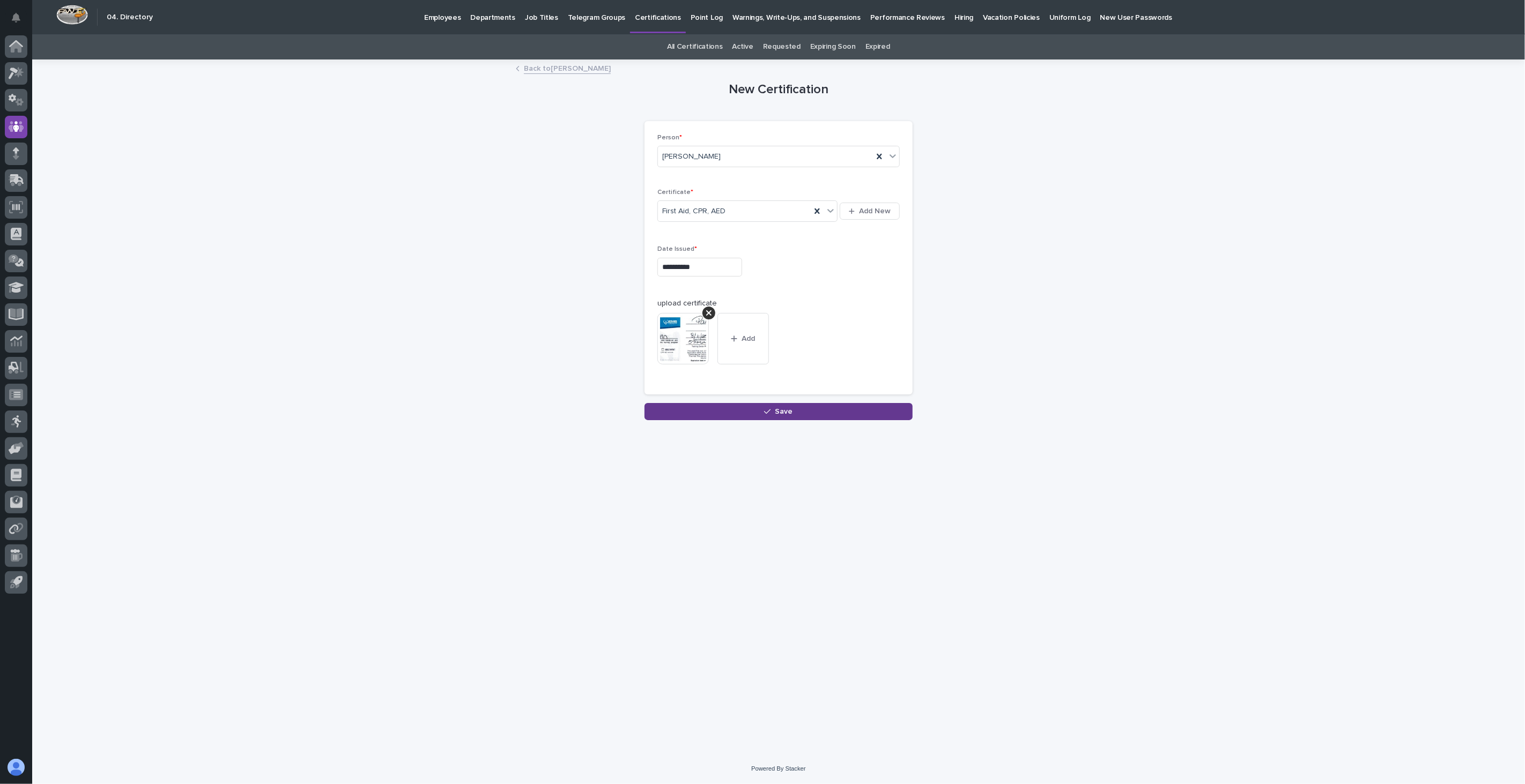
click at [753, 413] on button "Save" at bounding box center [778, 411] width 268 height 17
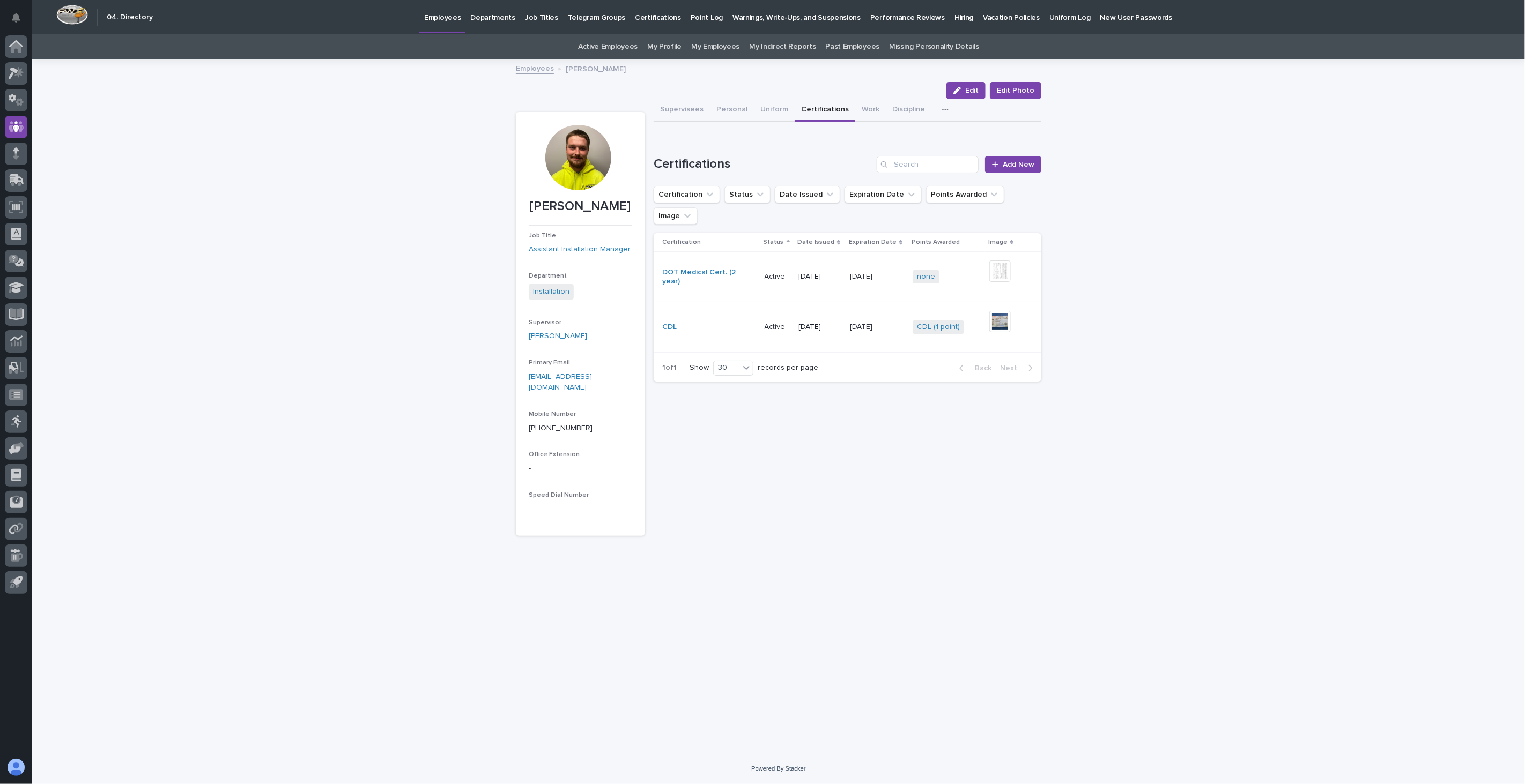
click at [526, 66] on link "Employees" at bounding box center [535, 67] width 38 height 12
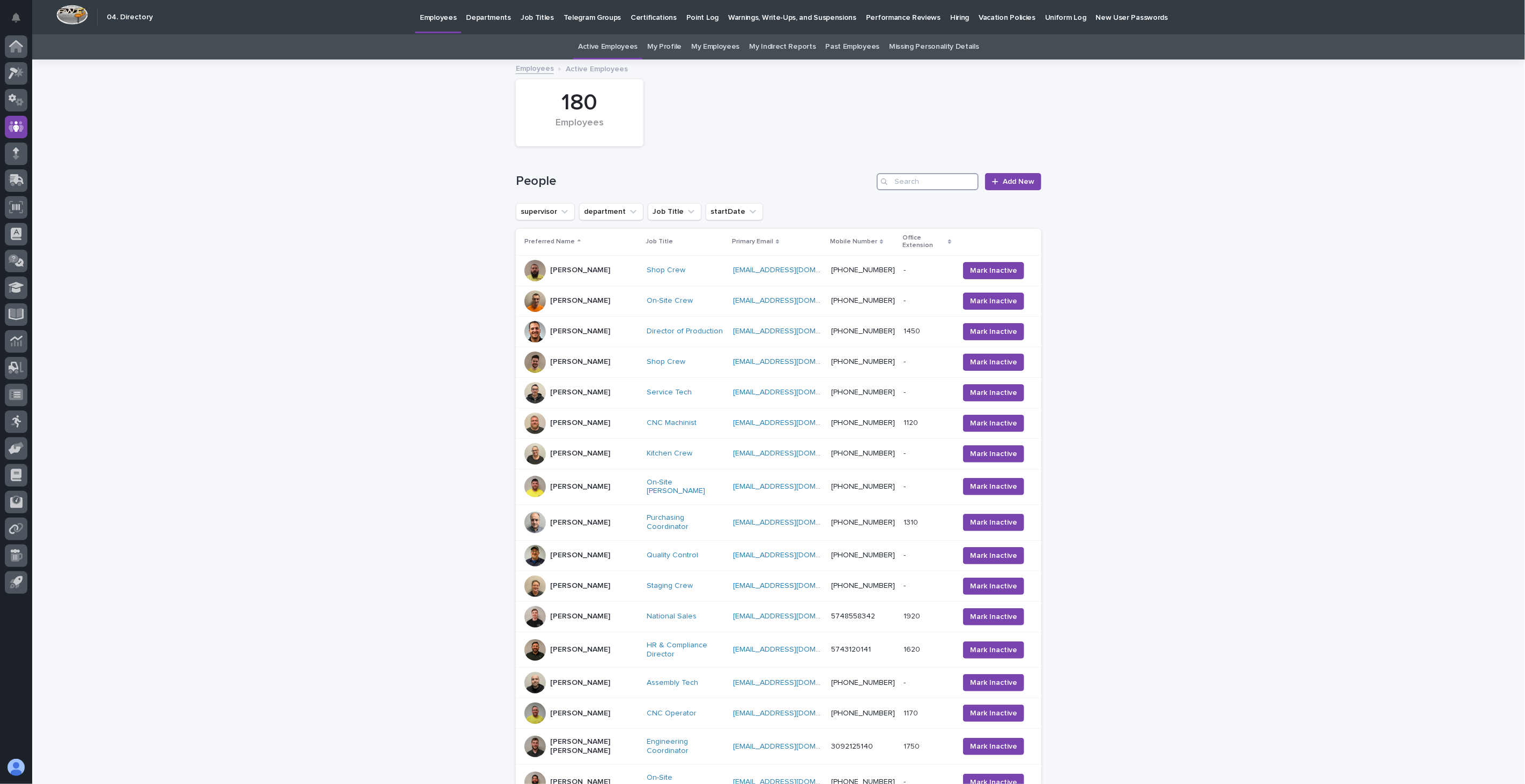
click at [909, 184] on input "Search" at bounding box center [927, 181] width 102 height 17
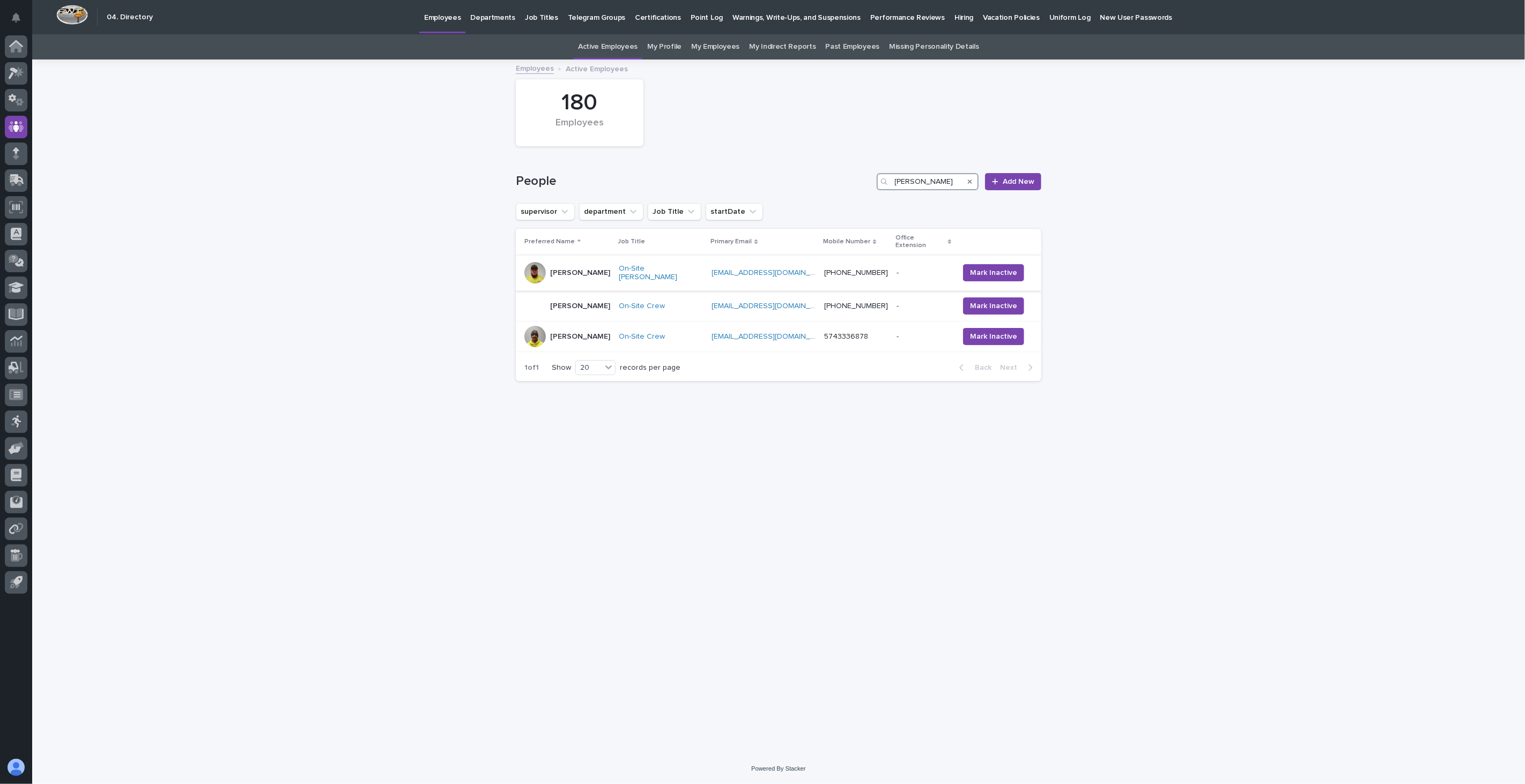
type input "[PERSON_NAME]"
click at [610, 262] on div "[PERSON_NAME]" at bounding box center [567, 273] width 86 height 22
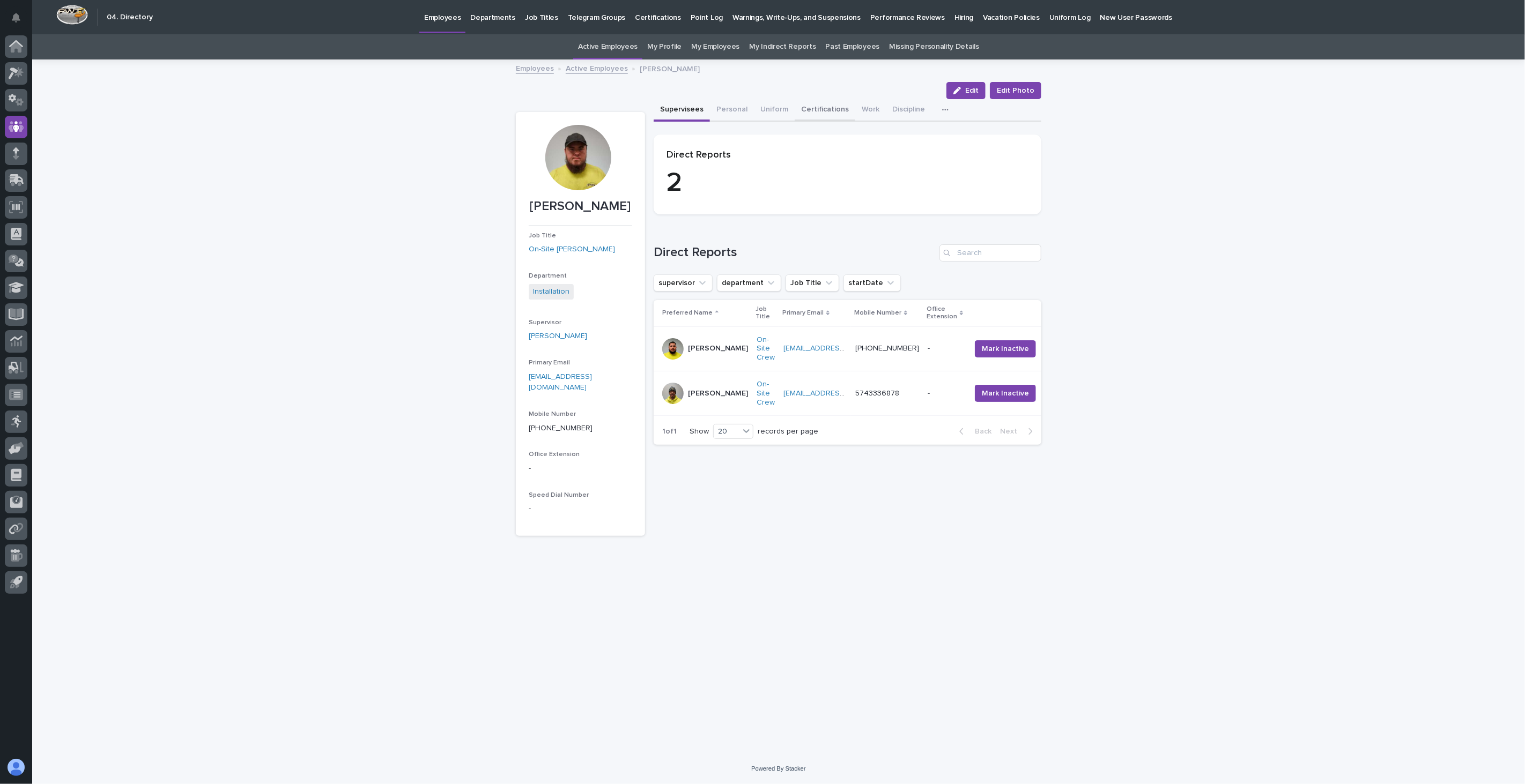
click at [822, 103] on button "Certifications" at bounding box center [825, 110] width 61 height 23
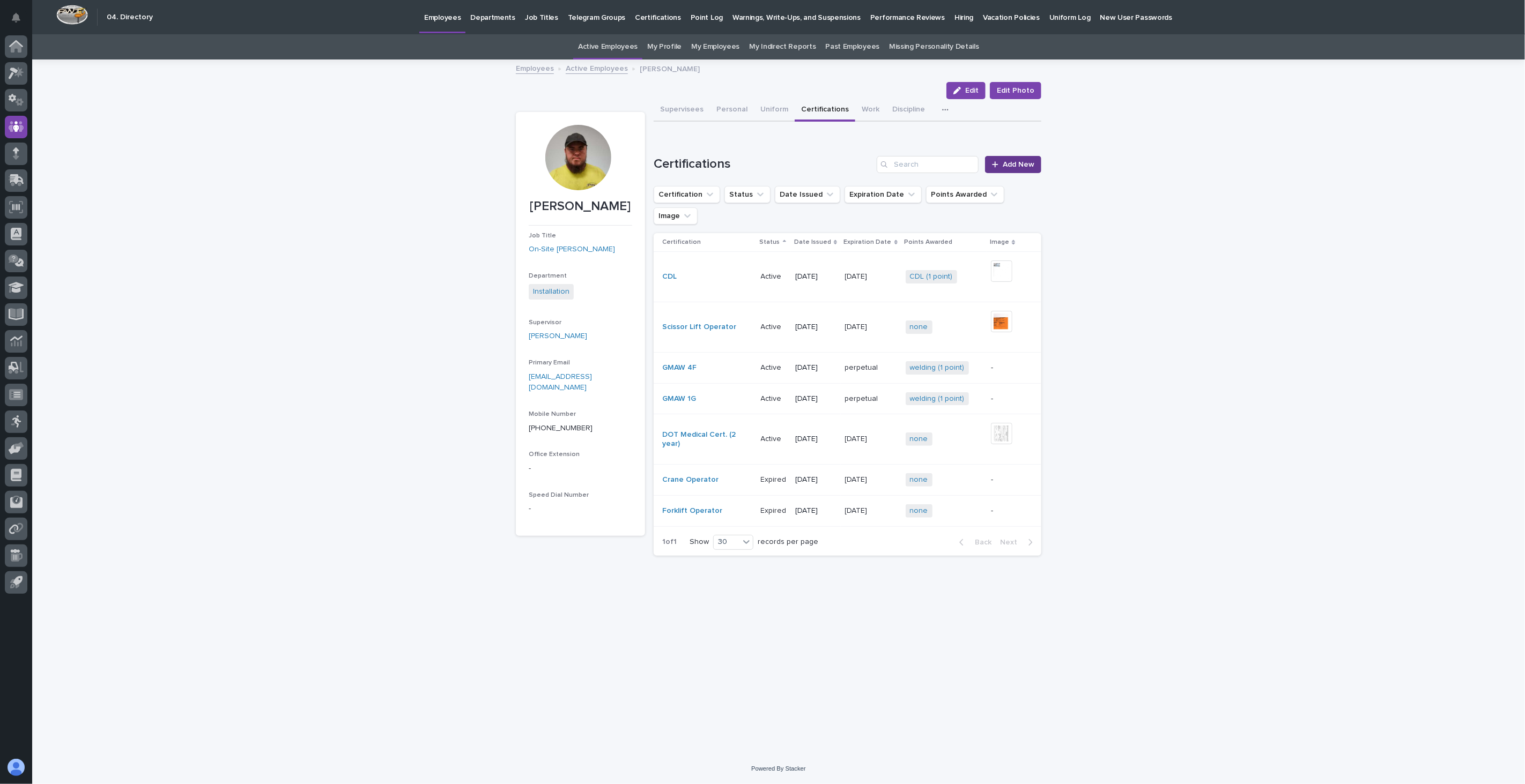
click at [1015, 163] on span "Add New" at bounding box center [1018, 165] width 32 height 8
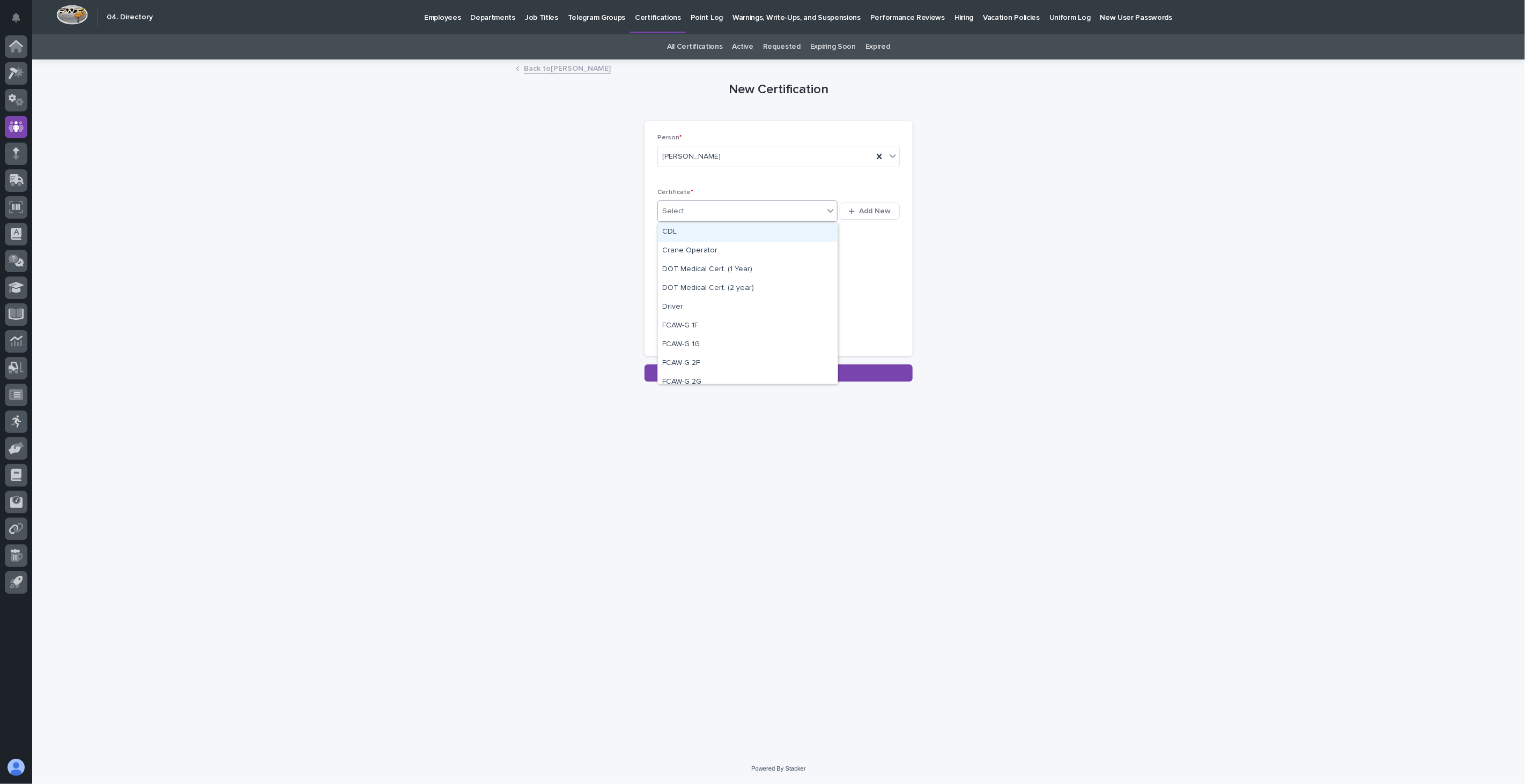
click at [743, 215] on div "Select..." at bounding box center [740, 212] width 165 height 18
click at [717, 297] on div "First Aid, CPR, AED" at bounding box center [747, 298] width 179 height 19
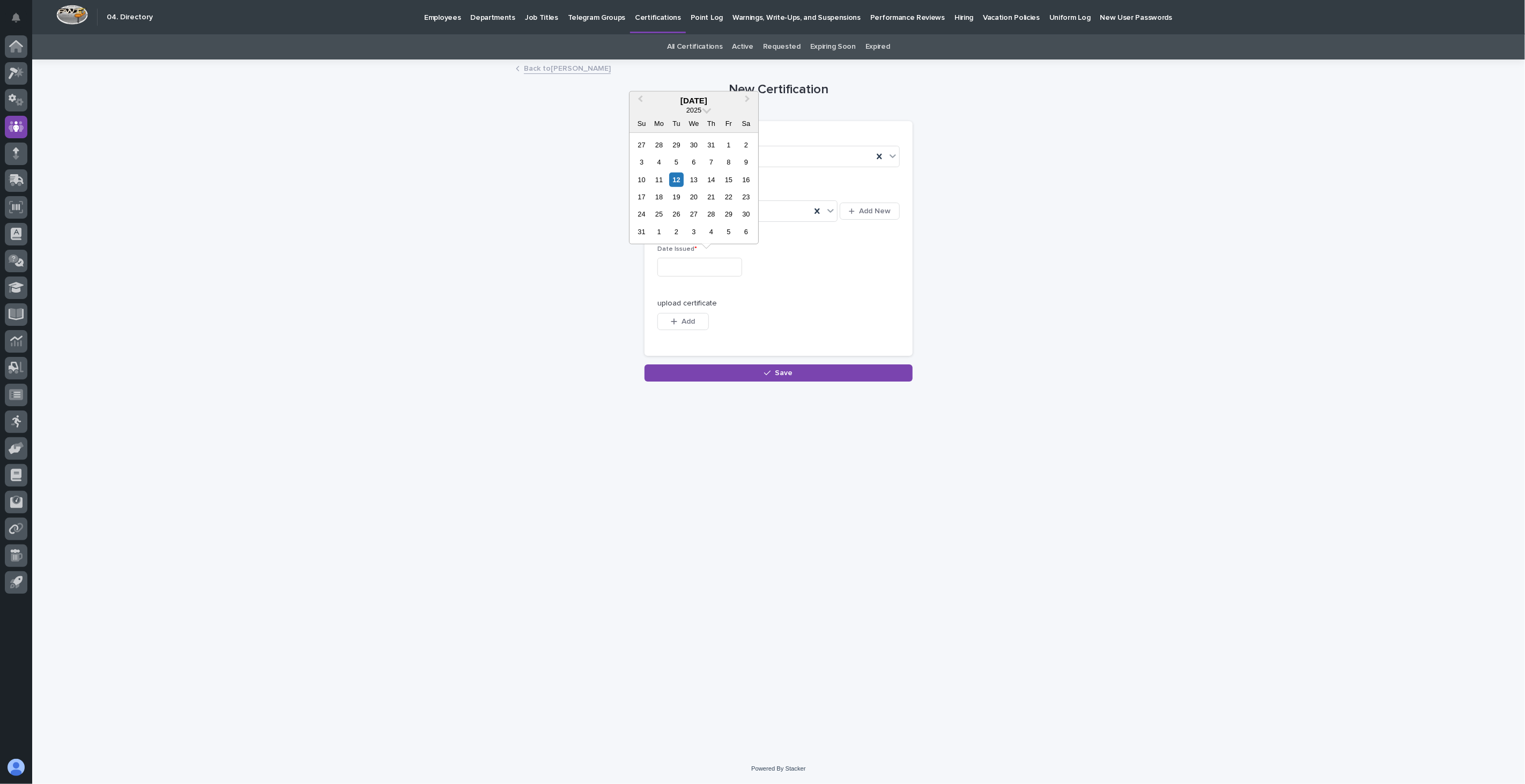
click at [684, 271] on input "text" at bounding box center [700, 267] width 85 height 19
click at [656, 179] on div "11" at bounding box center [659, 179] width 15 height 15
type input "**********"
click at [679, 326] on button "Add" at bounding box center [683, 321] width 51 height 17
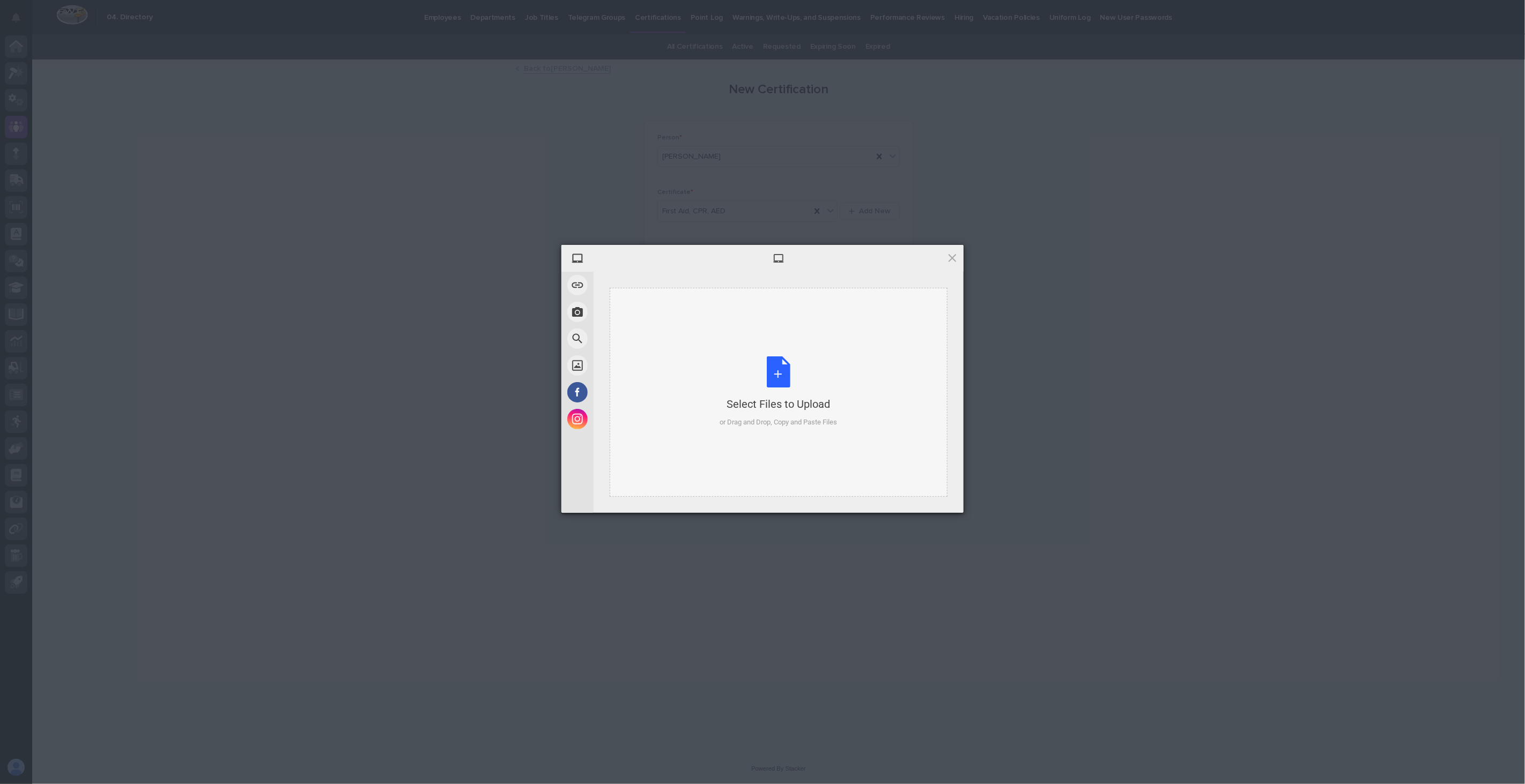
click at [763, 409] on div "Select Files to Upload" at bounding box center [779, 404] width 117 height 15
click at [931, 497] on span "Upload 1" at bounding box center [931, 498] width 21 height 8
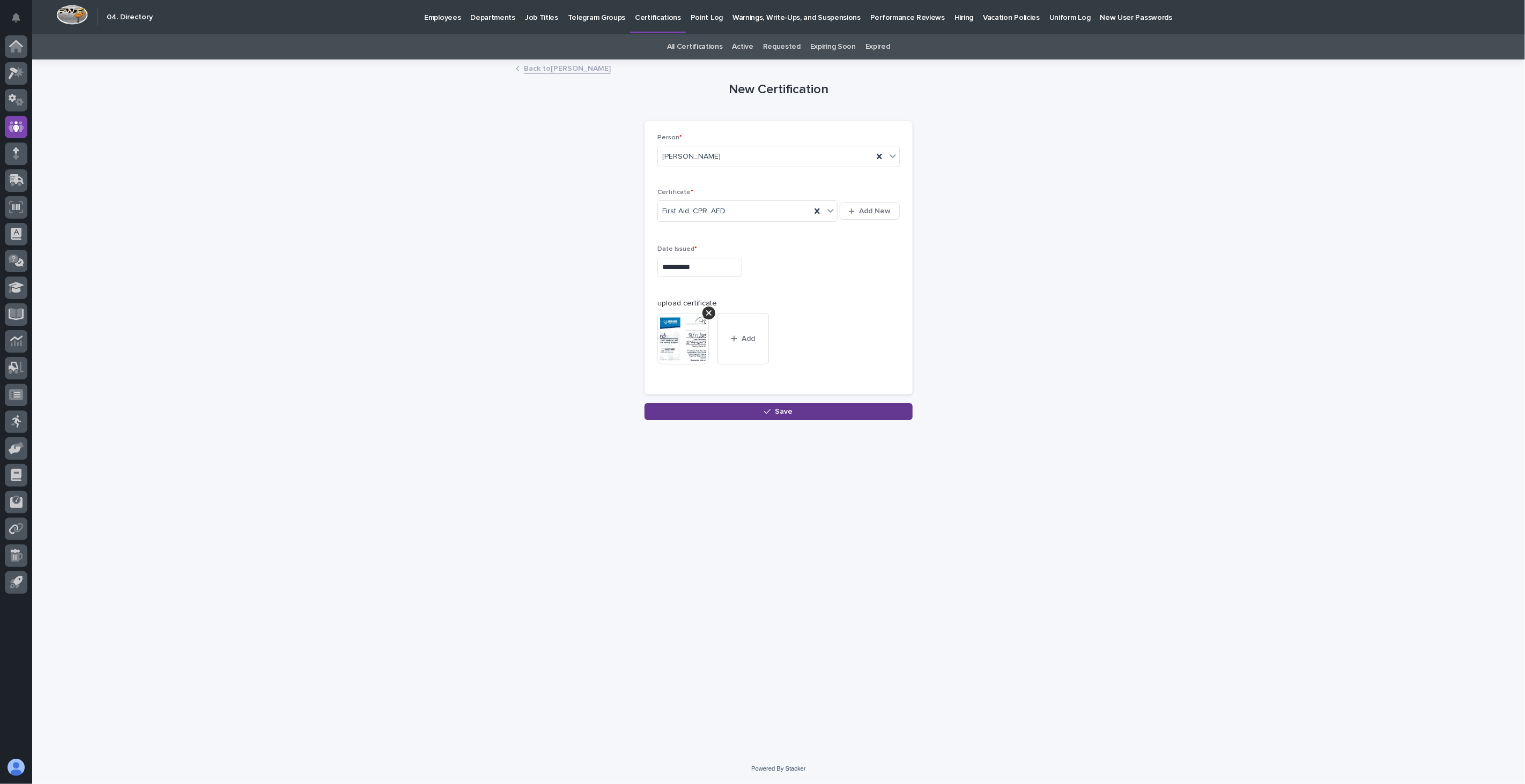
click at [789, 414] on span "Save" at bounding box center [784, 411] width 18 height 8
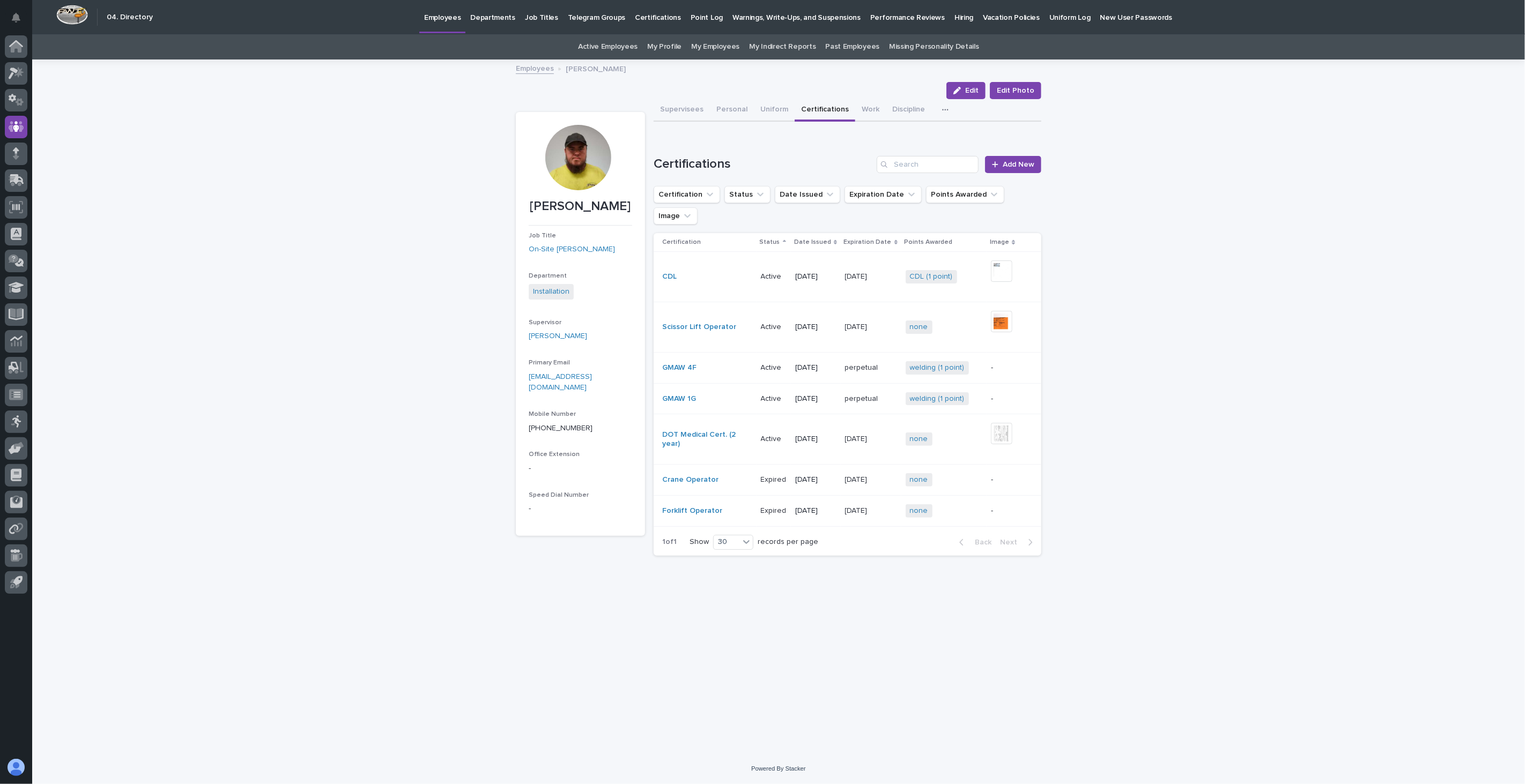
click at [532, 70] on link "Employees" at bounding box center [535, 67] width 38 height 12
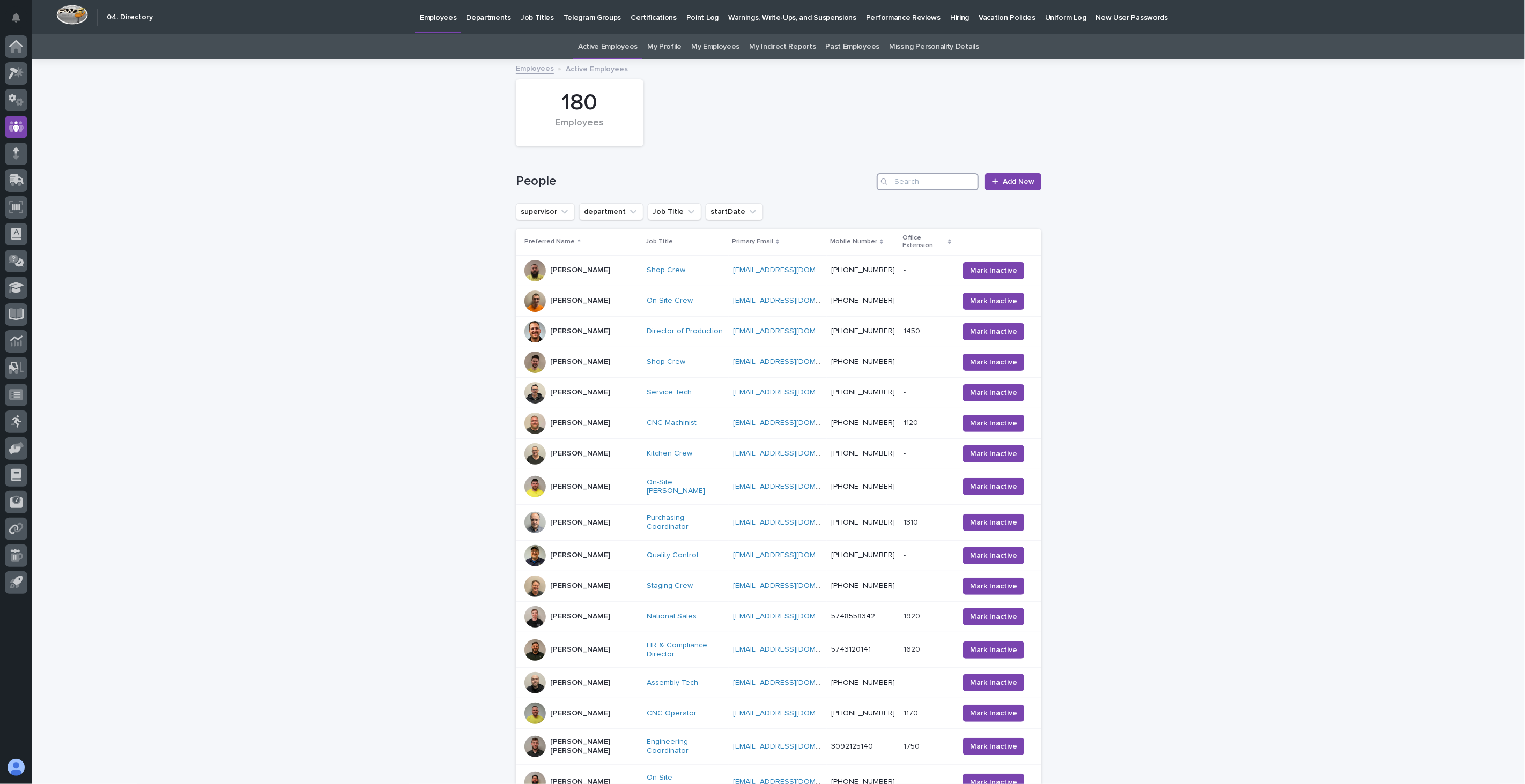
click at [923, 190] on input "Search" at bounding box center [927, 181] width 102 height 17
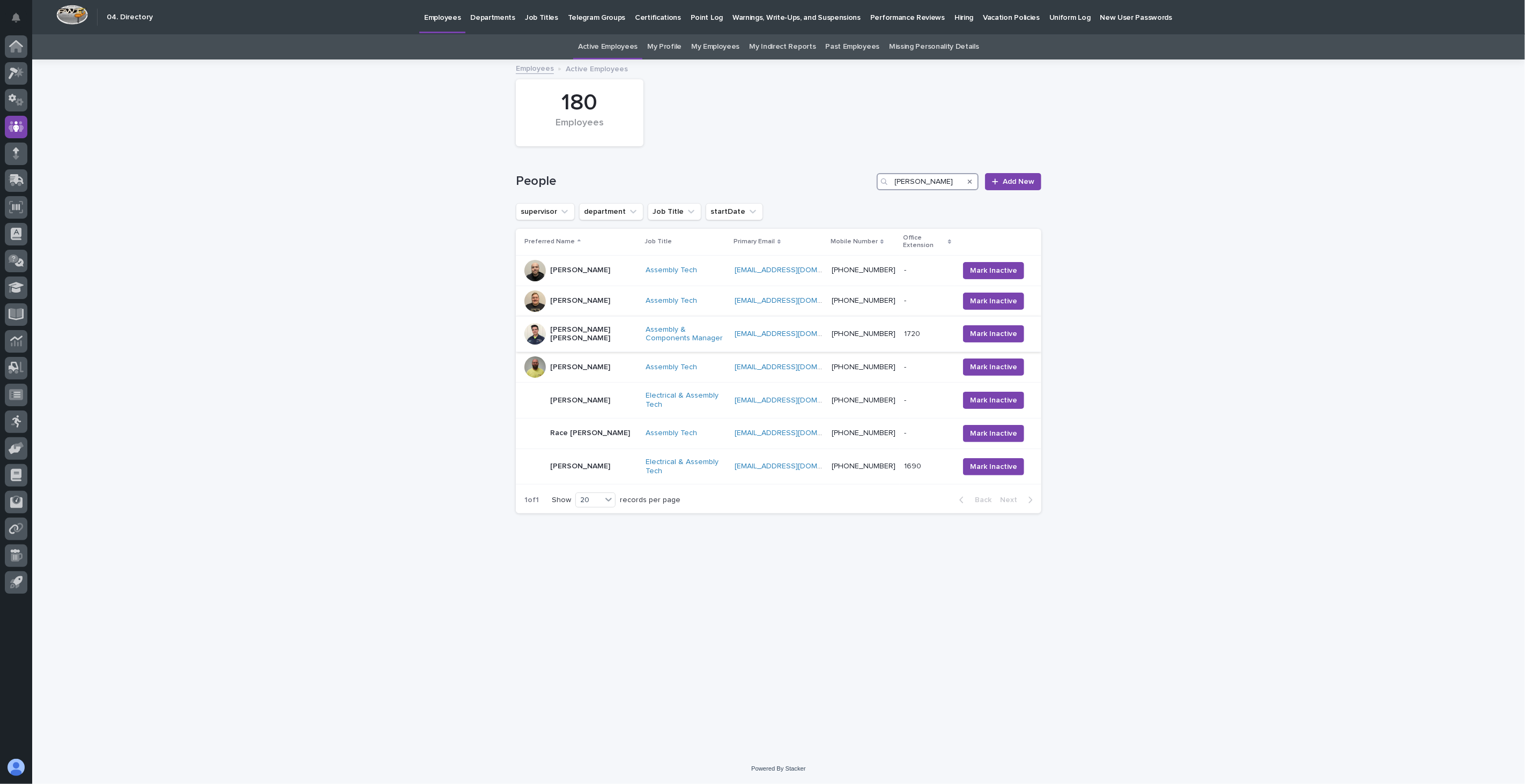
type input "[PERSON_NAME]"
click at [578, 335] on div "[PERSON_NAME] [PERSON_NAME]" at bounding box center [593, 334] width 87 height 27
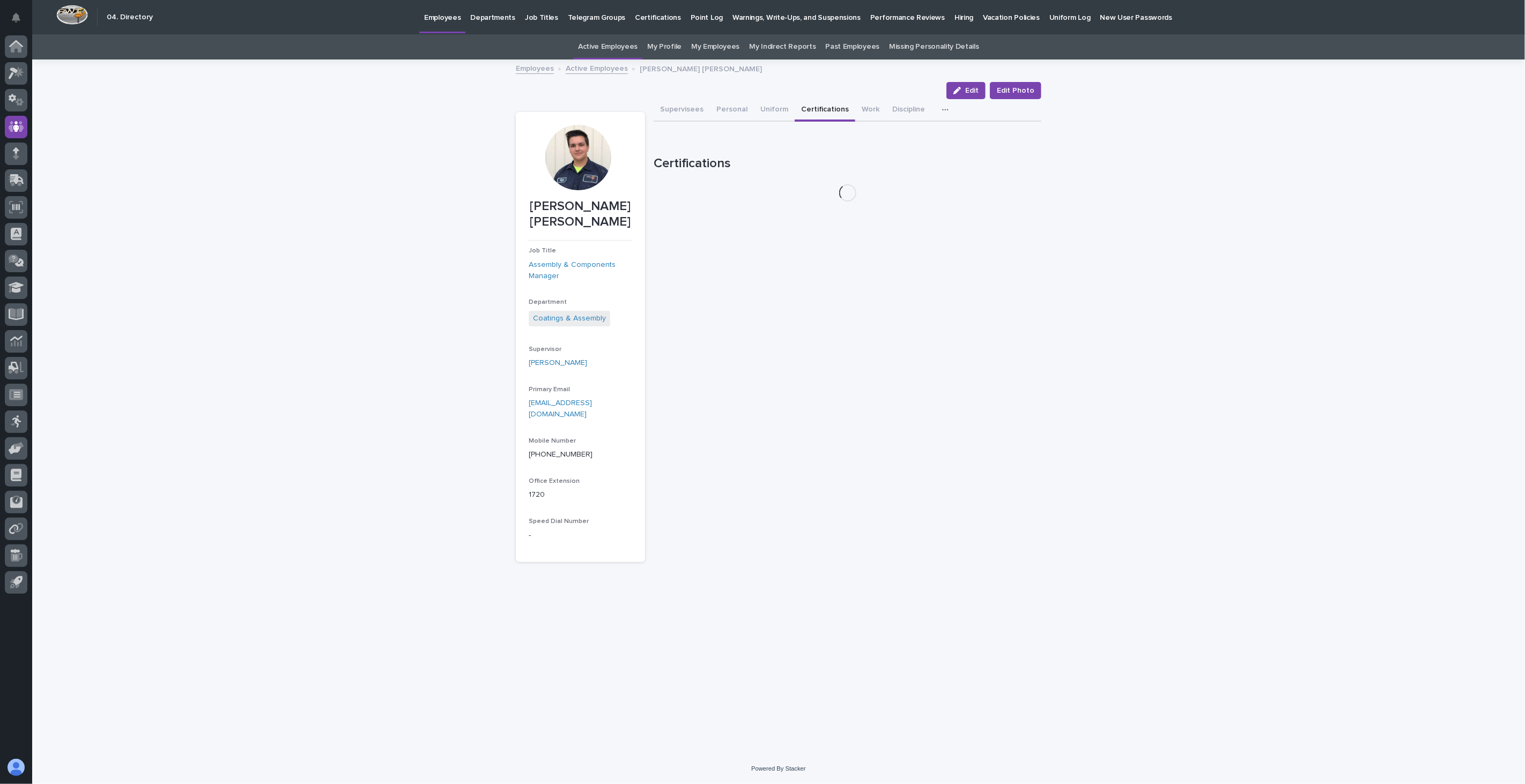
click at [821, 107] on button "Certifications" at bounding box center [825, 110] width 61 height 23
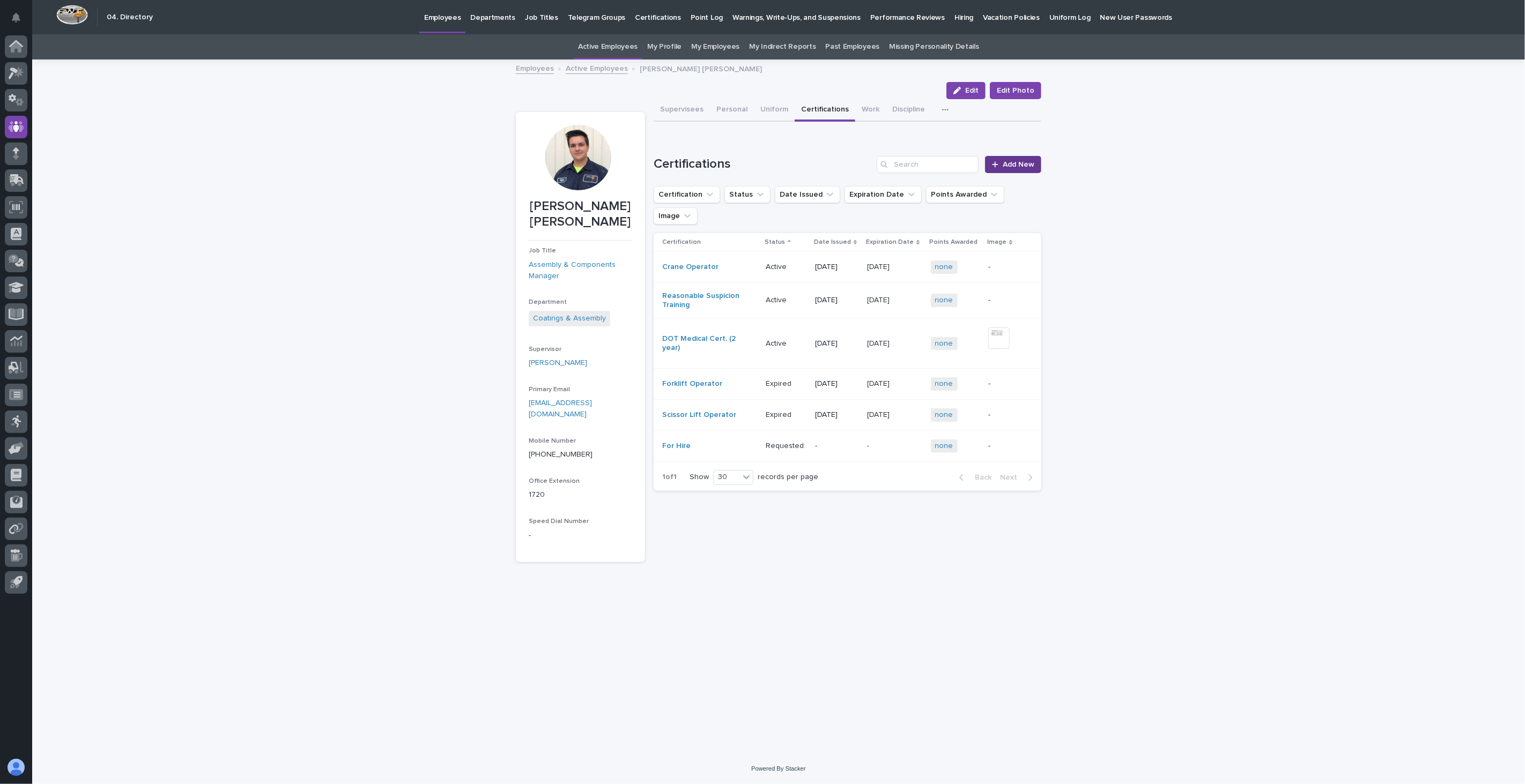
click at [1022, 163] on span "Add New" at bounding box center [1018, 165] width 32 height 8
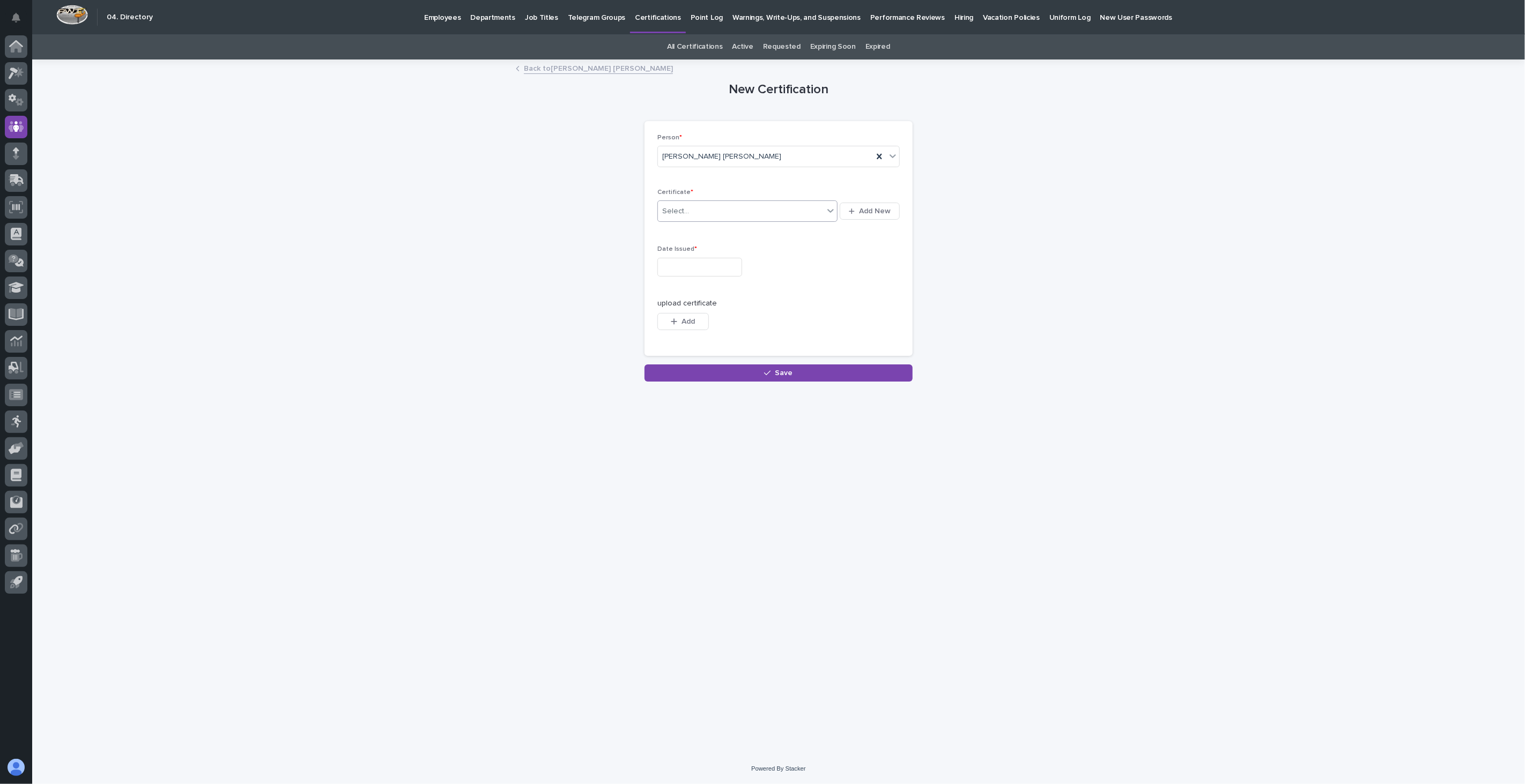
click at [727, 215] on div "Select..." at bounding box center [740, 212] width 165 height 18
click at [713, 299] on div "First Aid, CPR, AED" at bounding box center [747, 298] width 179 height 19
click at [694, 271] on input "text" at bounding box center [700, 267] width 85 height 19
click at [657, 178] on div "11" at bounding box center [659, 179] width 15 height 15
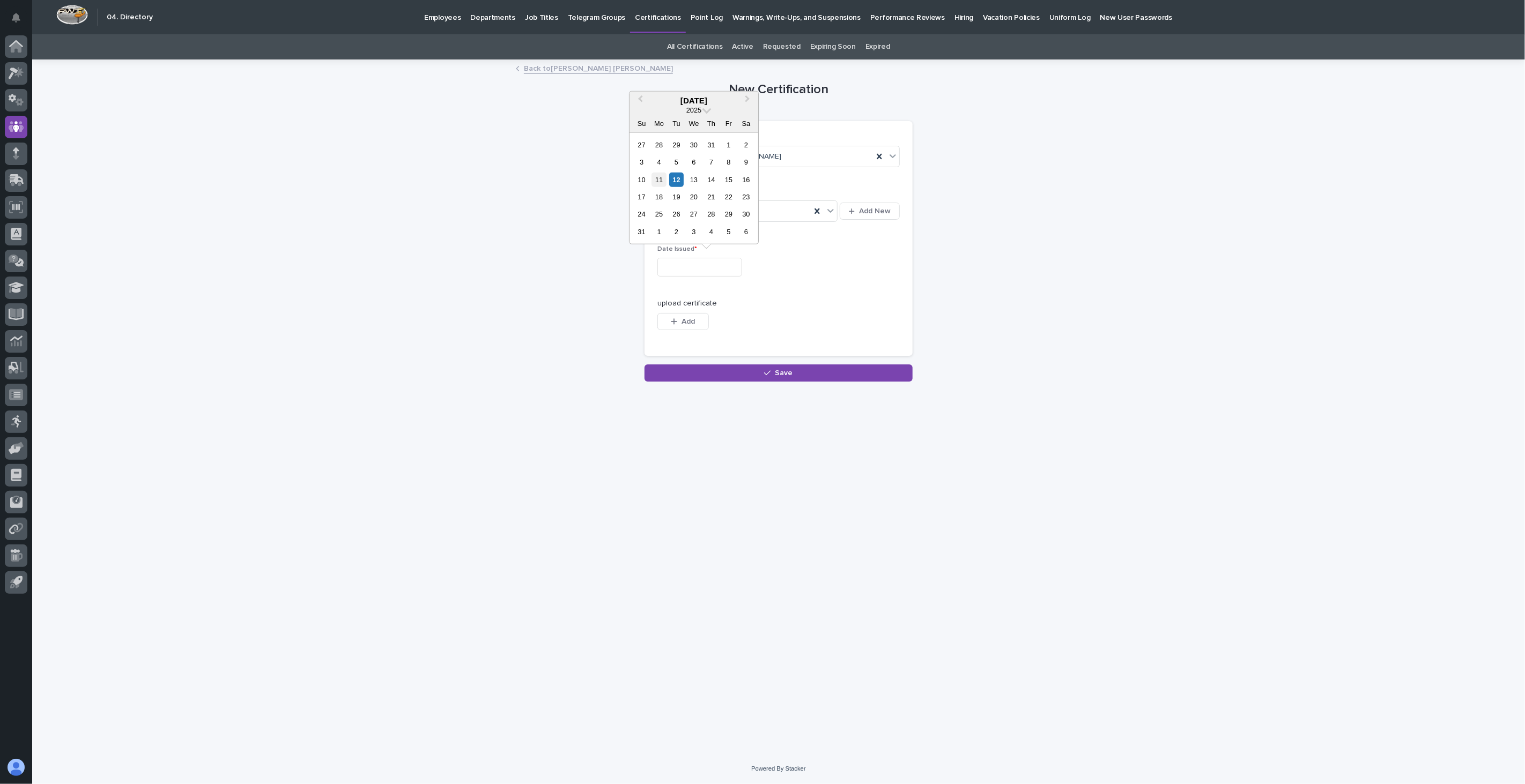
type input "**********"
click at [668, 322] on button "Add" at bounding box center [683, 321] width 51 height 17
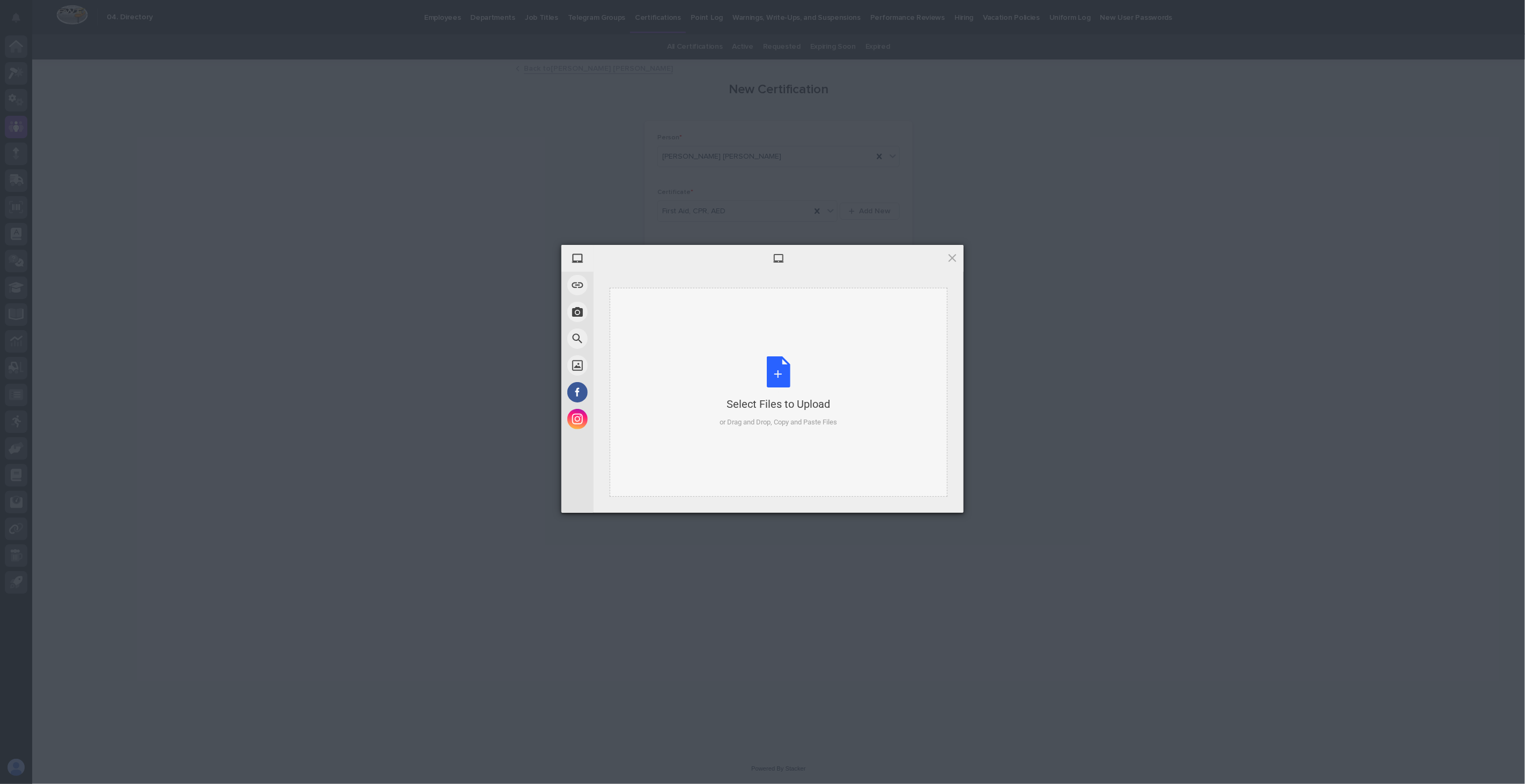
click at [786, 363] on div "Select Files to Upload or Drag and Drop, Copy and Paste Files" at bounding box center [779, 392] width 117 height 71
click at [931, 501] on span "Upload 1" at bounding box center [931, 498] width 21 height 8
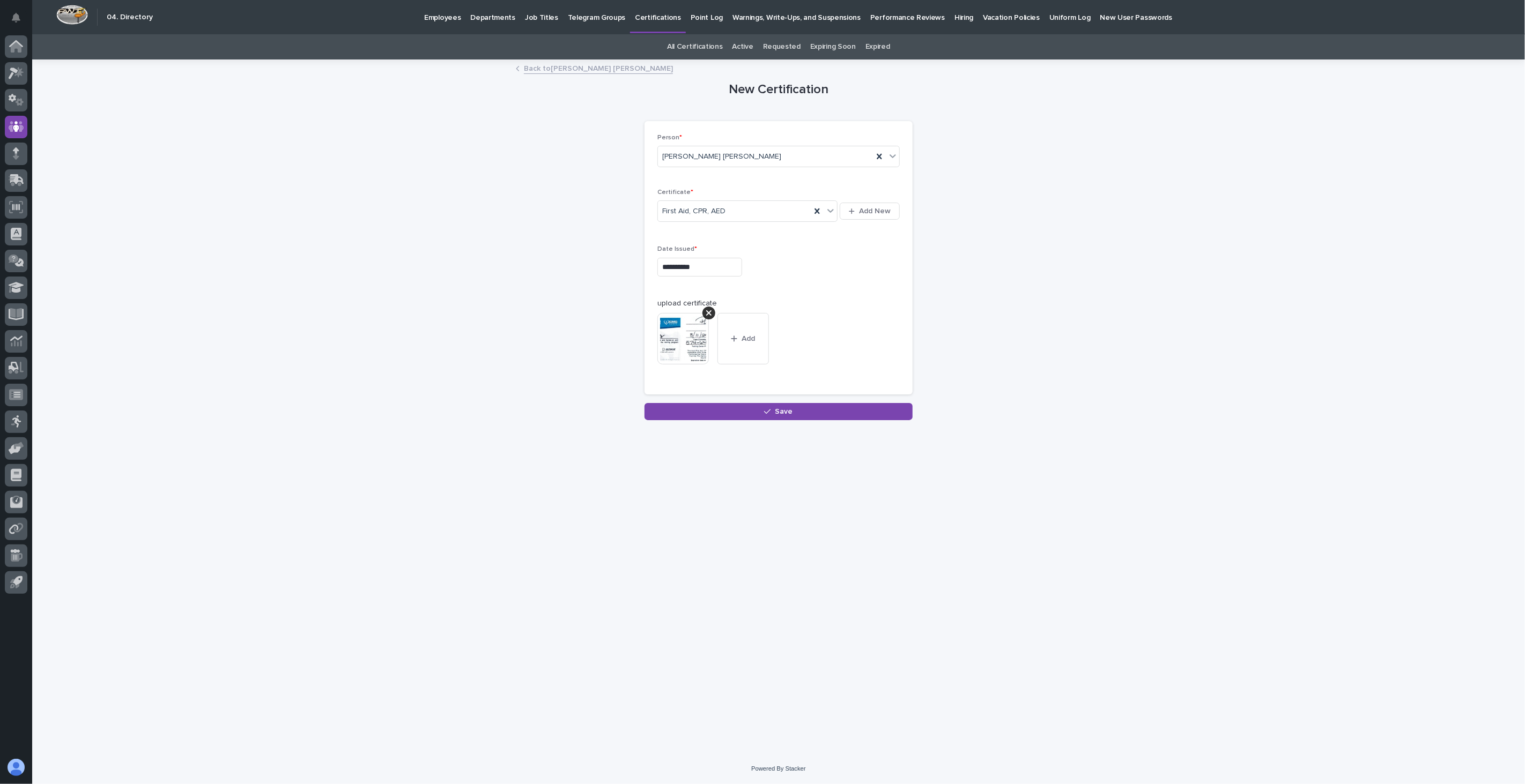
click at [561, 74] on div "Back to [PERSON_NAME] [PERSON_NAME]" at bounding box center [778, 69] width 536 height 15
click at [561, 71] on link "Back to [PERSON_NAME] [PERSON_NAME]" at bounding box center [598, 67] width 149 height 12
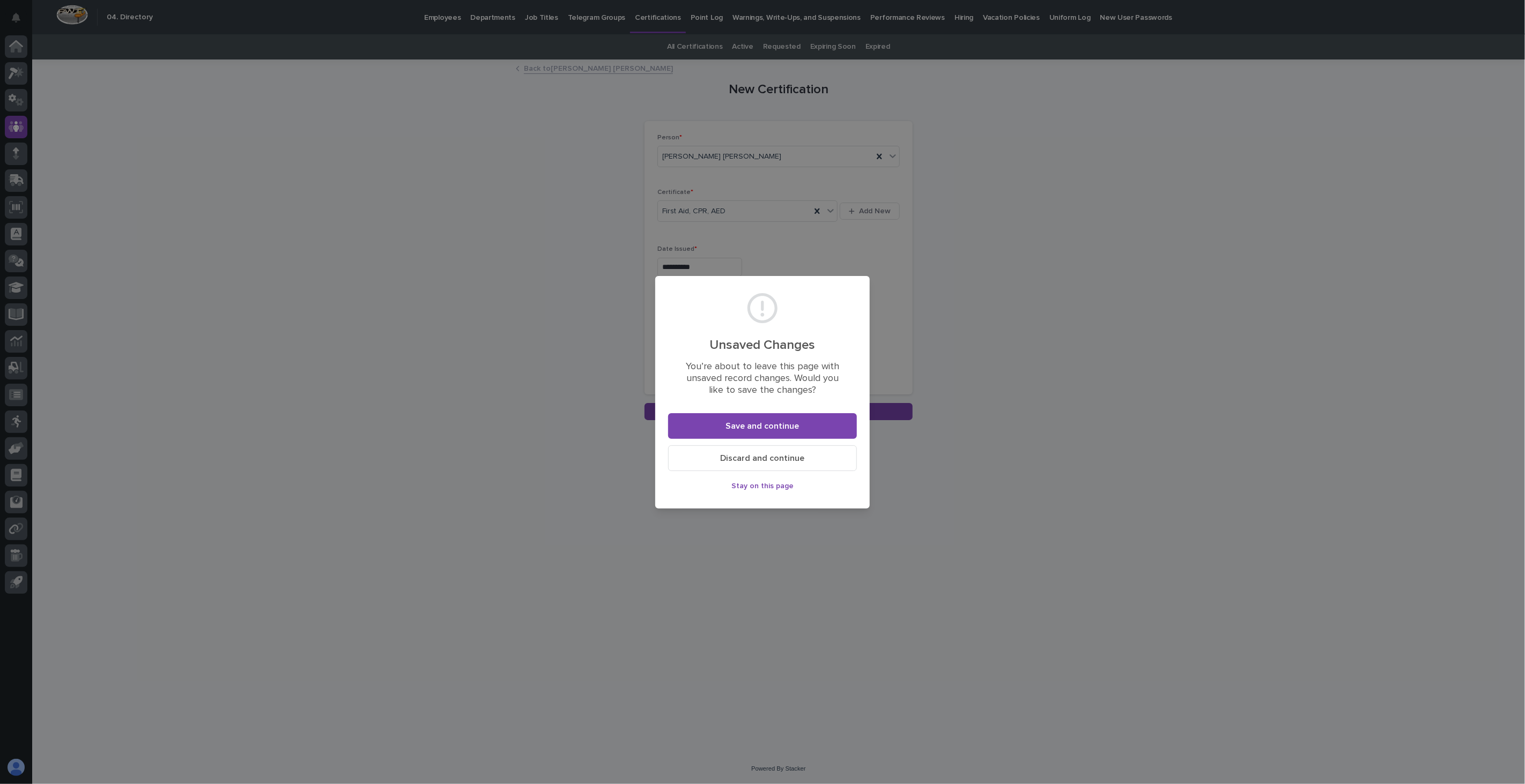
click at [772, 484] on span "Stay on this page" at bounding box center [762, 486] width 62 height 8
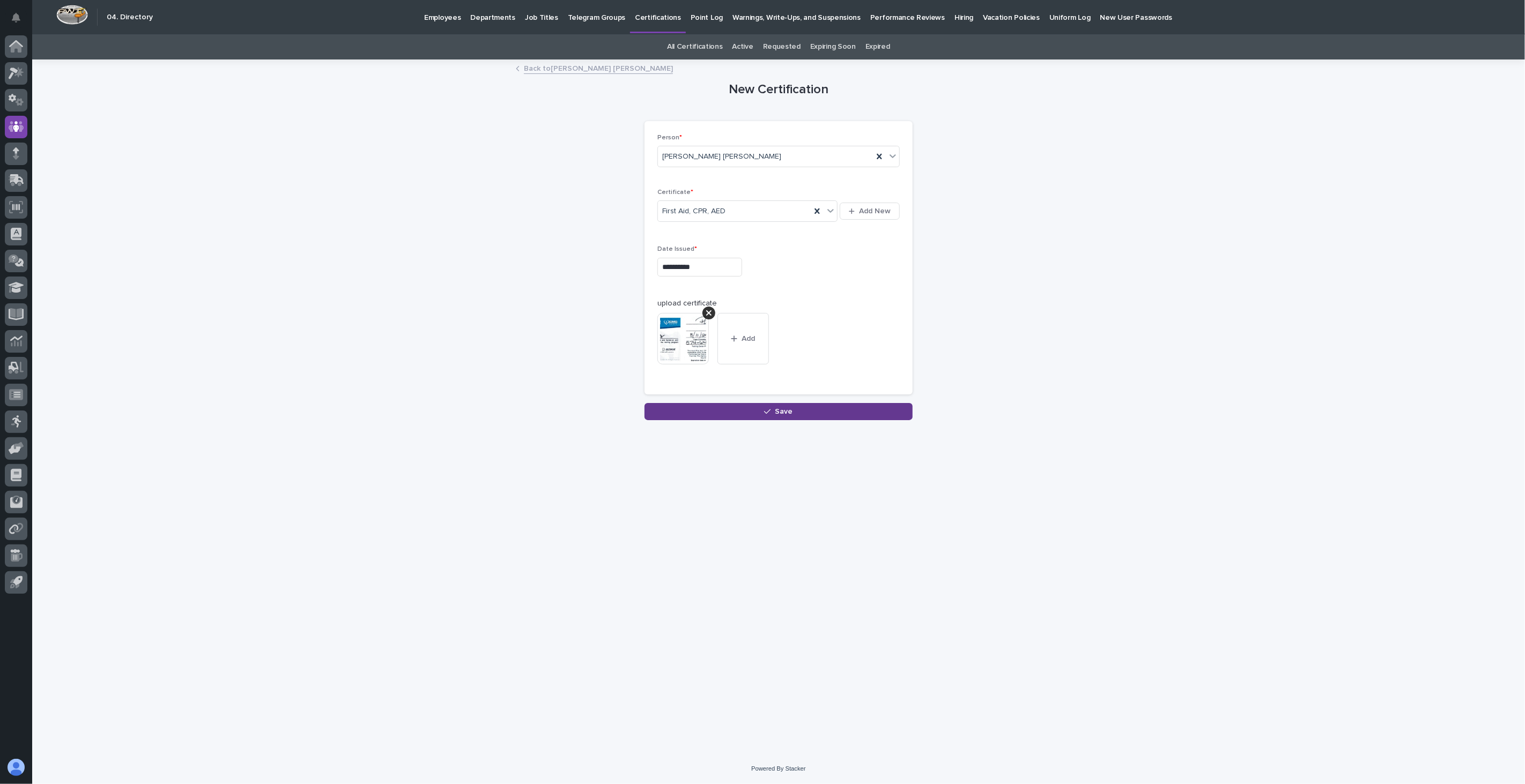
click at [821, 411] on button "Save" at bounding box center [778, 411] width 268 height 17
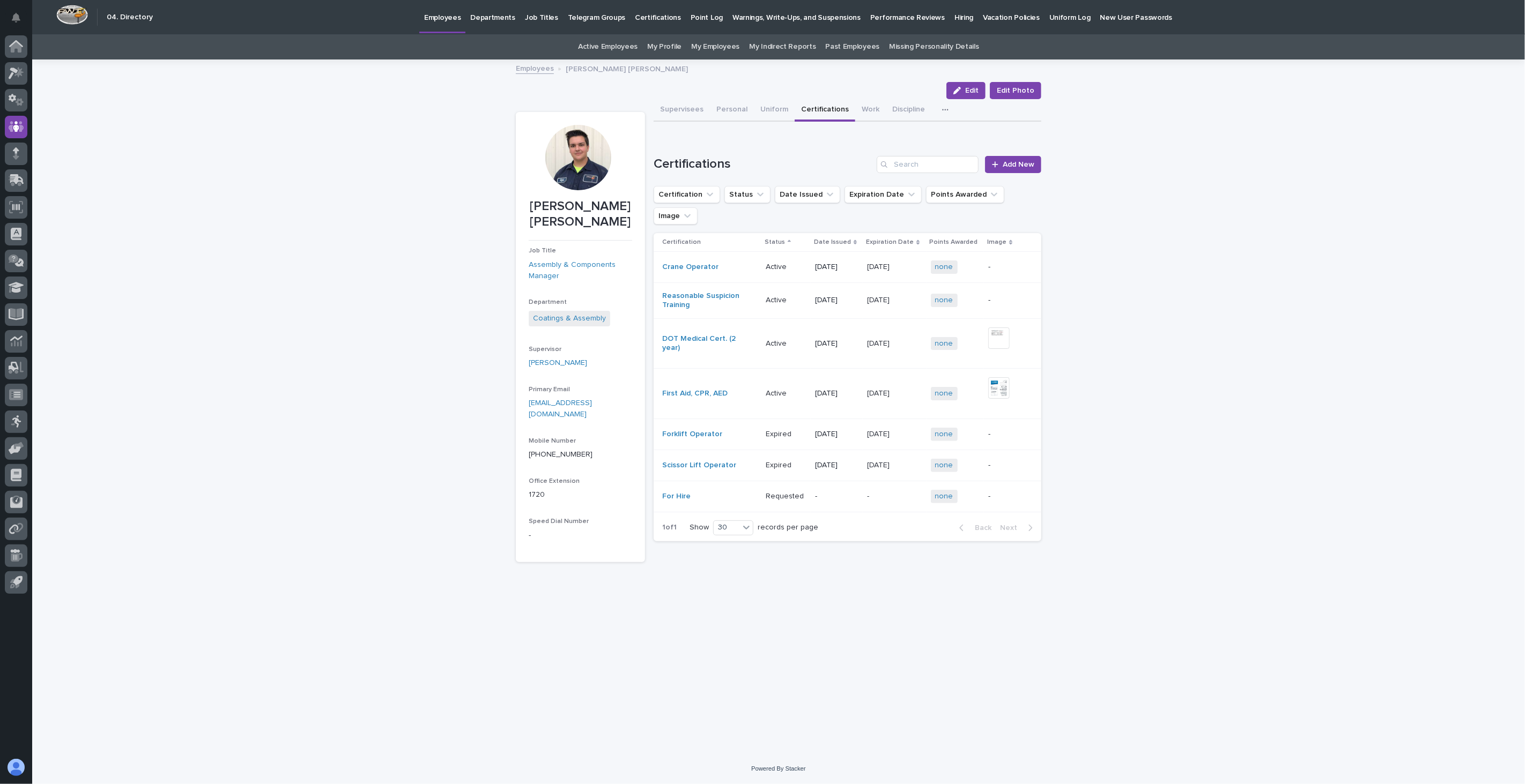
click at [543, 70] on link "Employees" at bounding box center [535, 67] width 38 height 12
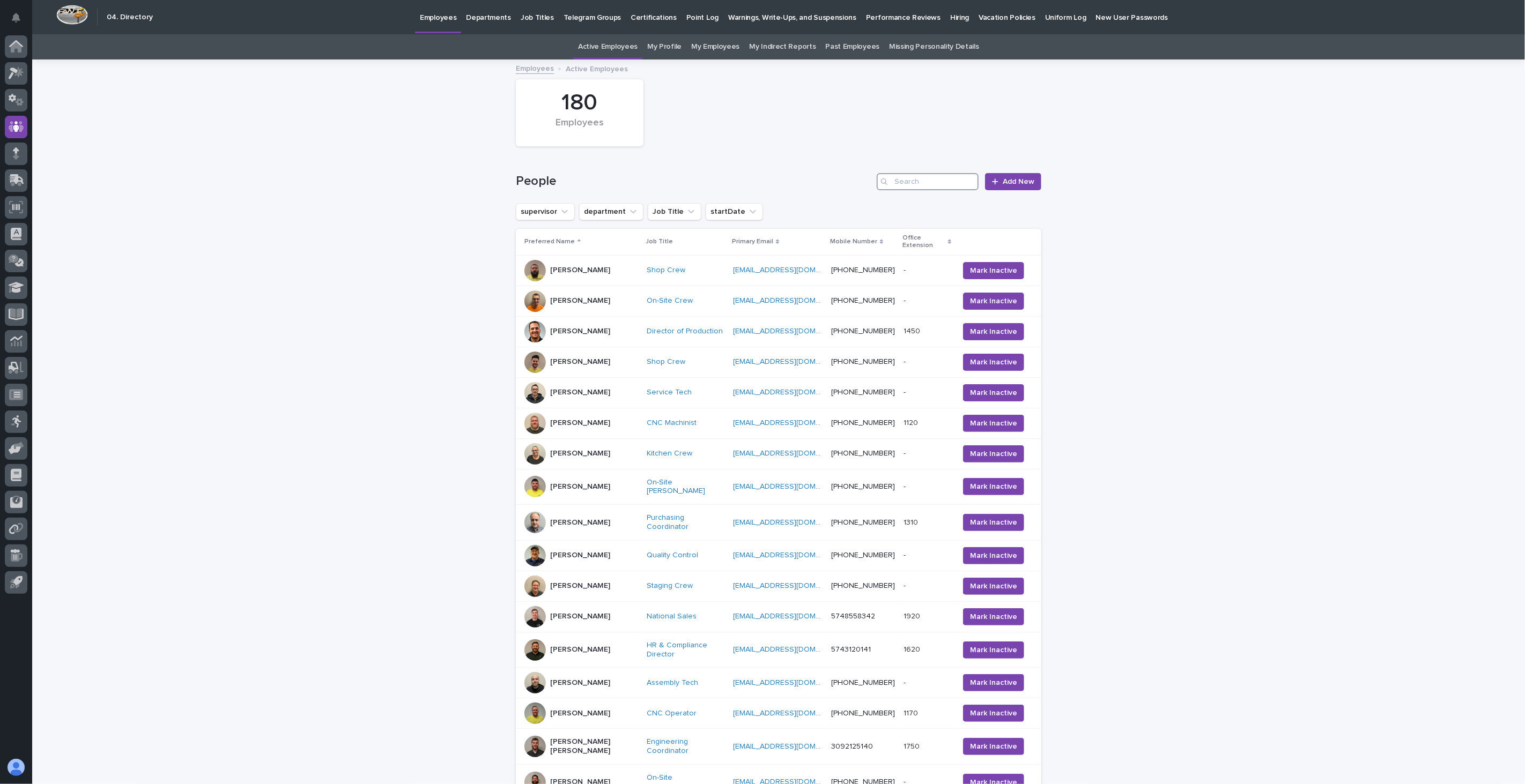
click at [891, 175] on input "Search" at bounding box center [927, 181] width 102 height 17
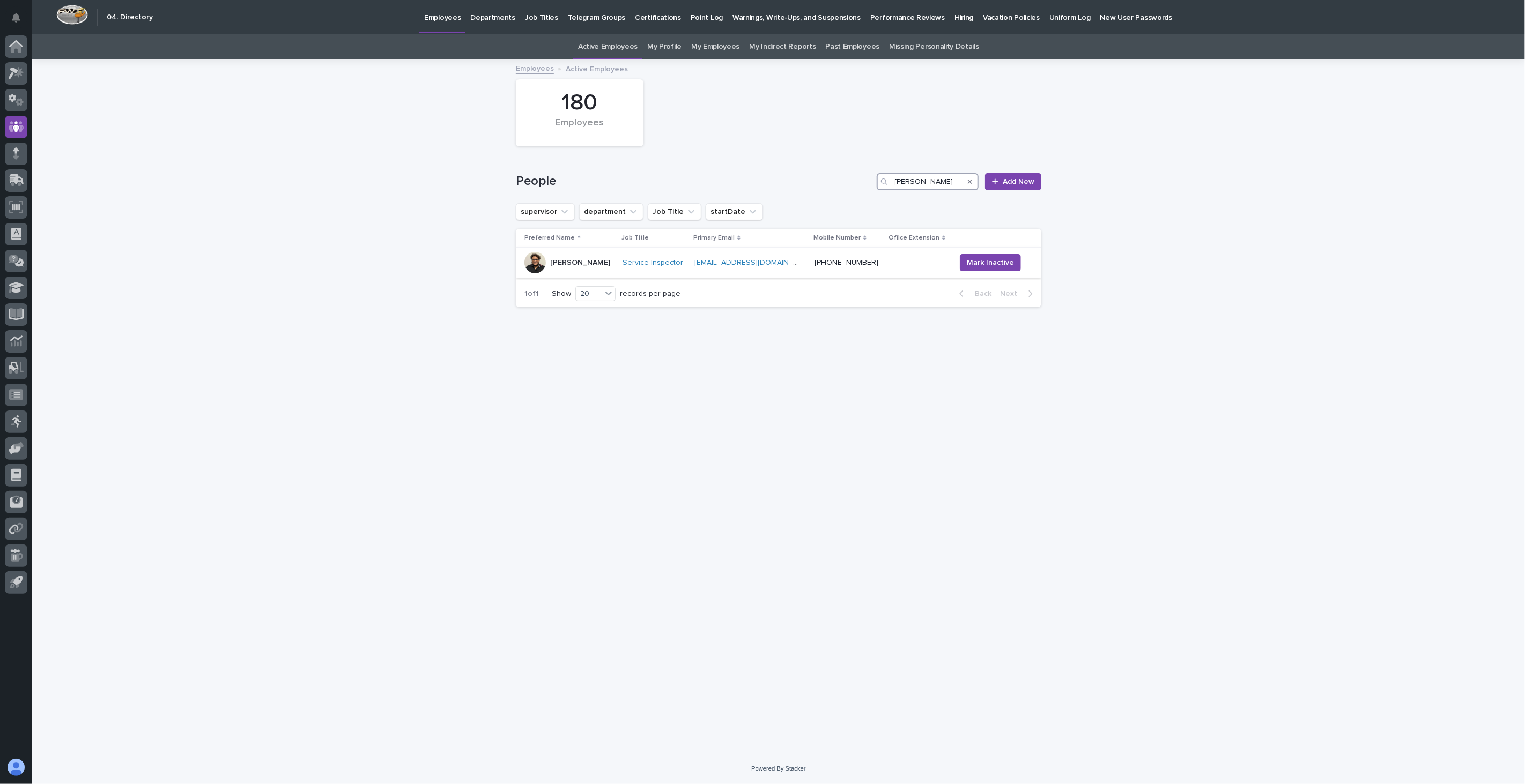
type input "[PERSON_NAME]"
click at [566, 266] on p "[PERSON_NAME]" at bounding box center [580, 263] width 60 height 9
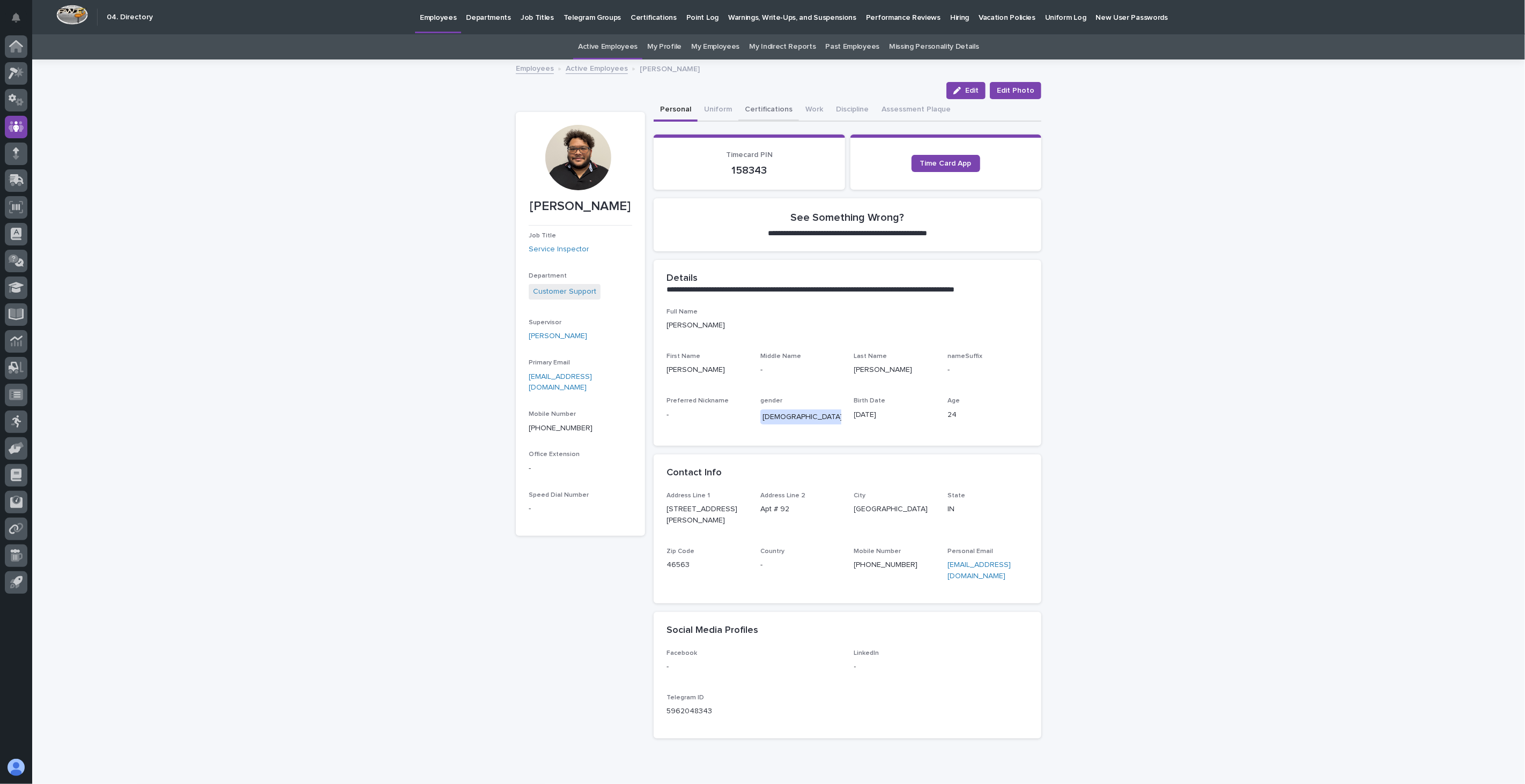
click at [770, 108] on button "Certifications" at bounding box center [769, 110] width 61 height 23
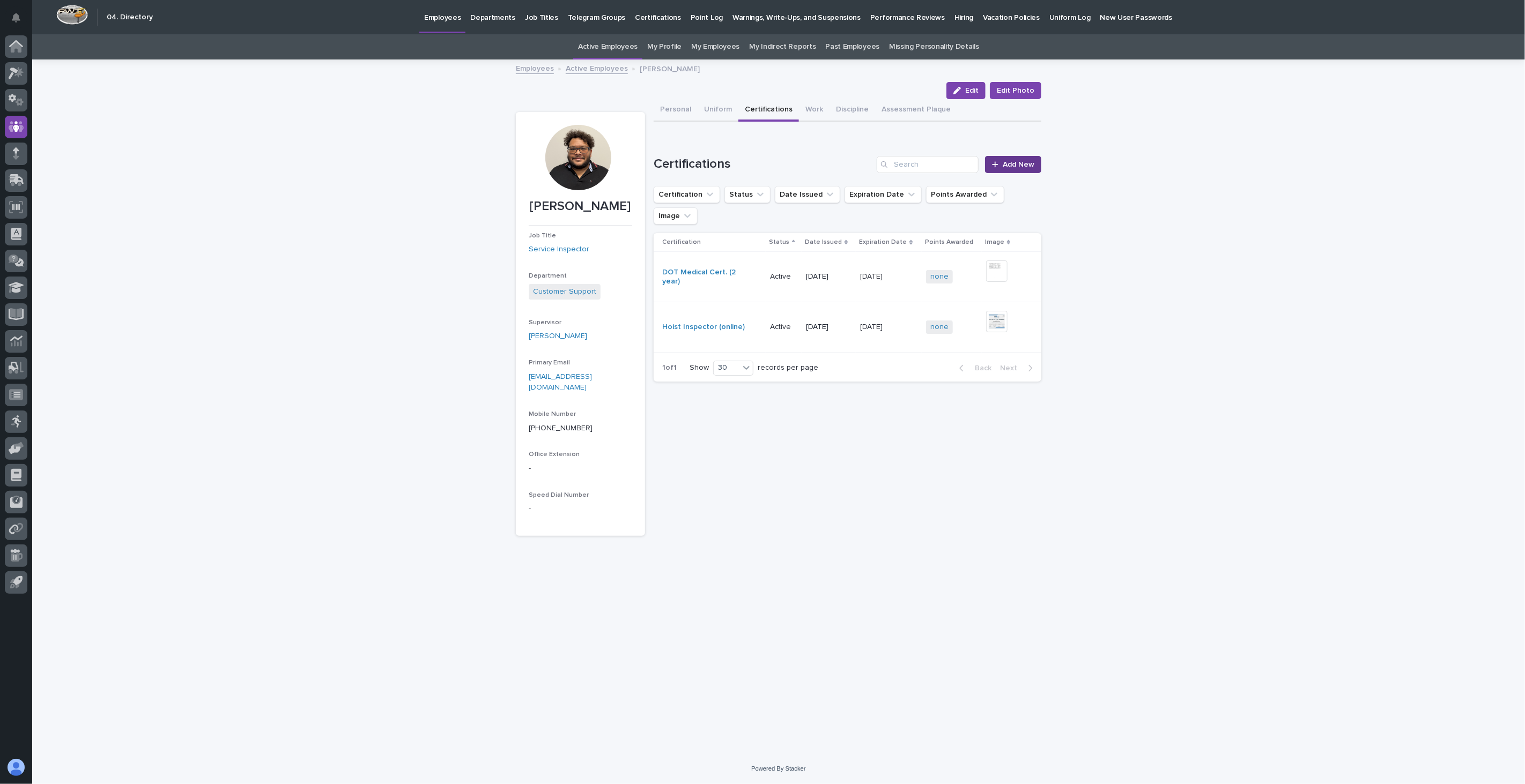
click at [1017, 156] on link "Add New" at bounding box center [1013, 164] width 56 height 17
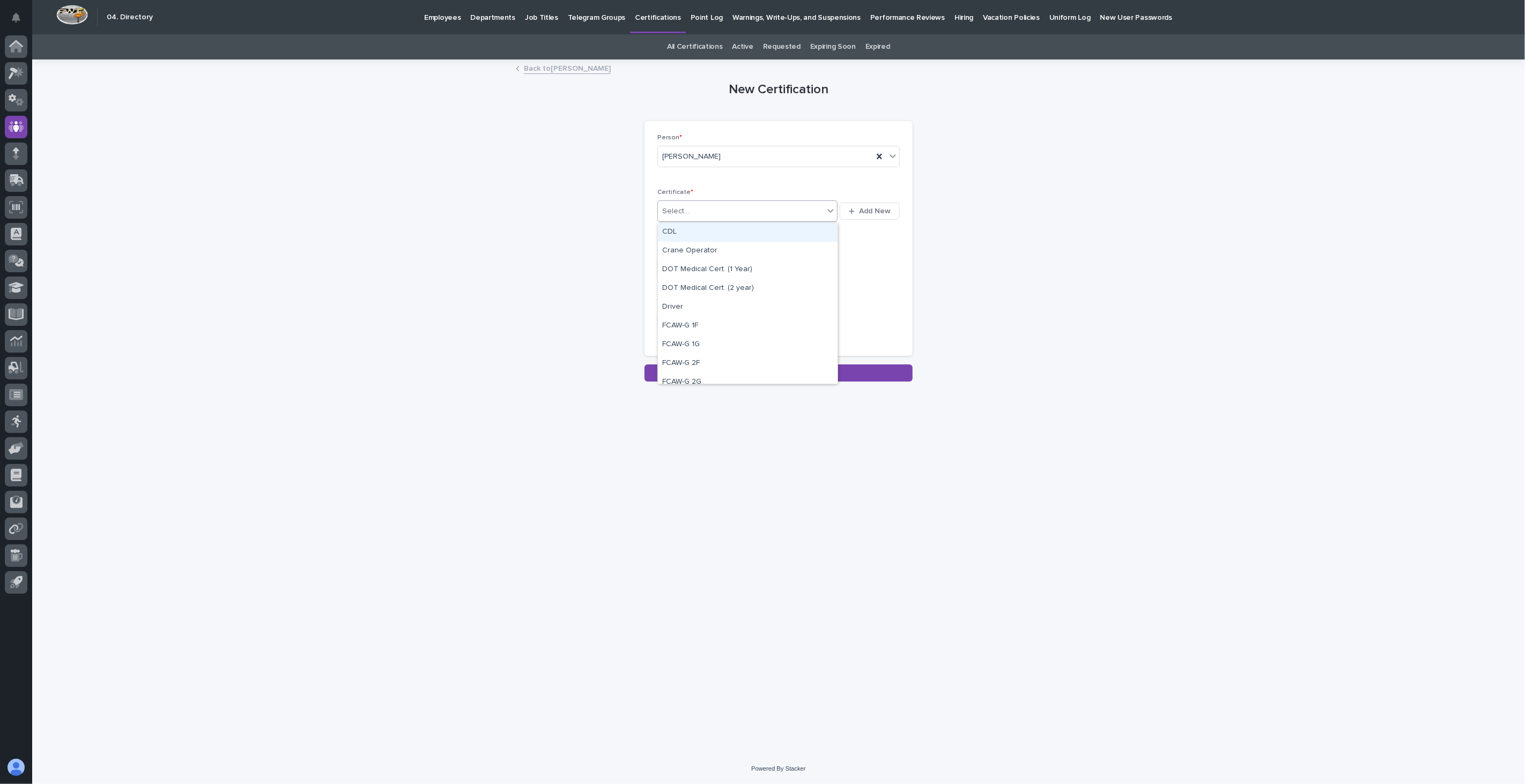
click at [724, 210] on div "Select..." at bounding box center [740, 212] width 165 height 18
click at [710, 299] on div "First Aid, CPR, AED" at bounding box center [747, 298] width 179 height 19
click at [689, 262] on input "text" at bounding box center [700, 267] width 85 height 19
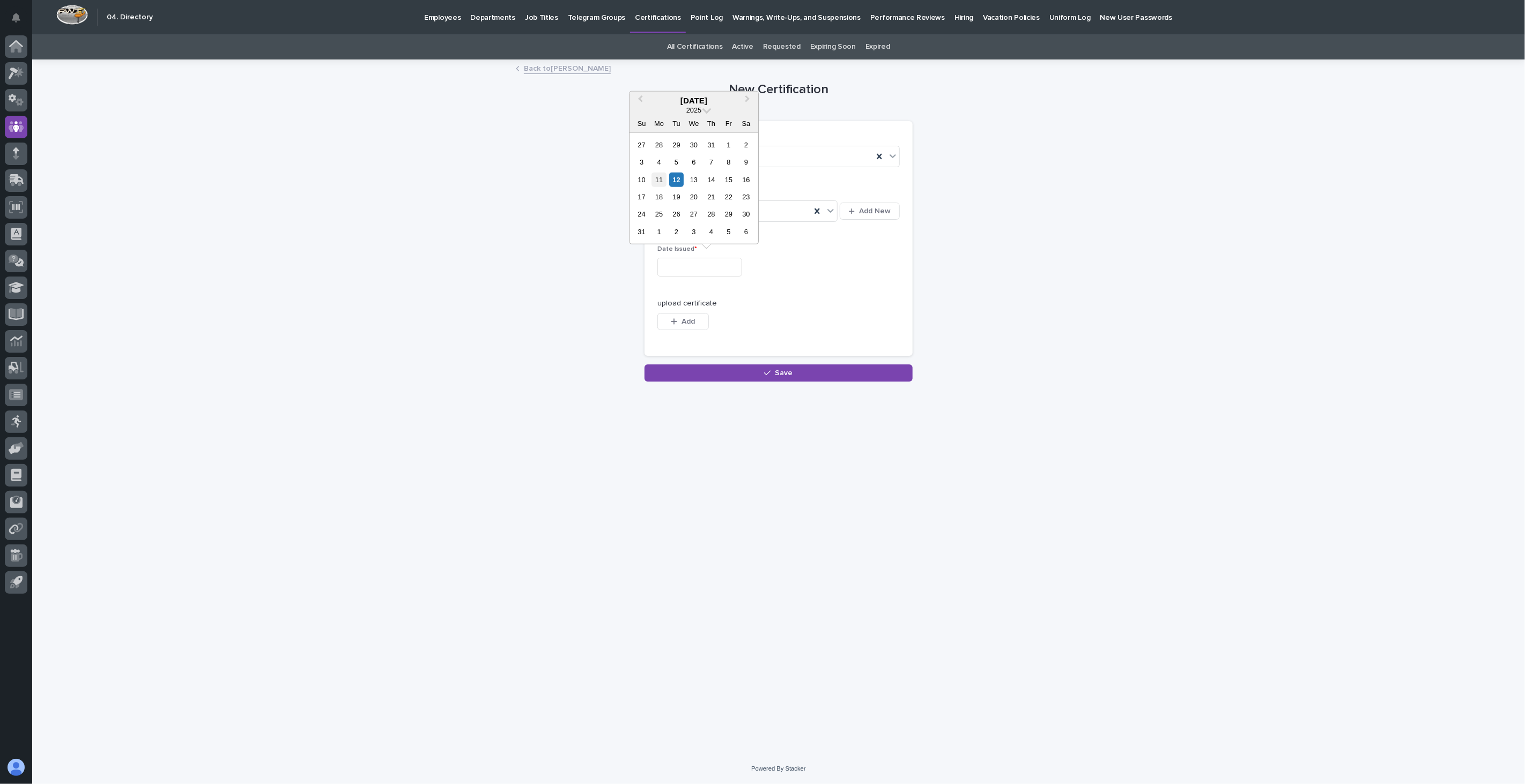
click at [657, 174] on div "11" at bounding box center [659, 179] width 15 height 15
type input "**********"
click at [683, 323] on span "Add" at bounding box center [688, 321] width 13 height 8
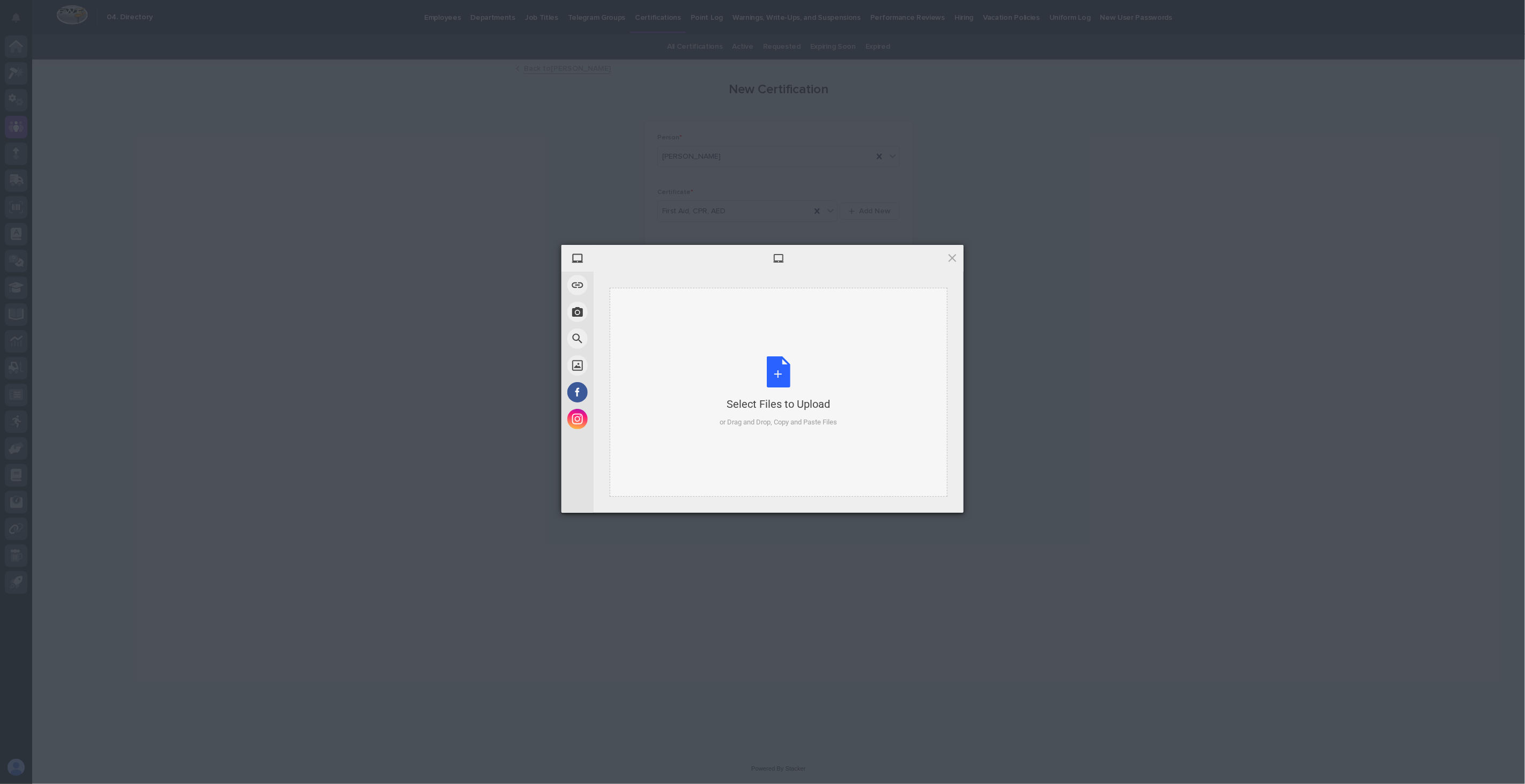
click at [736, 340] on div "Select Files to Upload or Drag and Drop, Copy and Paste Files" at bounding box center [778, 392] width 338 height 209
click at [921, 497] on span "Upload 1" at bounding box center [931, 498] width 21 height 8
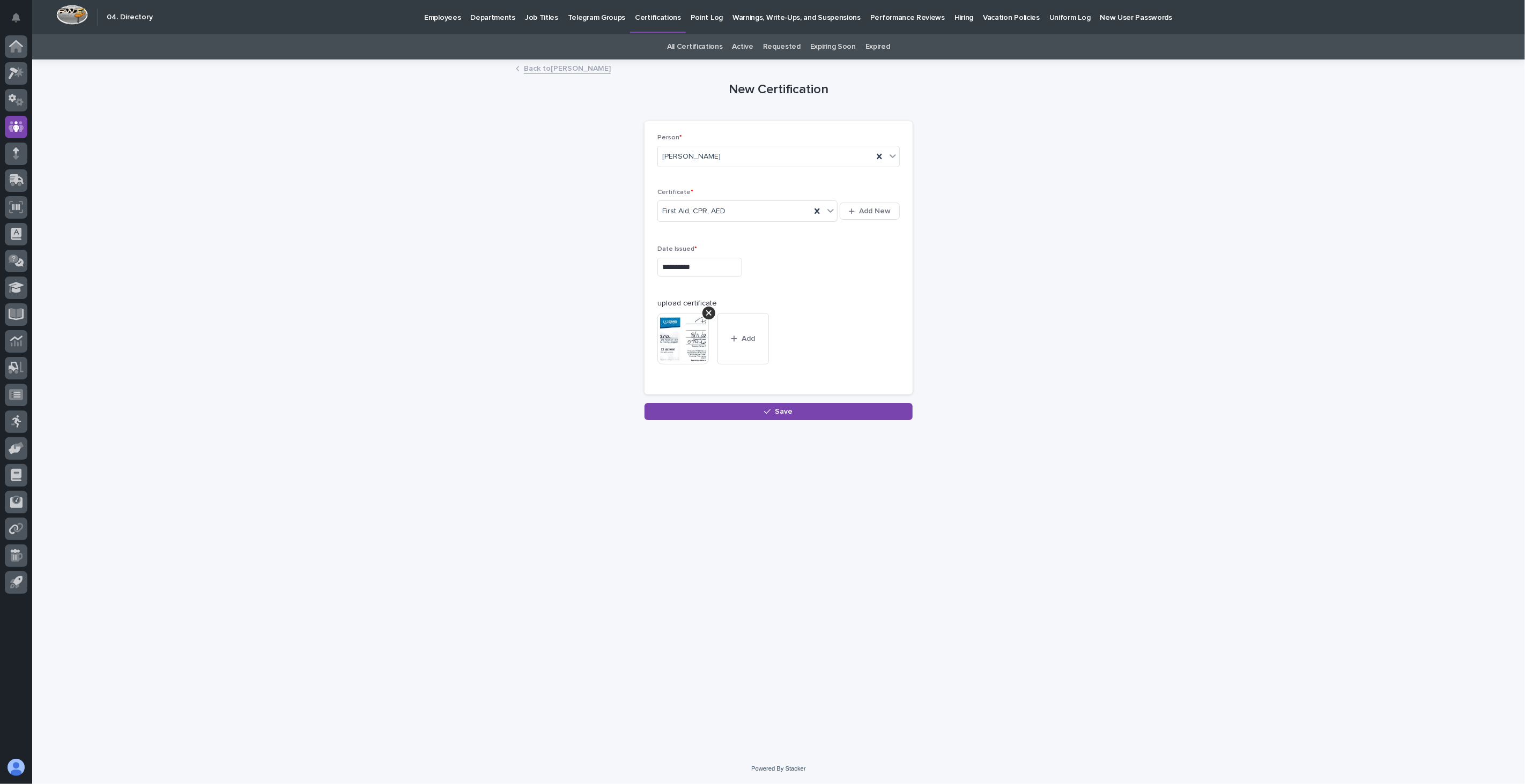
click at [792, 421] on div "**********" at bounding box center [778, 394] width 536 height 666
click at [789, 415] on span "Save" at bounding box center [784, 411] width 18 height 8
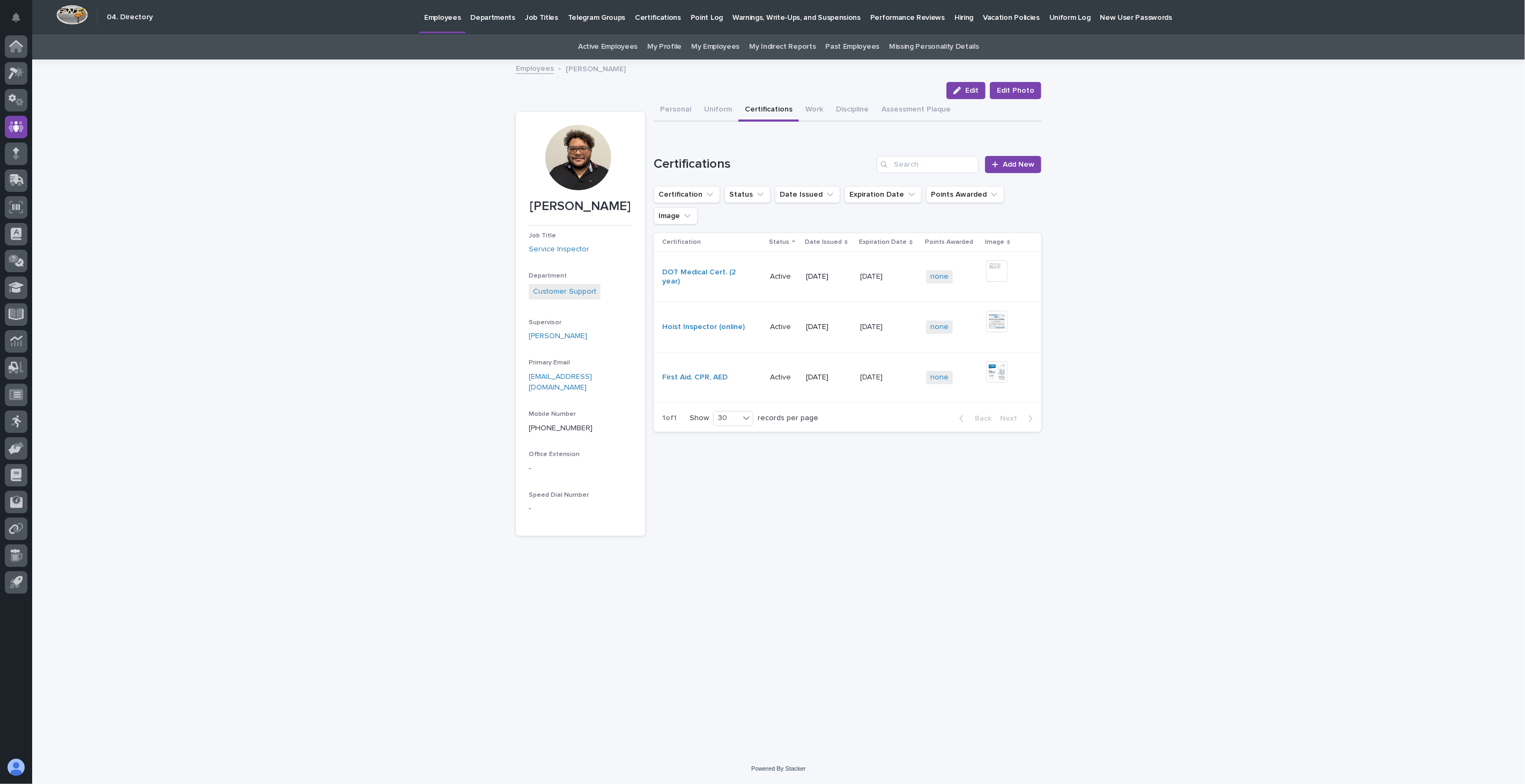
click at [533, 68] on link "Employees" at bounding box center [535, 67] width 38 height 12
